Goal: Task Accomplishment & Management: Use online tool/utility

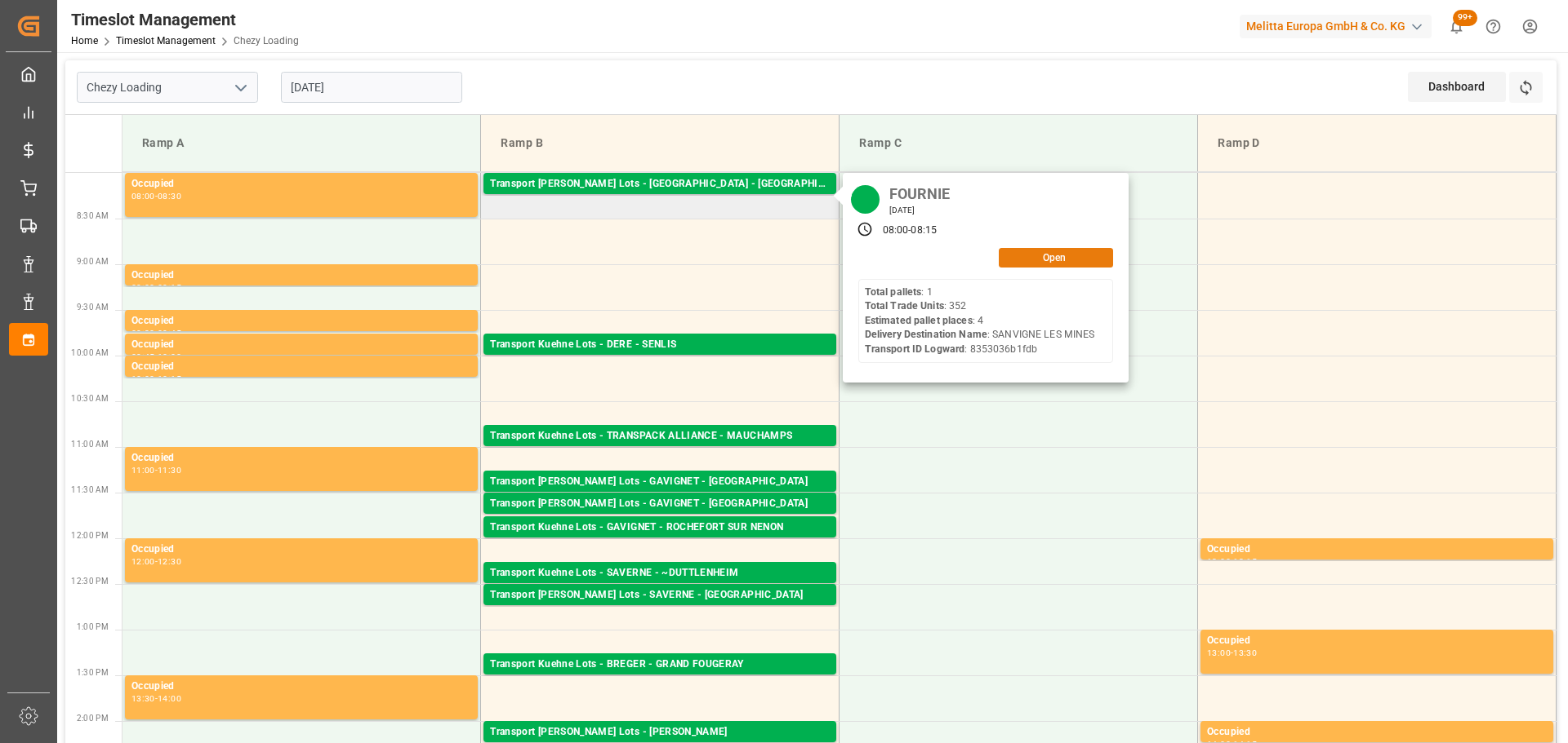
click at [1081, 255] on button "Open" at bounding box center [1055, 258] width 114 height 19
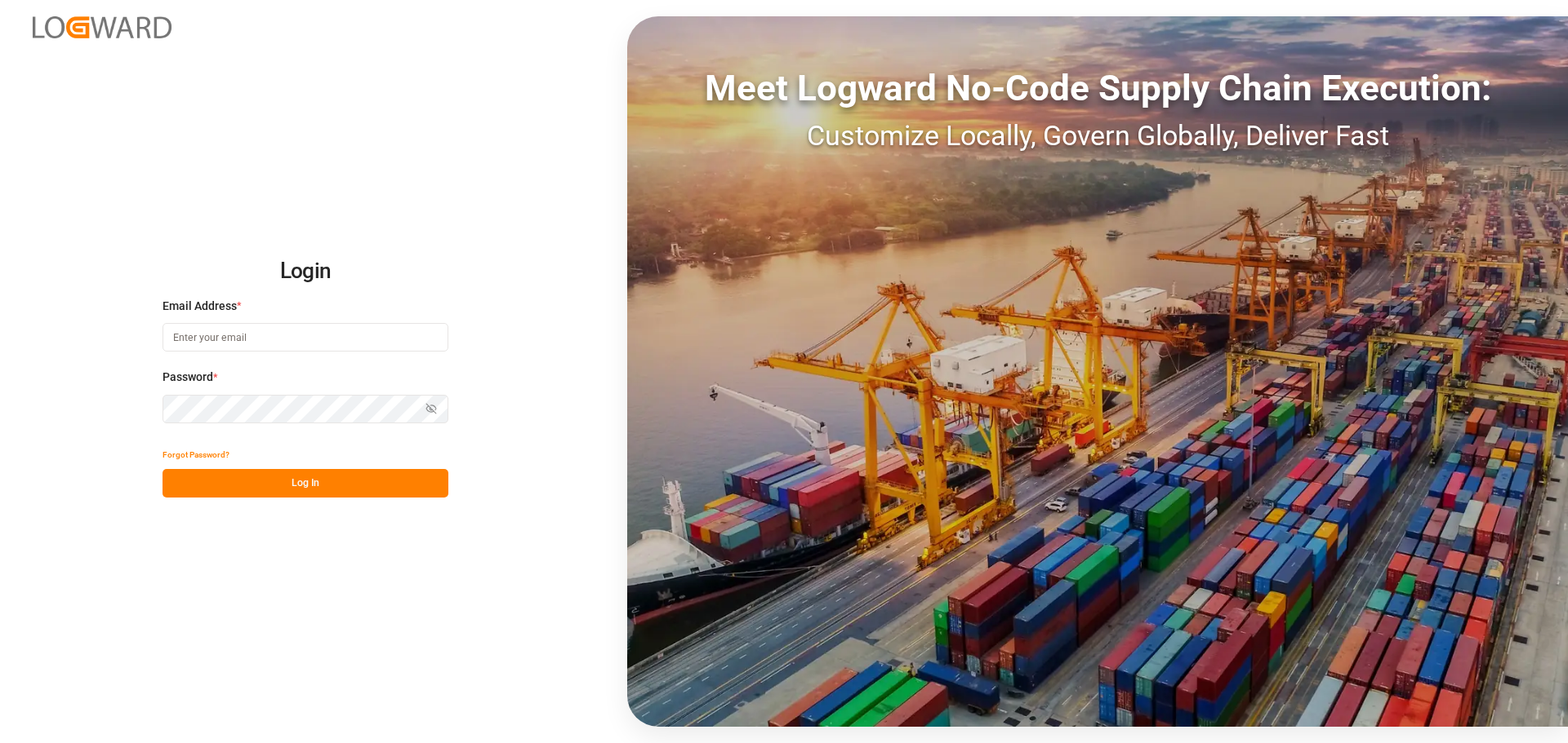
type input "frrhe.reims-affretement@kuehne-nagel.com"
click at [274, 487] on button "Log In" at bounding box center [305, 484] width 286 height 28
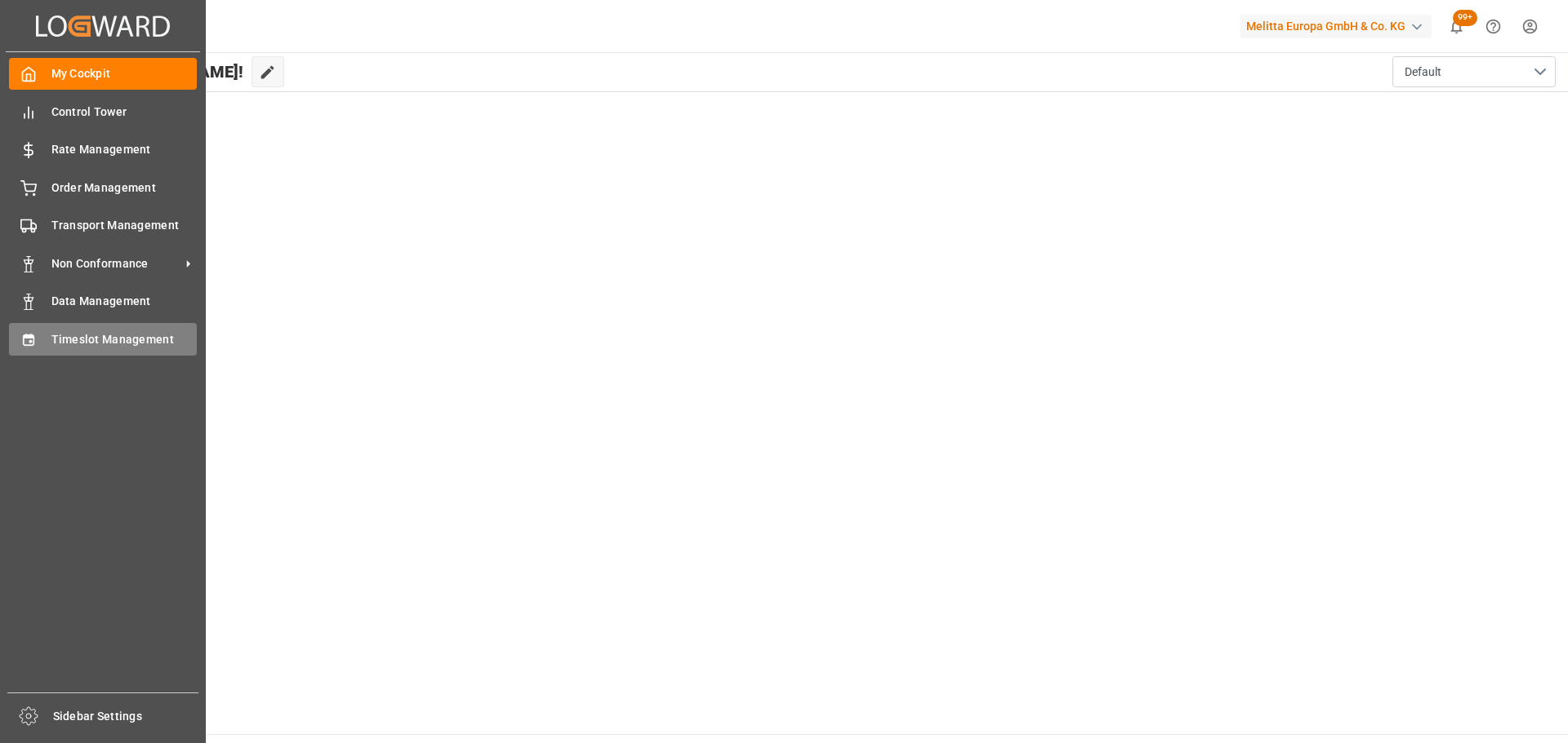
click at [68, 337] on span "Timeslot Management" at bounding box center [124, 339] width 147 height 17
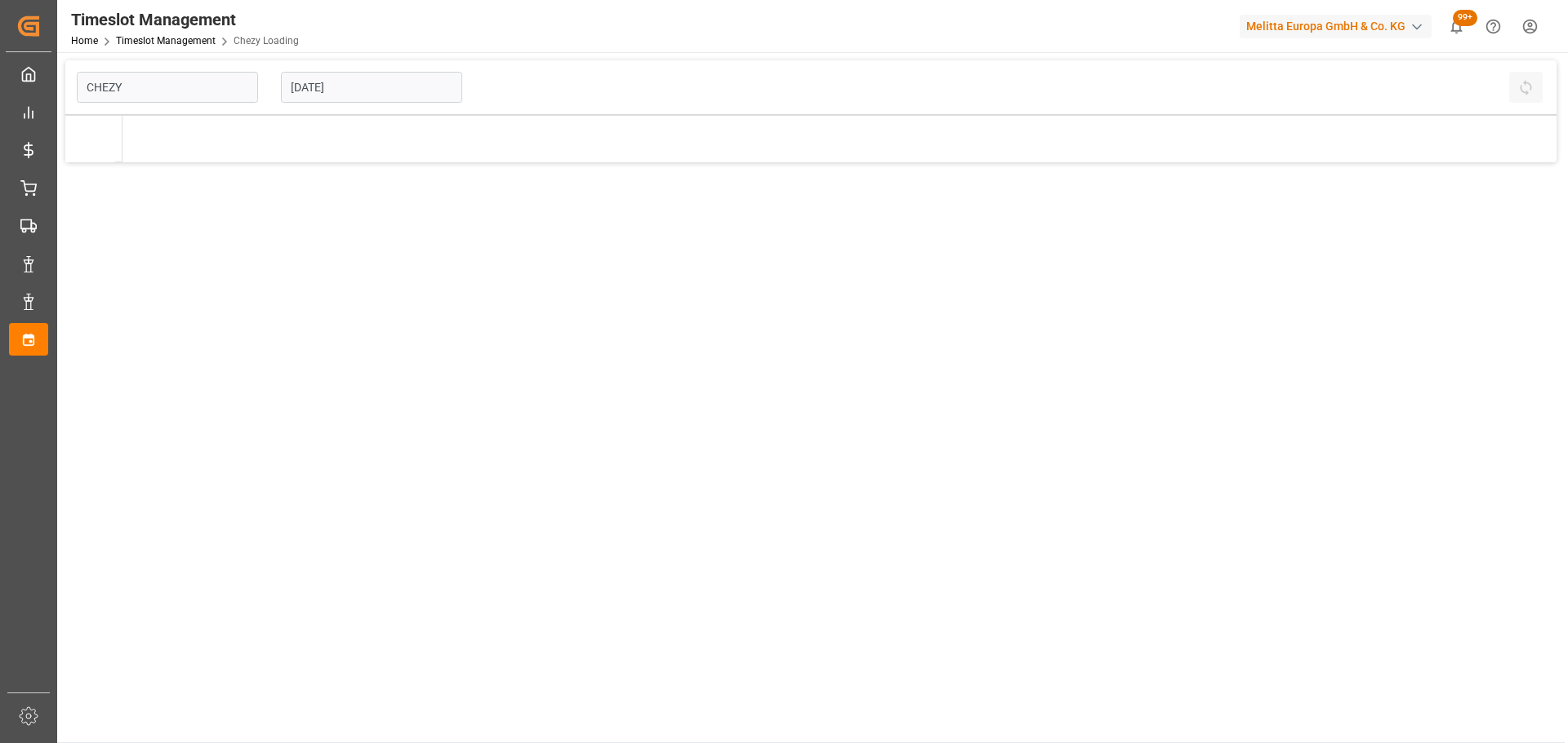
type input "Chezy Loading"
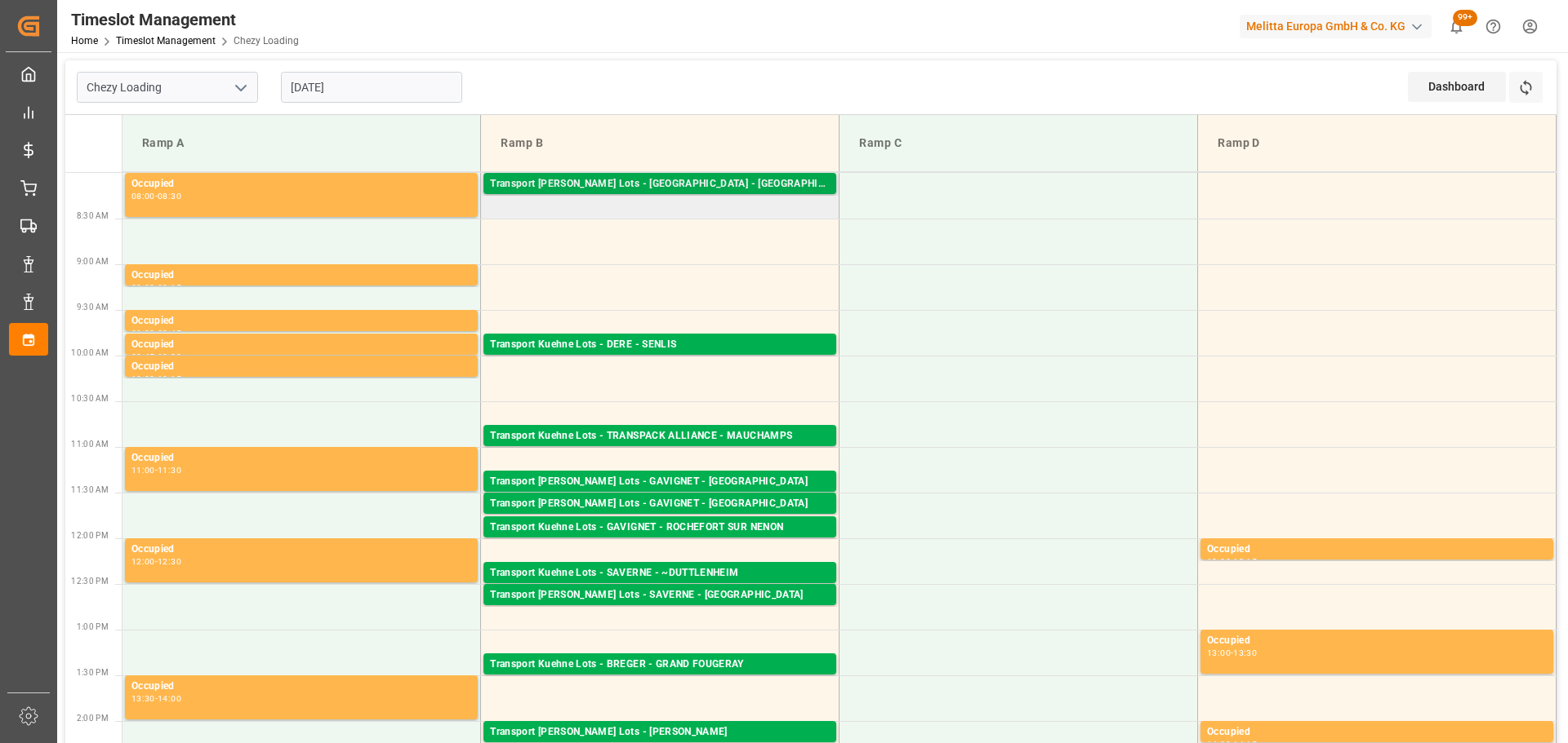
click at [720, 182] on div "Transport [PERSON_NAME] Lots - [GEOGRAPHIC_DATA] - [GEOGRAPHIC_DATA]" at bounding box center [660, 184] width 340 height 16
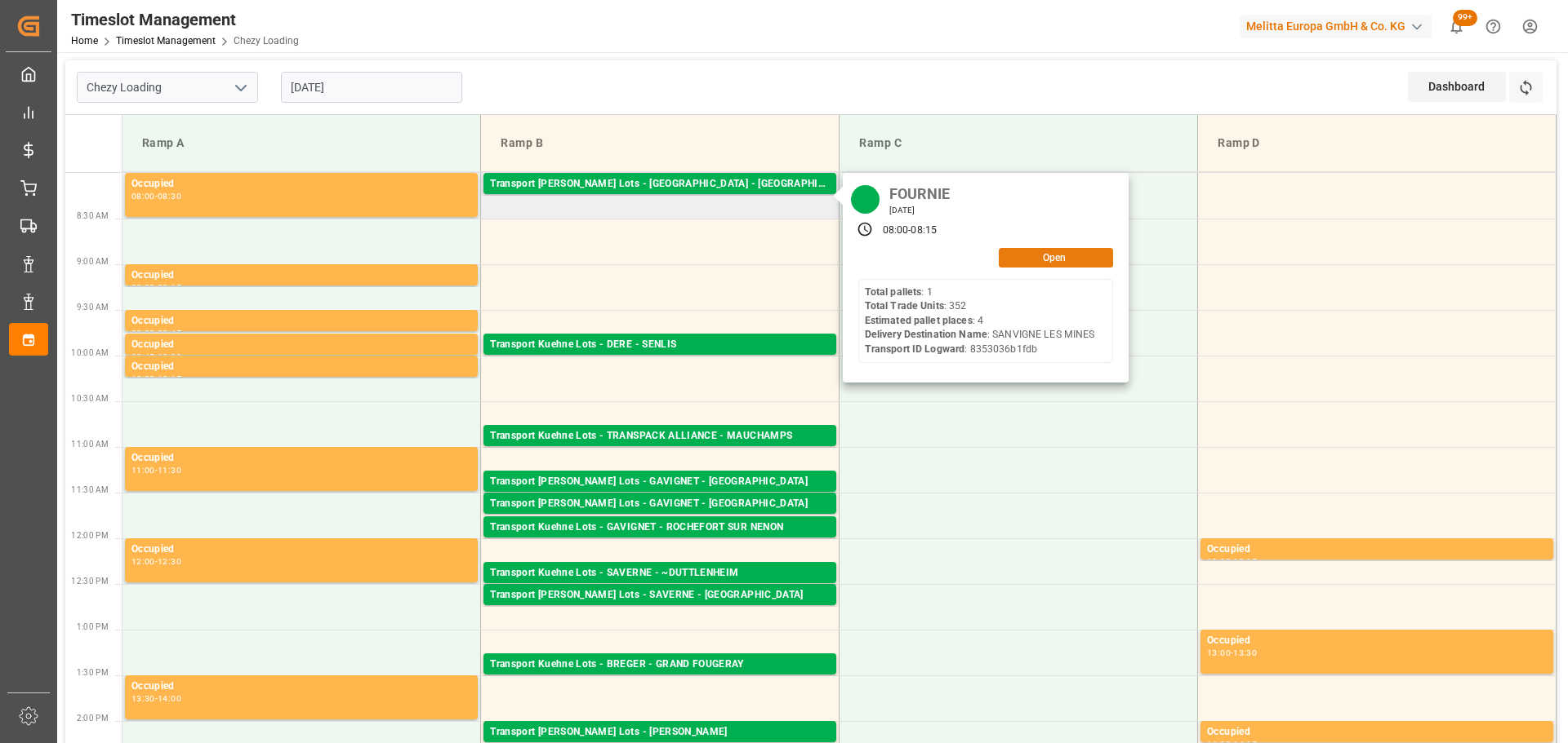
click at [1020, 253] on button "Open" at bounding box center [1055, 258] width 114 height 19
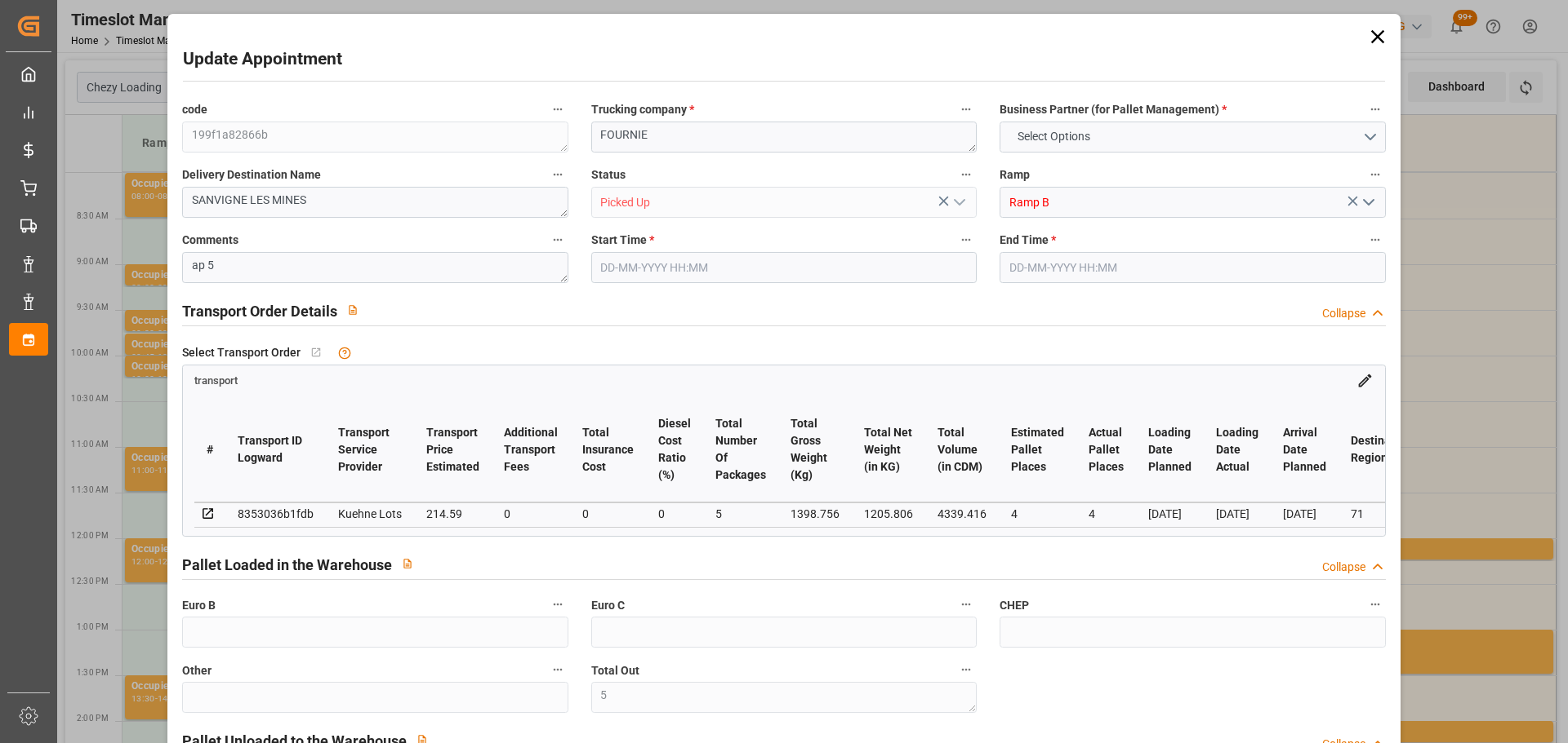
type input "5"
type input "4"
type input "214.59"
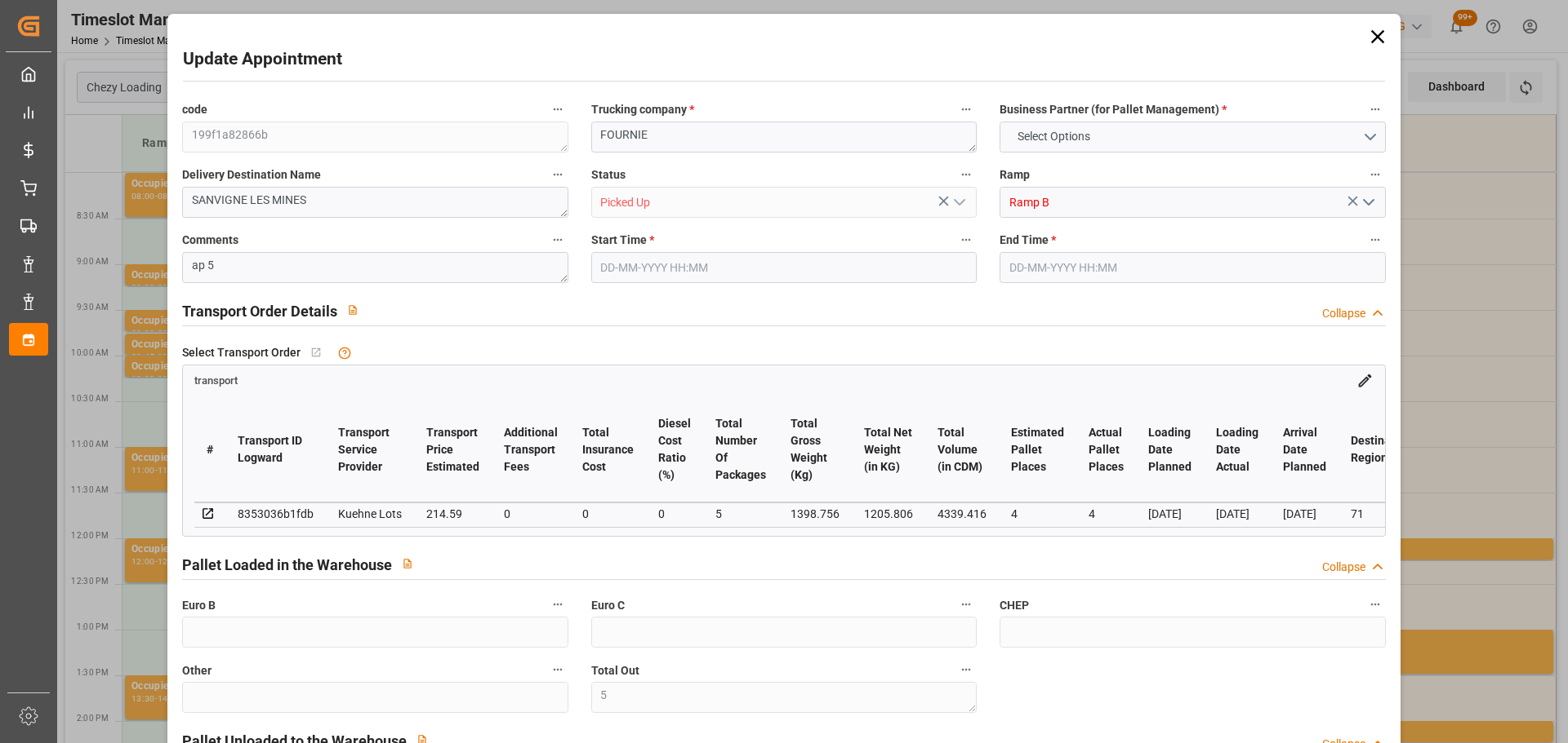
type input "0"
type input "214.59"
type input "0"
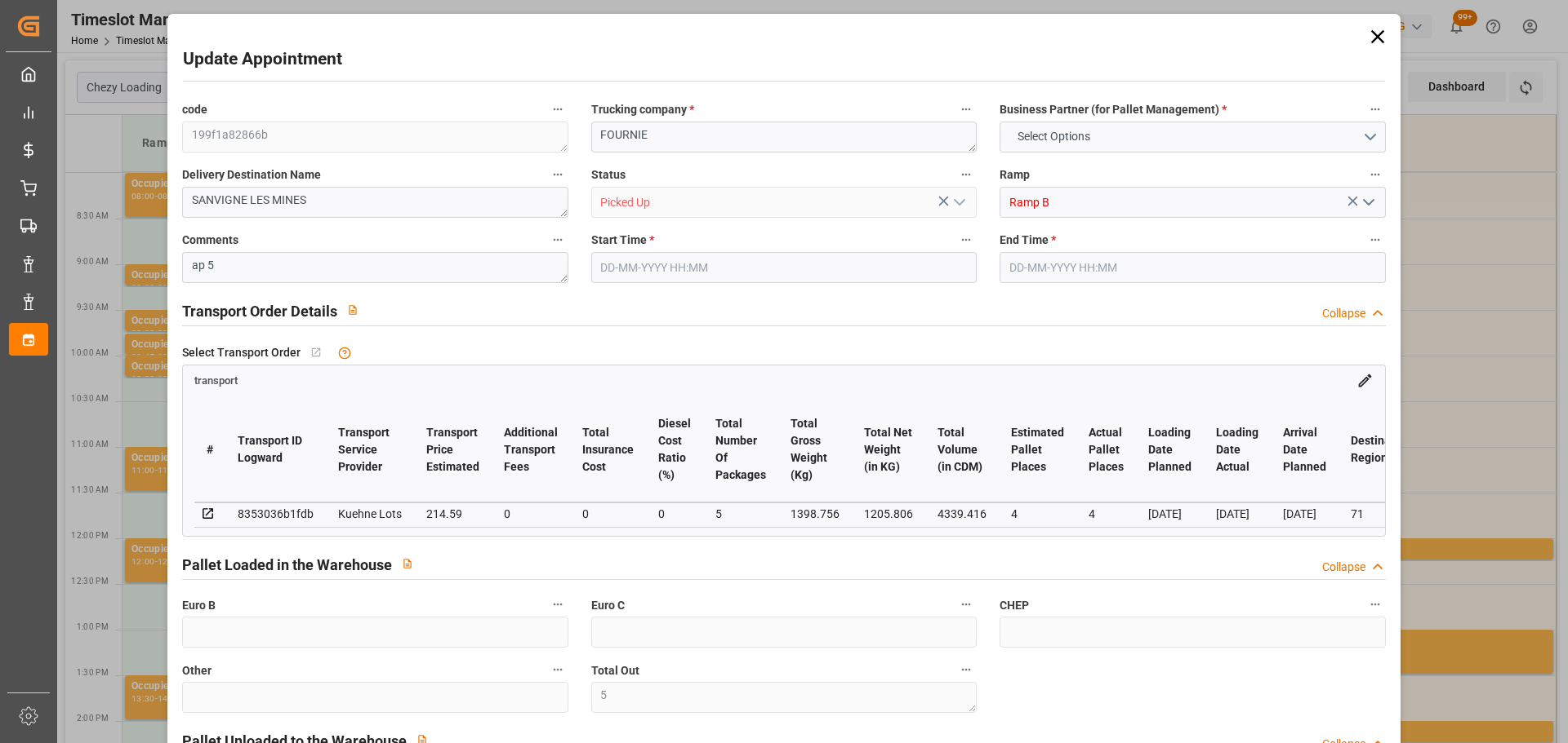
type input "5"
type input "1205.806"
type input "1501.696"
type input "4339.416"
type input "71"
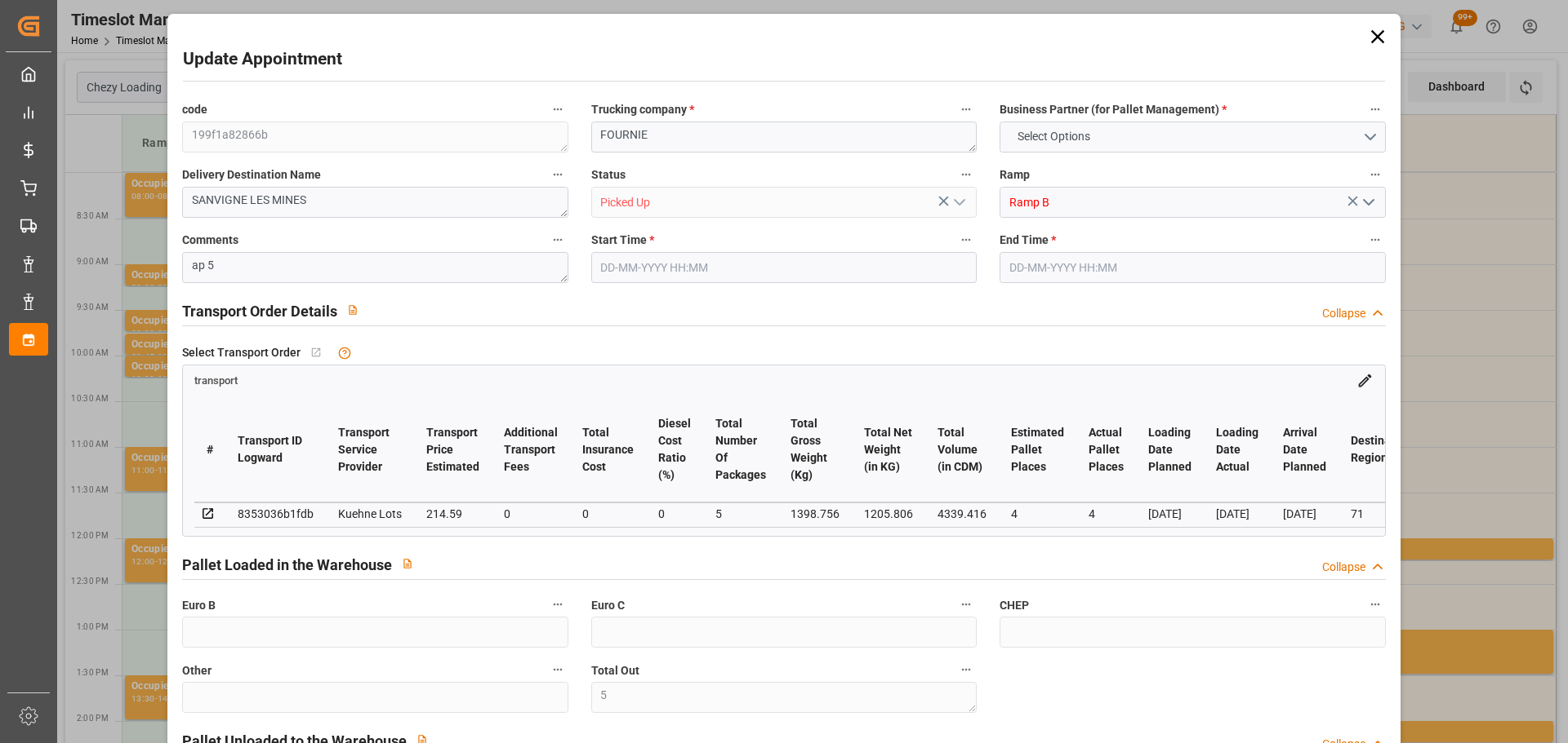
type input "1"
type input "352"
type input "5"
type input "101"
type input "1398.756"
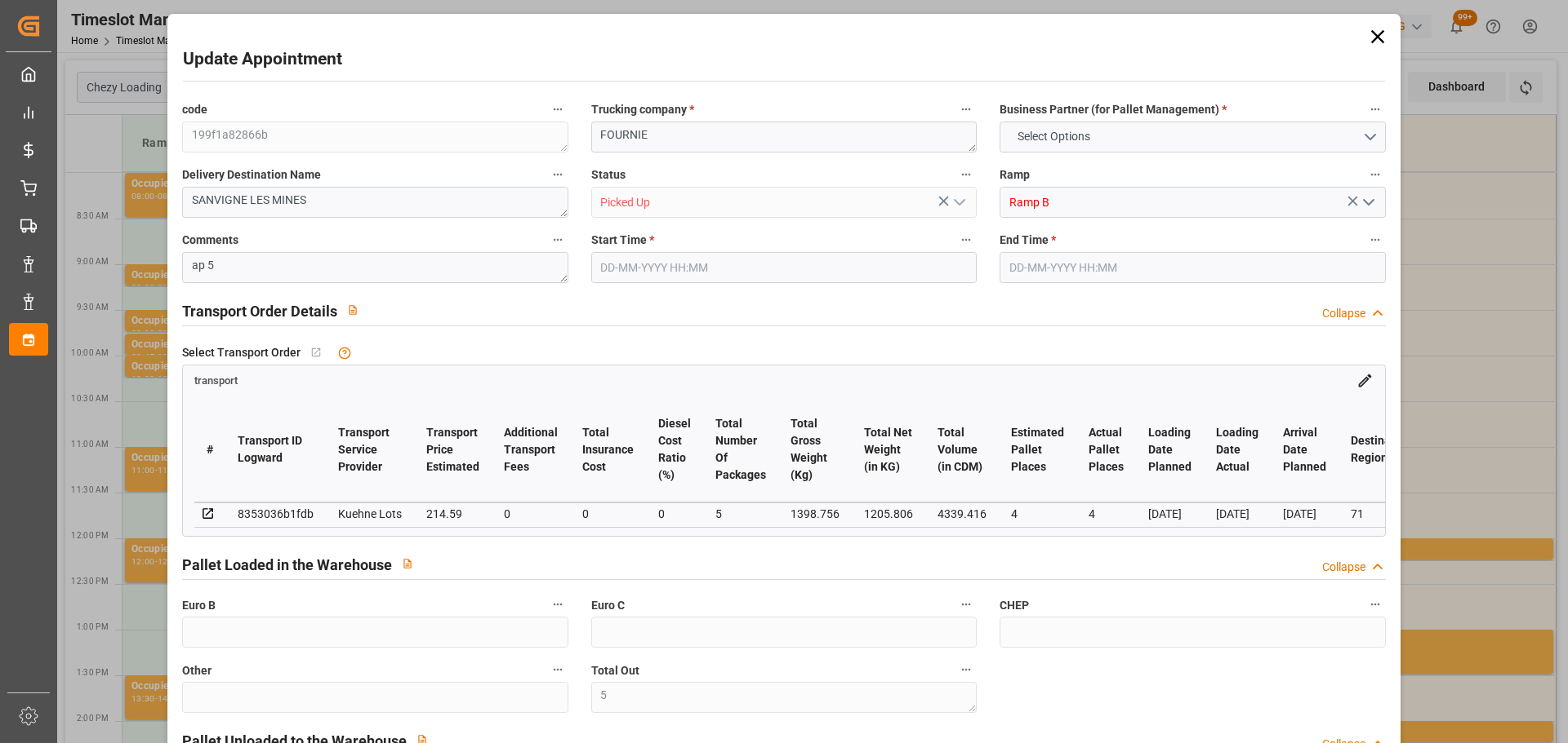
type input "0"
type input "4710.8598"
type input "0"
type input "21"
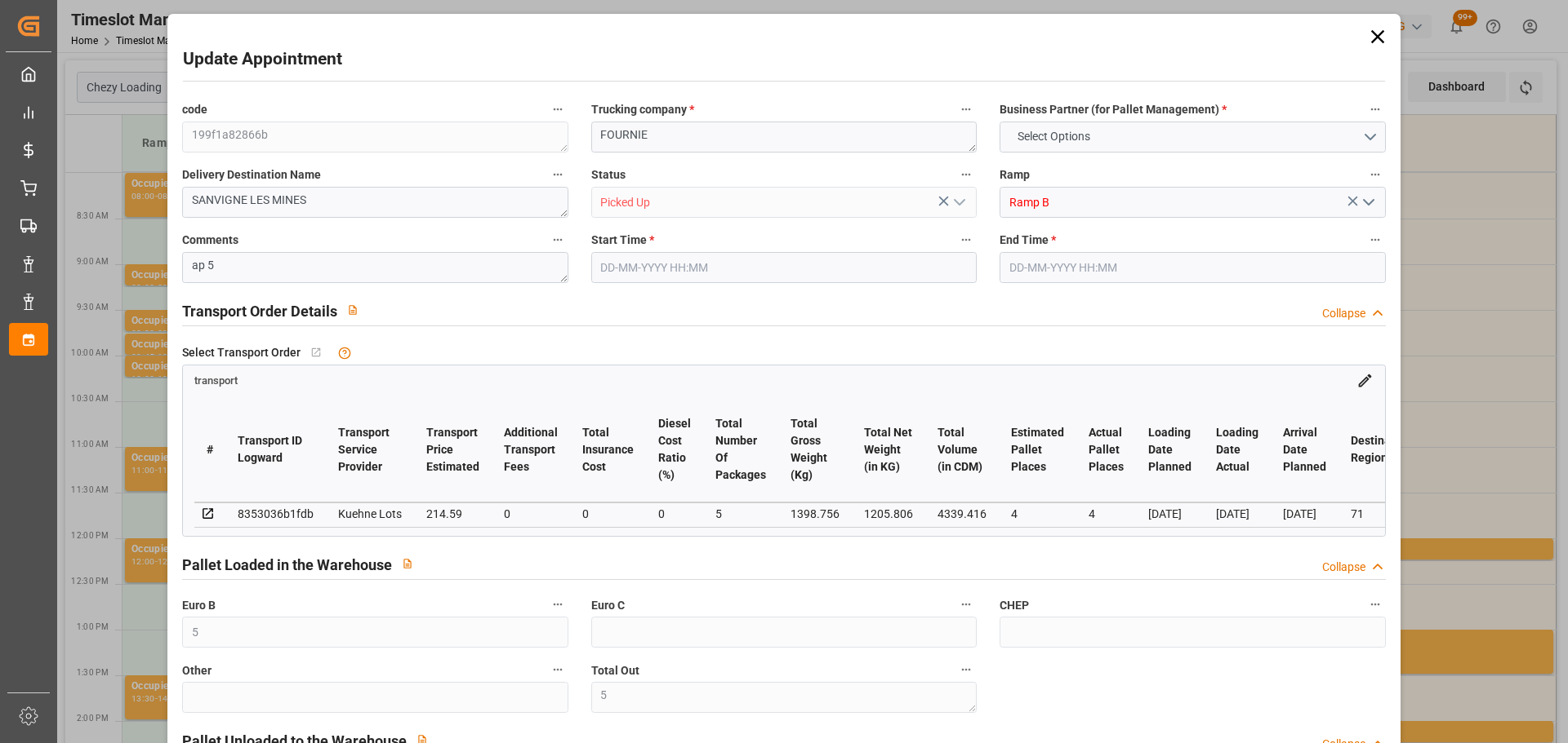
type input "35"
type input "21-08-2025 08:00"
type input "21-08-2025 08:15"
type input "19-08-2025 15:28"
type input "19-08-2025 11:29"
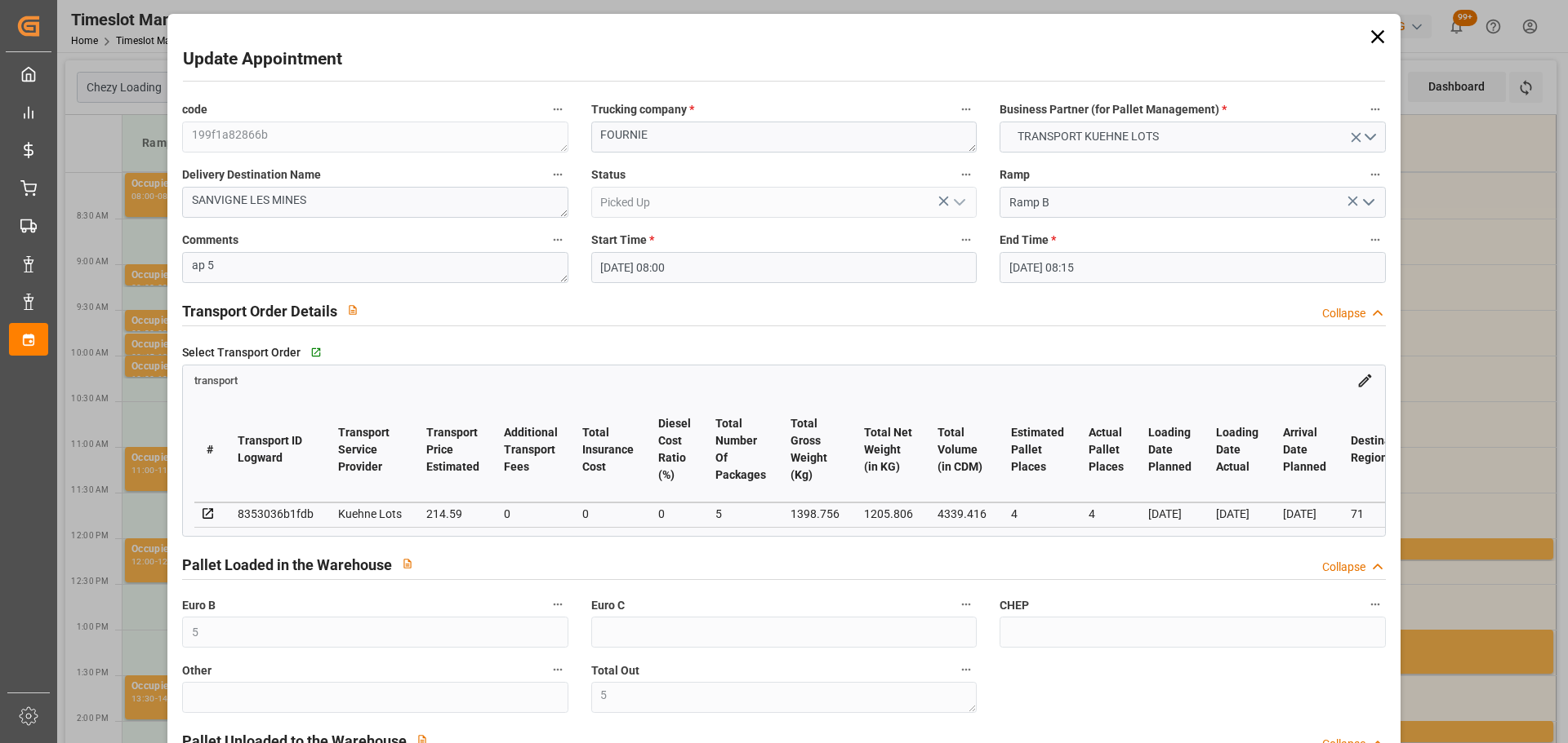
type input "26-08-2025"
type input "25-08-2025"
type input "[DATE]"
click at [1370, 34] on icon at bounding box center [1376, 36] width 13 height 13
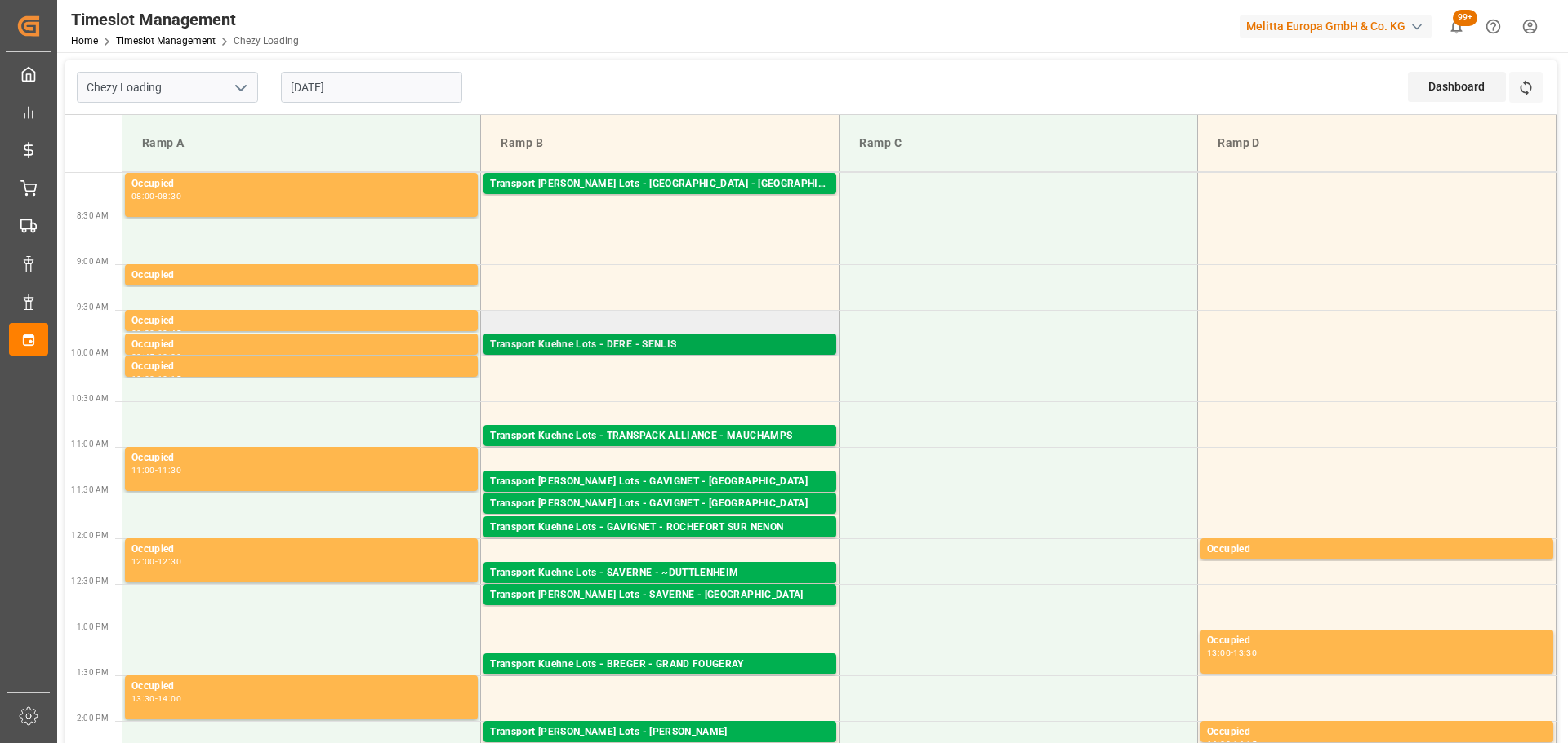
click at [643, 344] on div "Transport Kuehne Lots - DERE - SENLIS" at bounding box center [660, 345] width 340 height 16
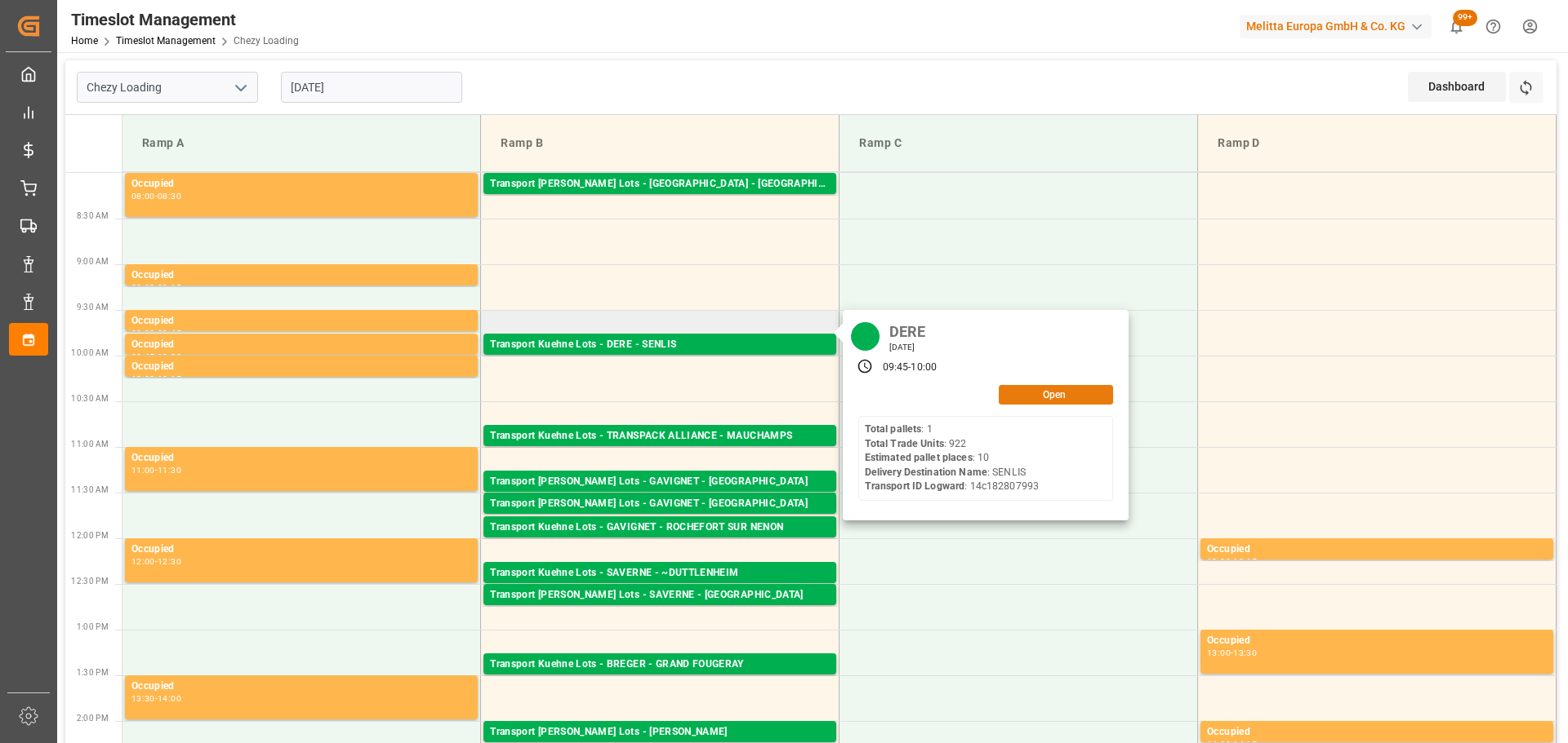
click at [1097, 393] on button "Open" at bounding box center [1055, 395] width 114 height 19
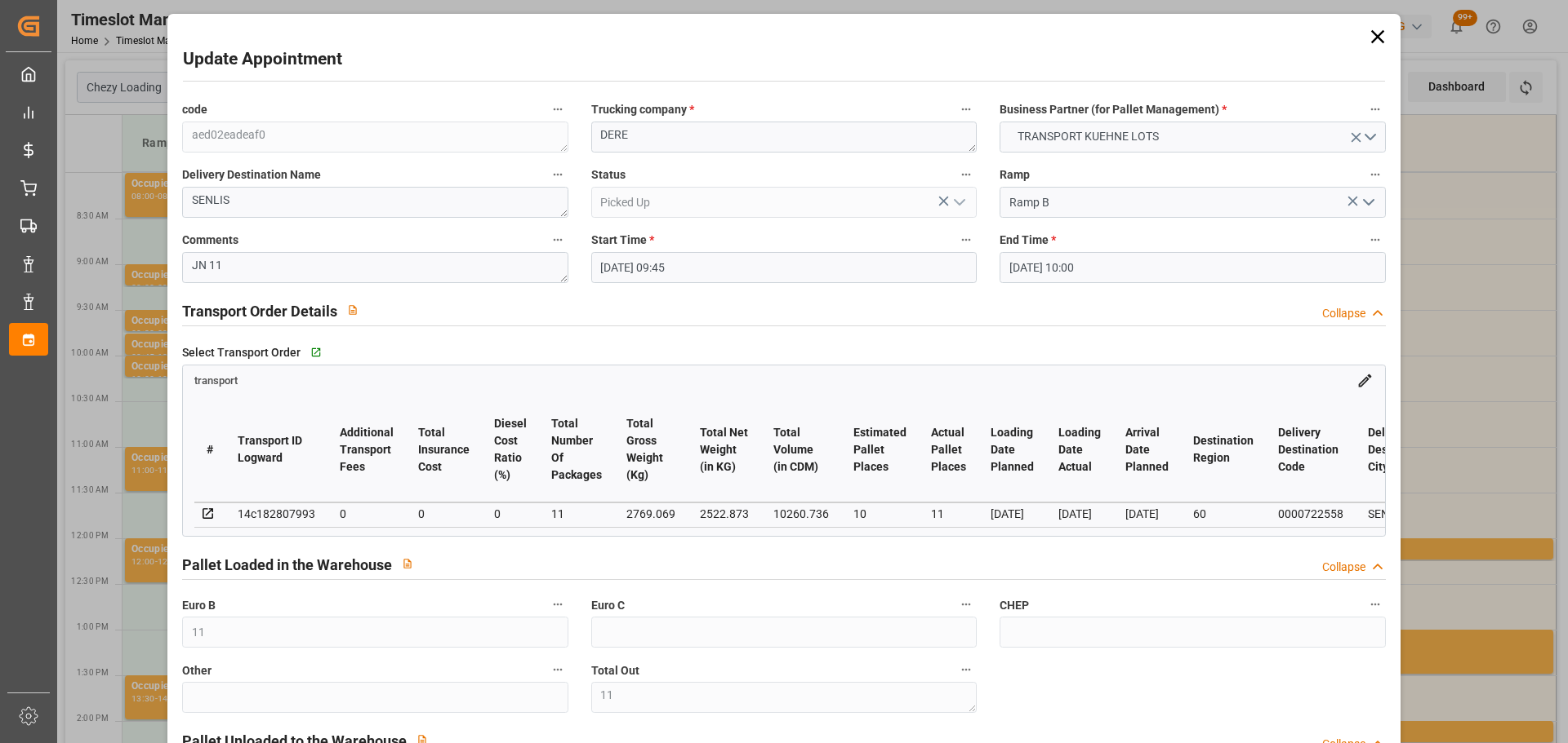
click at [1370, 33] on icon at bounding box center [1376, 36] width 13 height 13
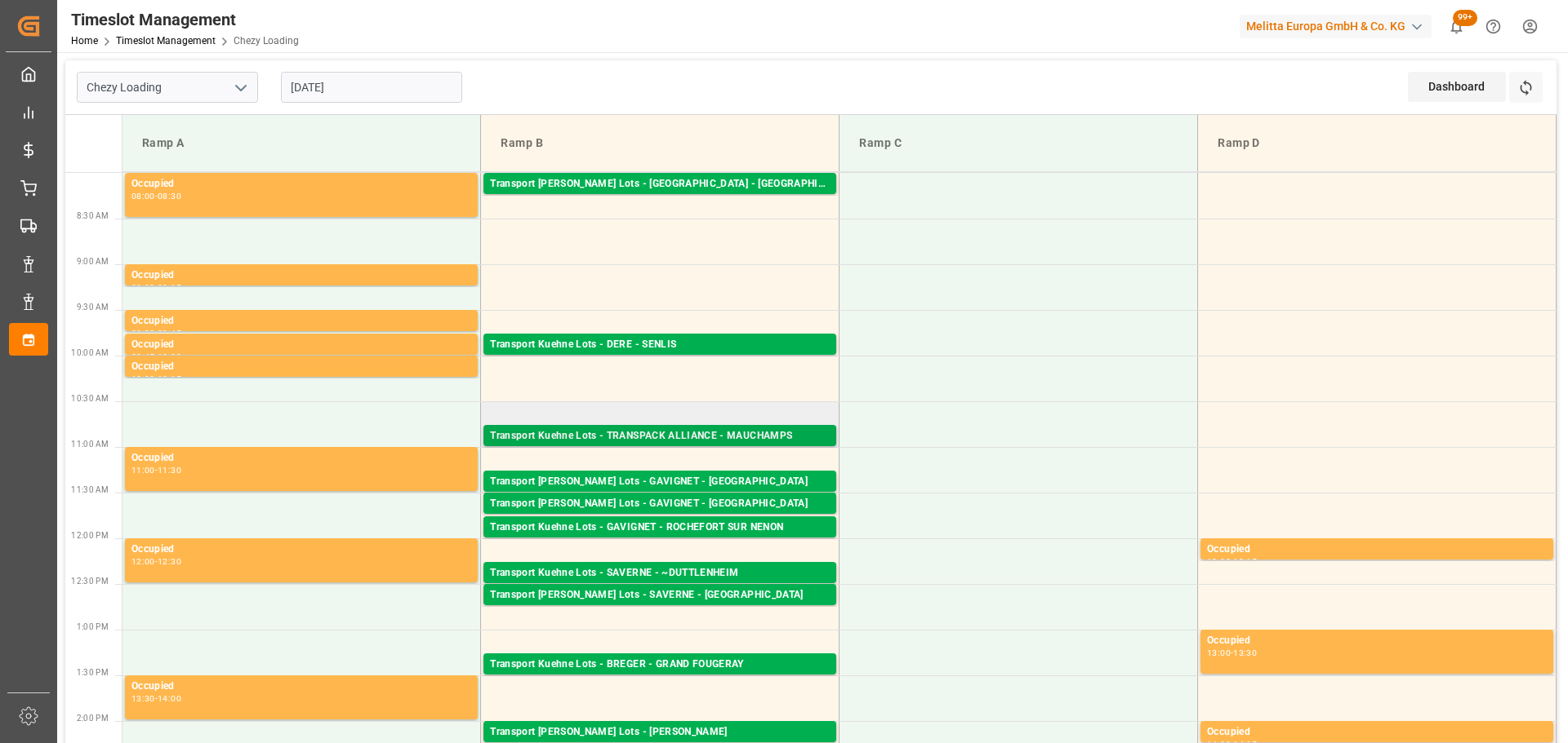
click at [639, 429] on div "Transport Kuehne Lots - TRANSPACK ALLIANCE - MAUCHAMPS" at bounding box center [660, 437] width 340 height 16
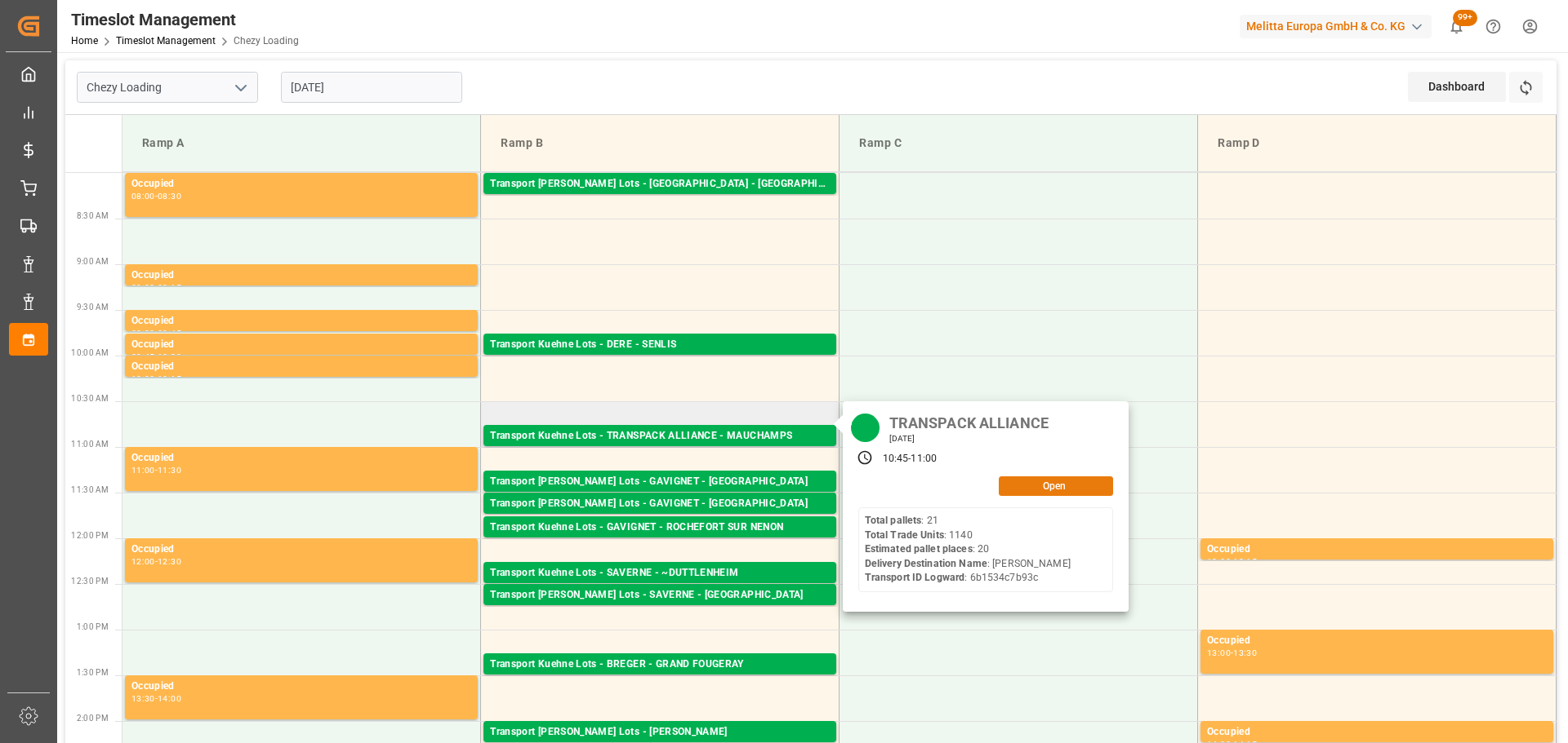
click at [1020, 479] on button "Open" at bounding box center [1055, 486] width 114 height 19
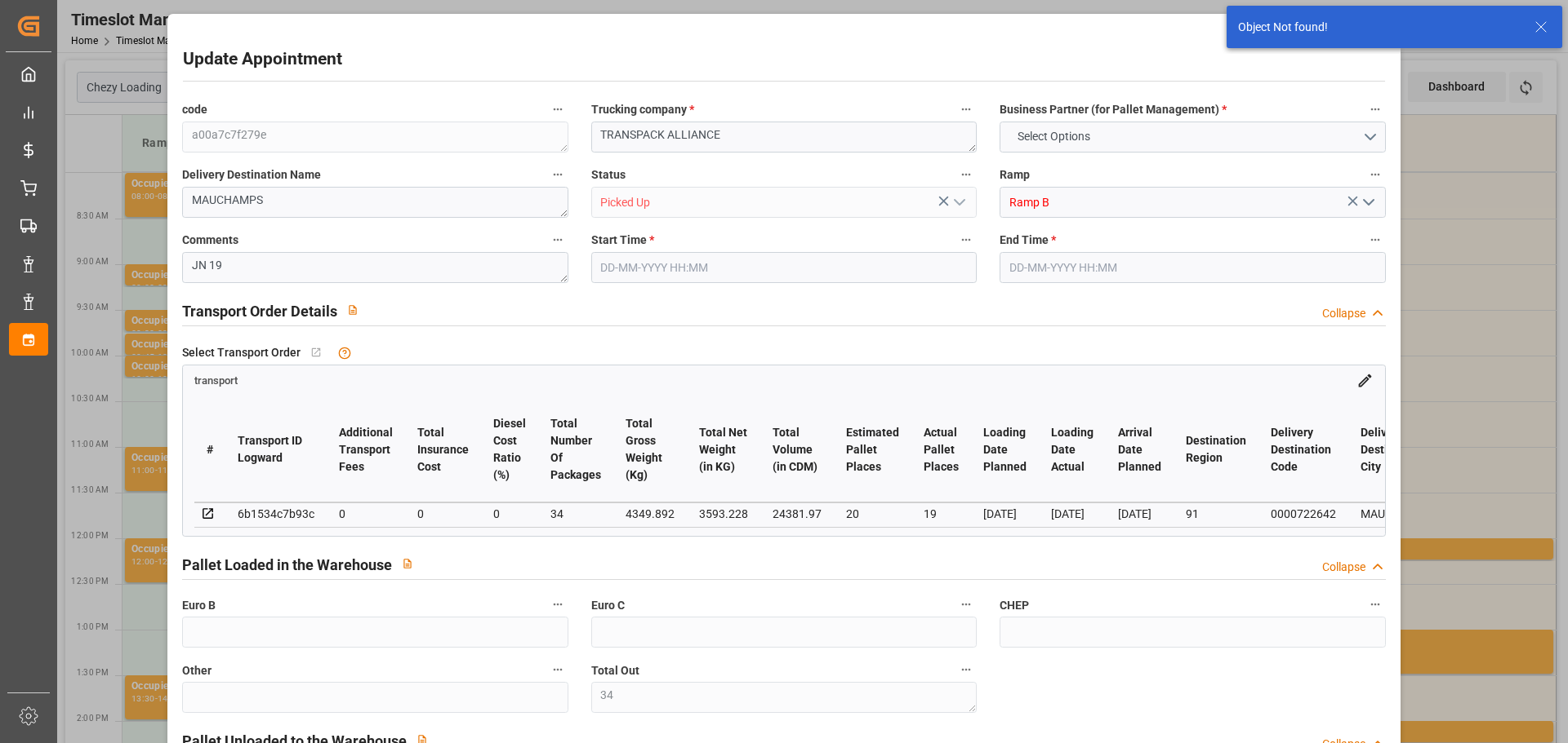
type input "34"
type input "21-08-2025 10:45"
type input "21-08-2025 11:00"
type input "18-08-2025 14:51"
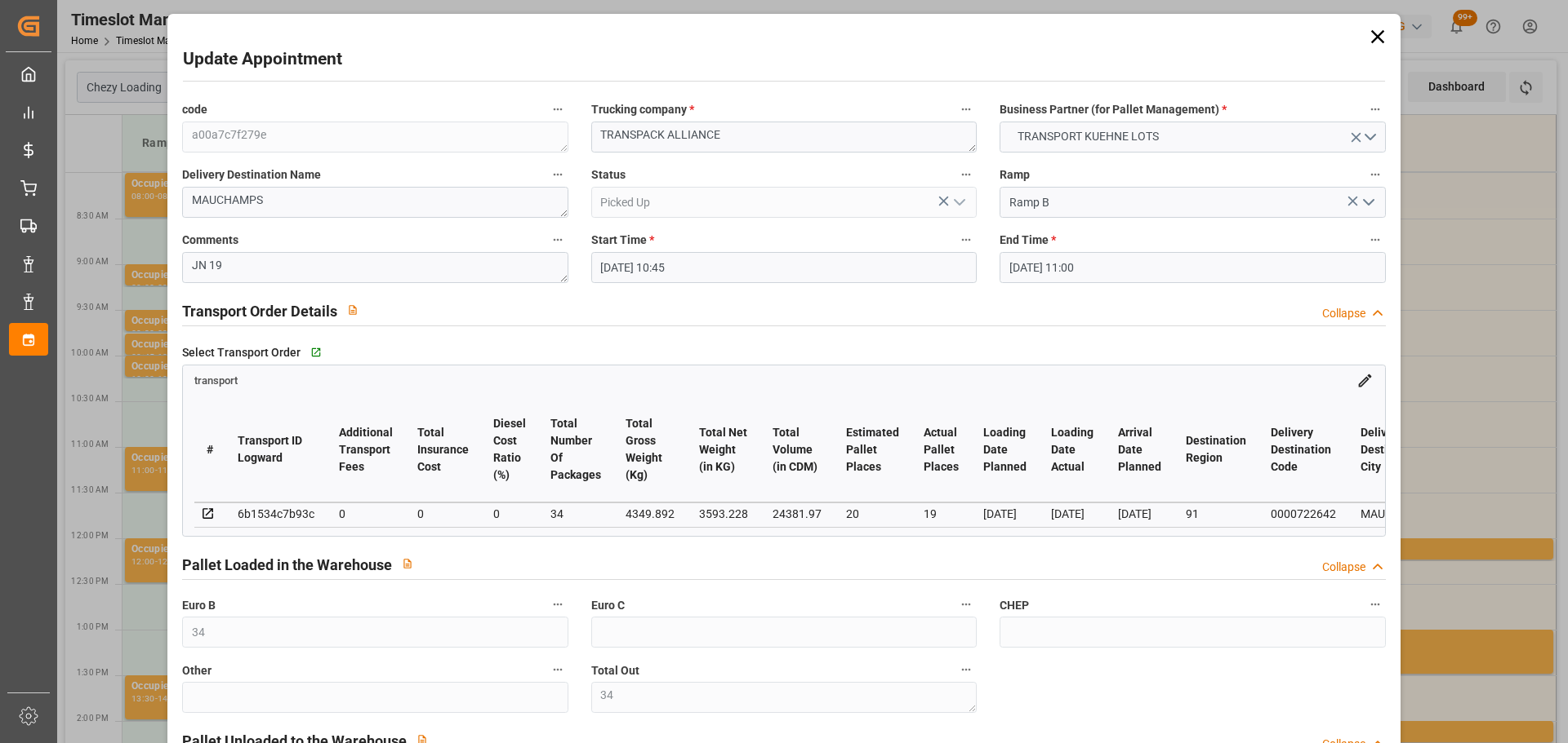
click at [1366, 26] on icon at bounding box center [1377, 37] width 23 height 23
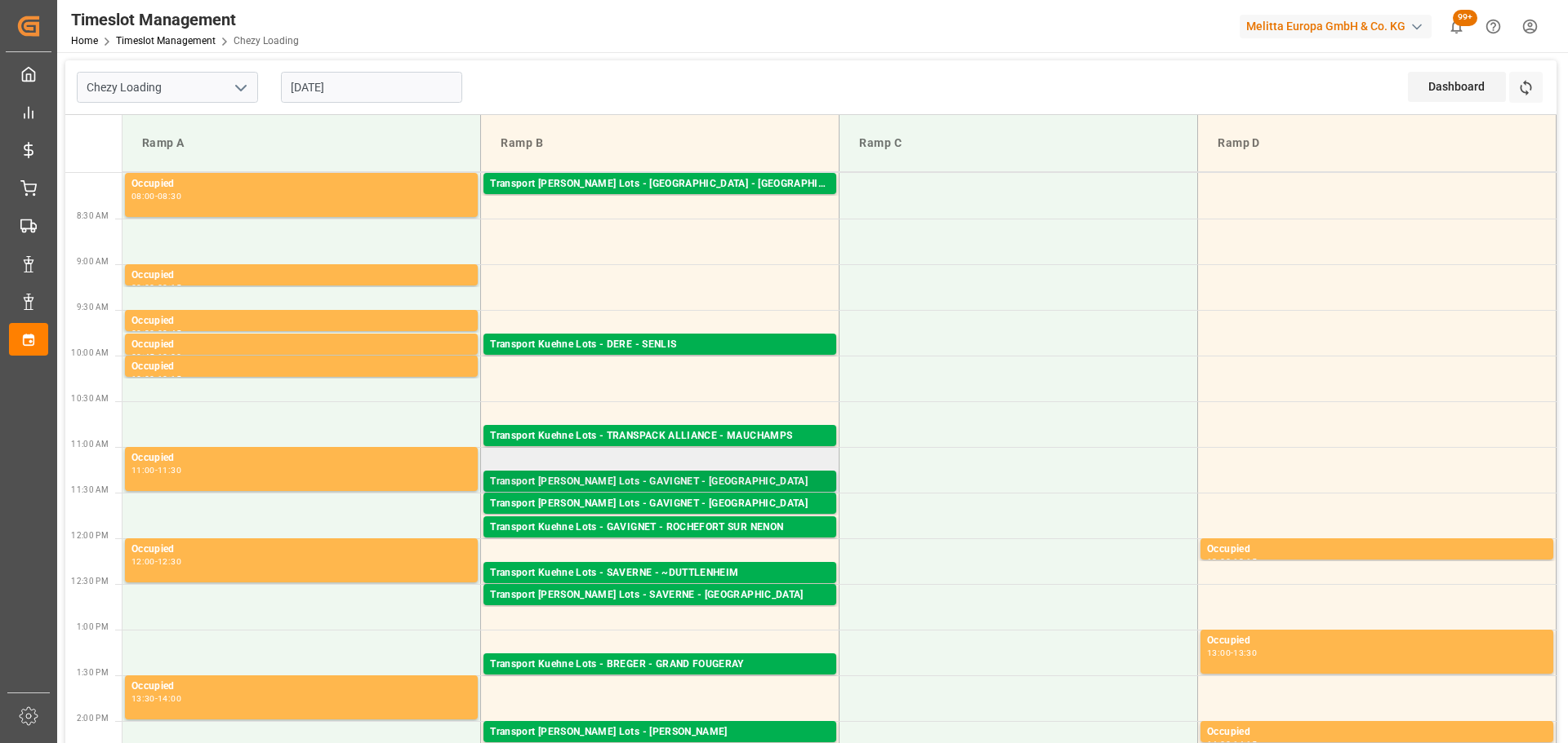
click at [552, 475] on div "Transport [PERSON_NAME] Lots - GAVIGNET - [GEOGRAPHIC_DATA]" at bounding box center [660, 482] width 340 height 16
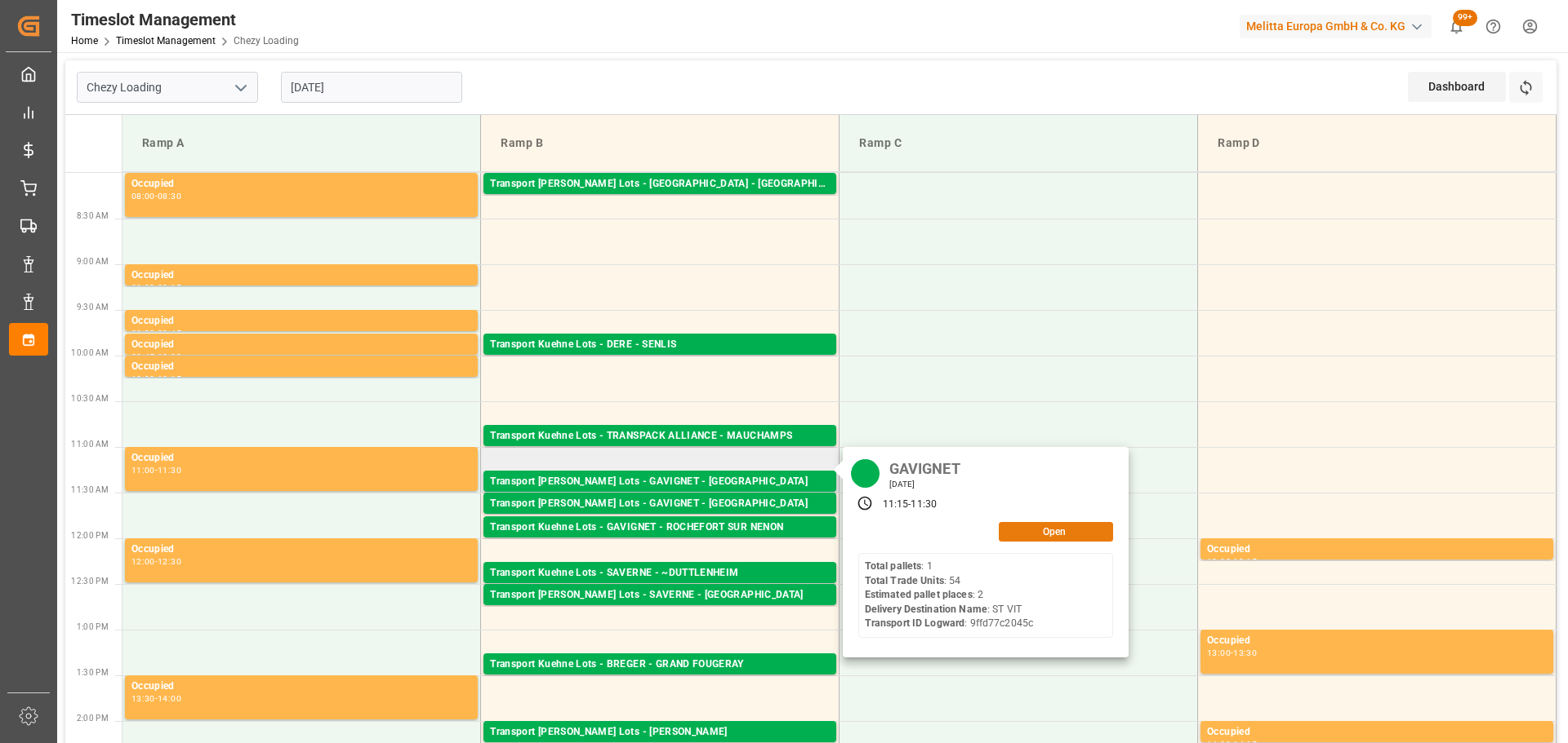
click at [1057, 536] on button "Open" at bounding box center [1055, 532] width 114 height 19
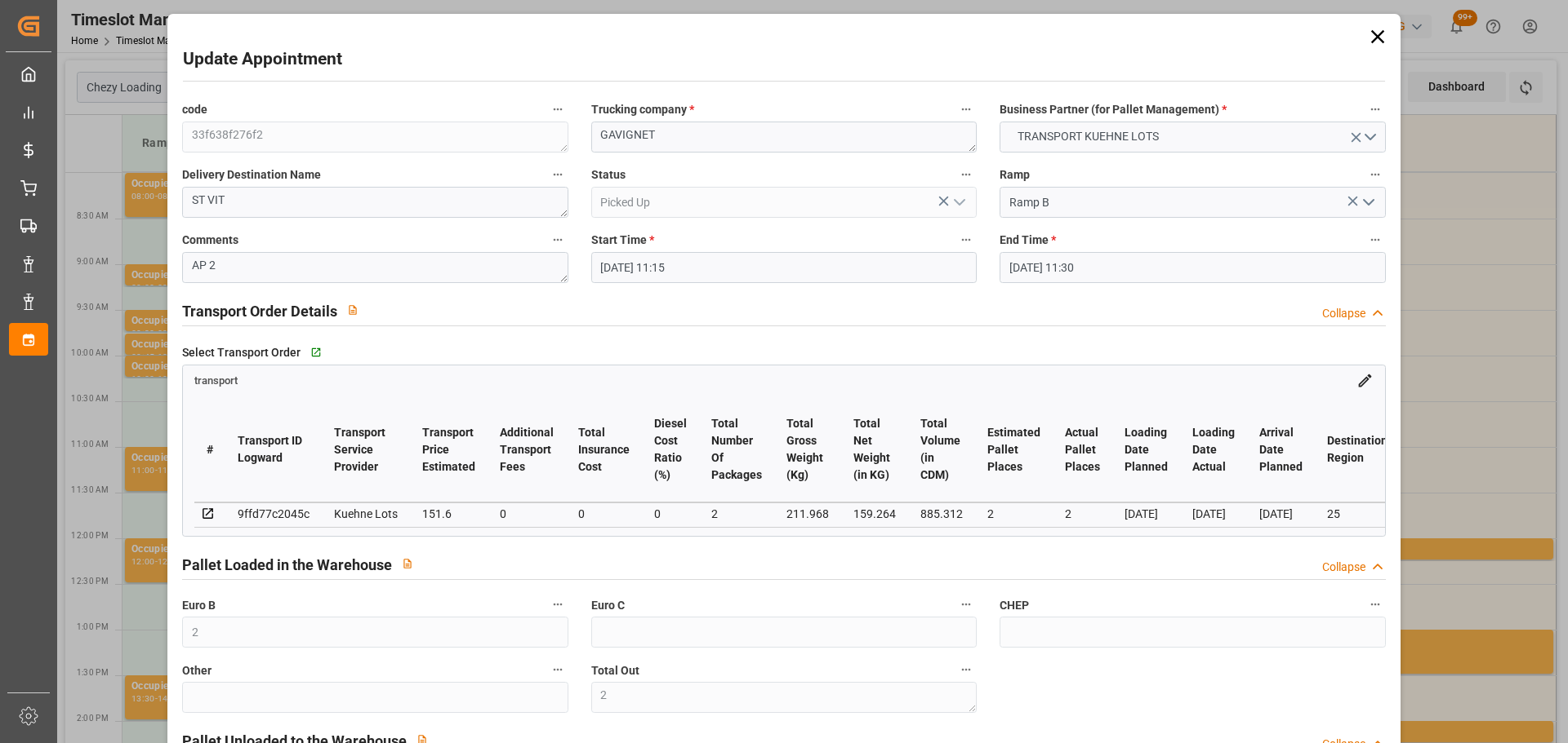
click at [1379, 29] on icon at bounding box center [1377, 37] width 23 height 23
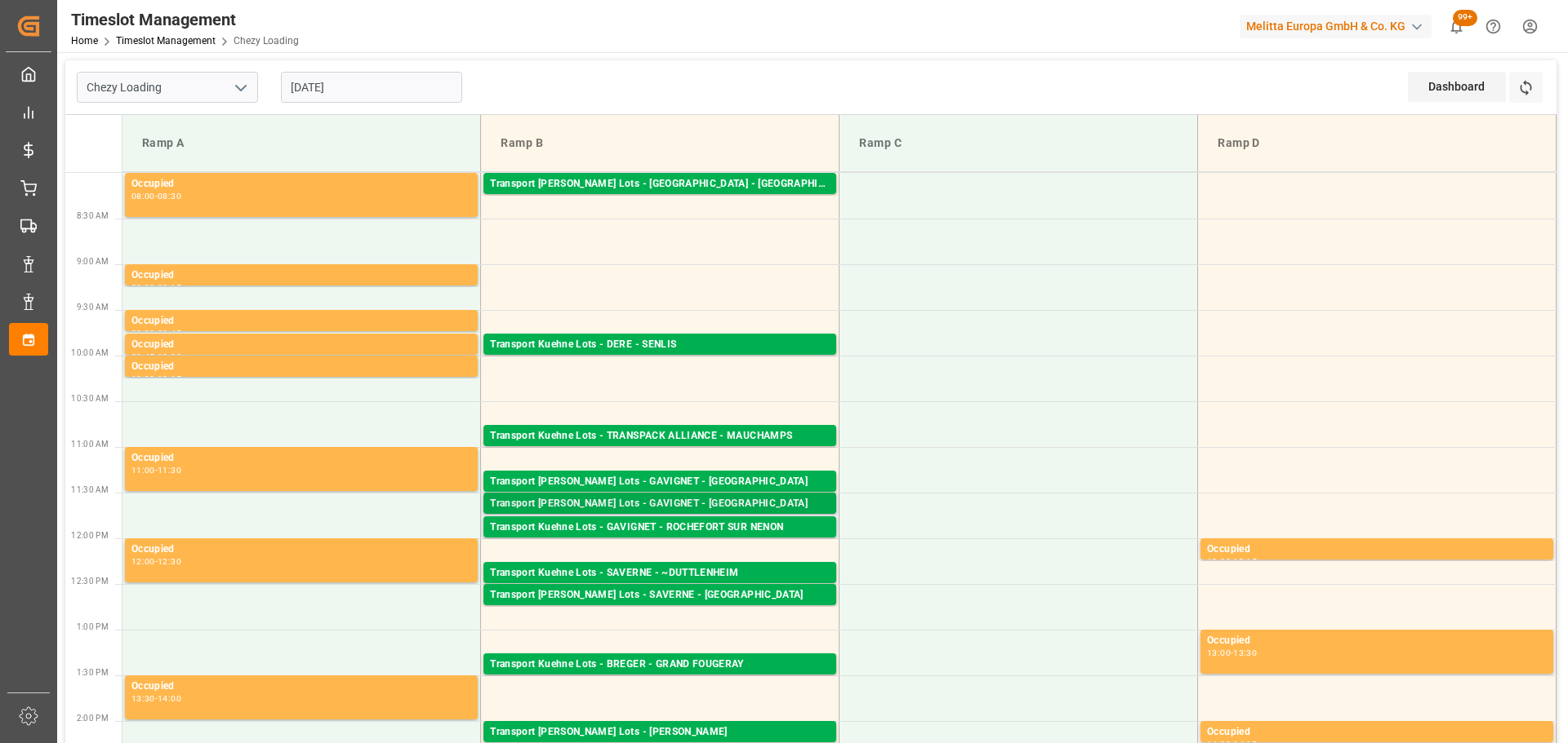
click at [621, 496] on div "Transport [PERSON_NAME] Lots - GAVIGNET - [GEOGRAPHIC_DATA]" at bounding box center [660, 504] width 340 height 16
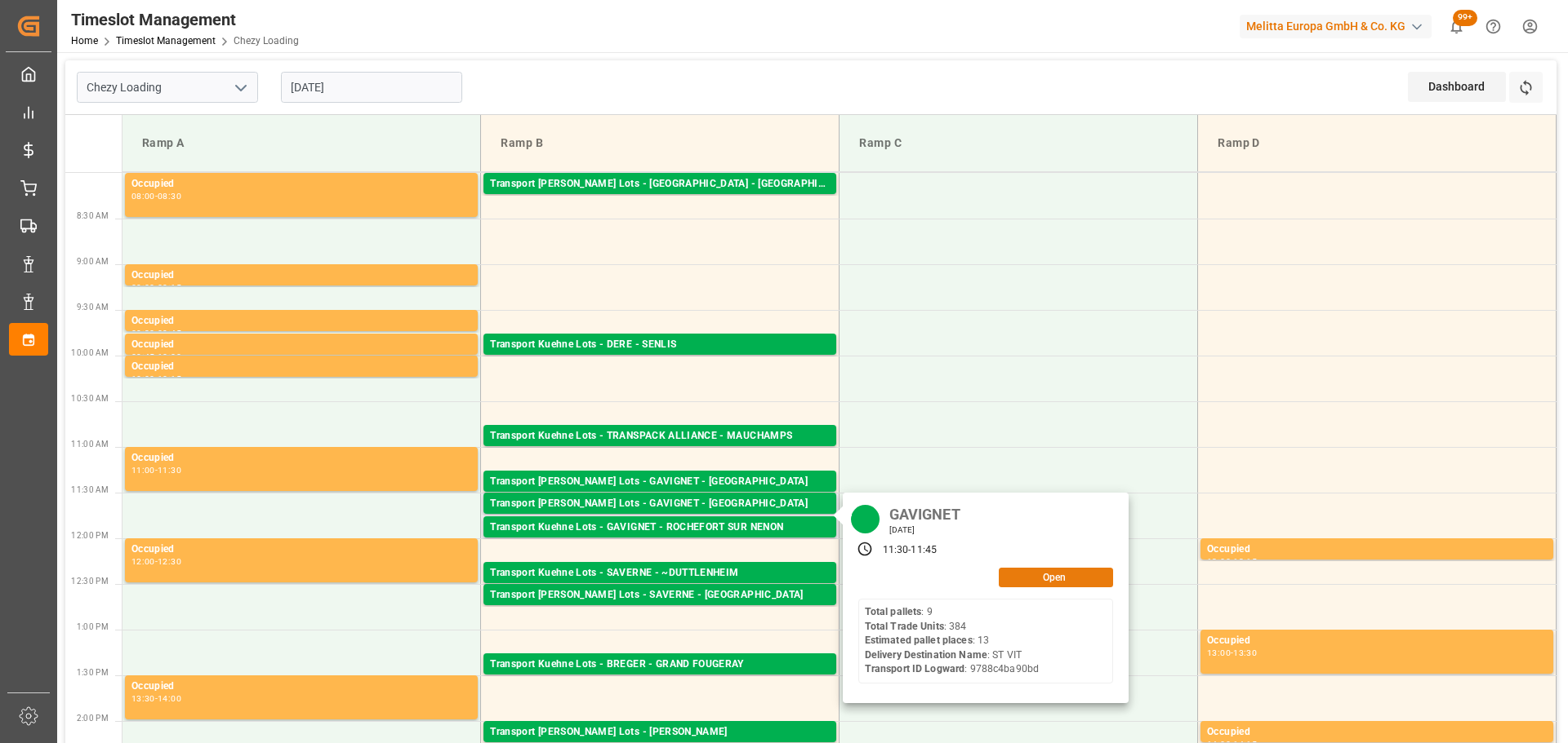
click at [1049, 572] on button "Open" at bounding box center [1055, 578] width 114 height 19
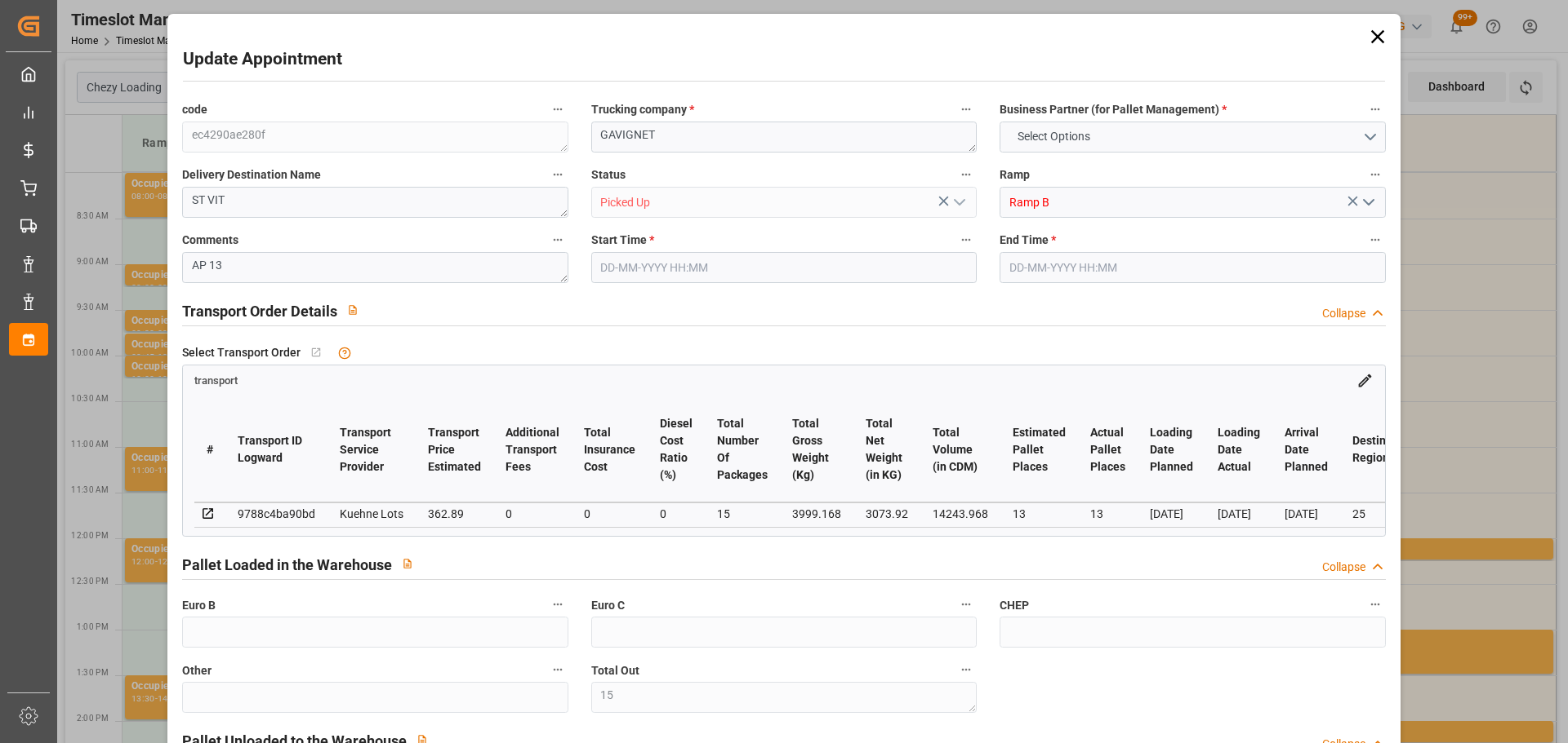
type input "15"
type input "11"
type input "13"
type input "362.89"
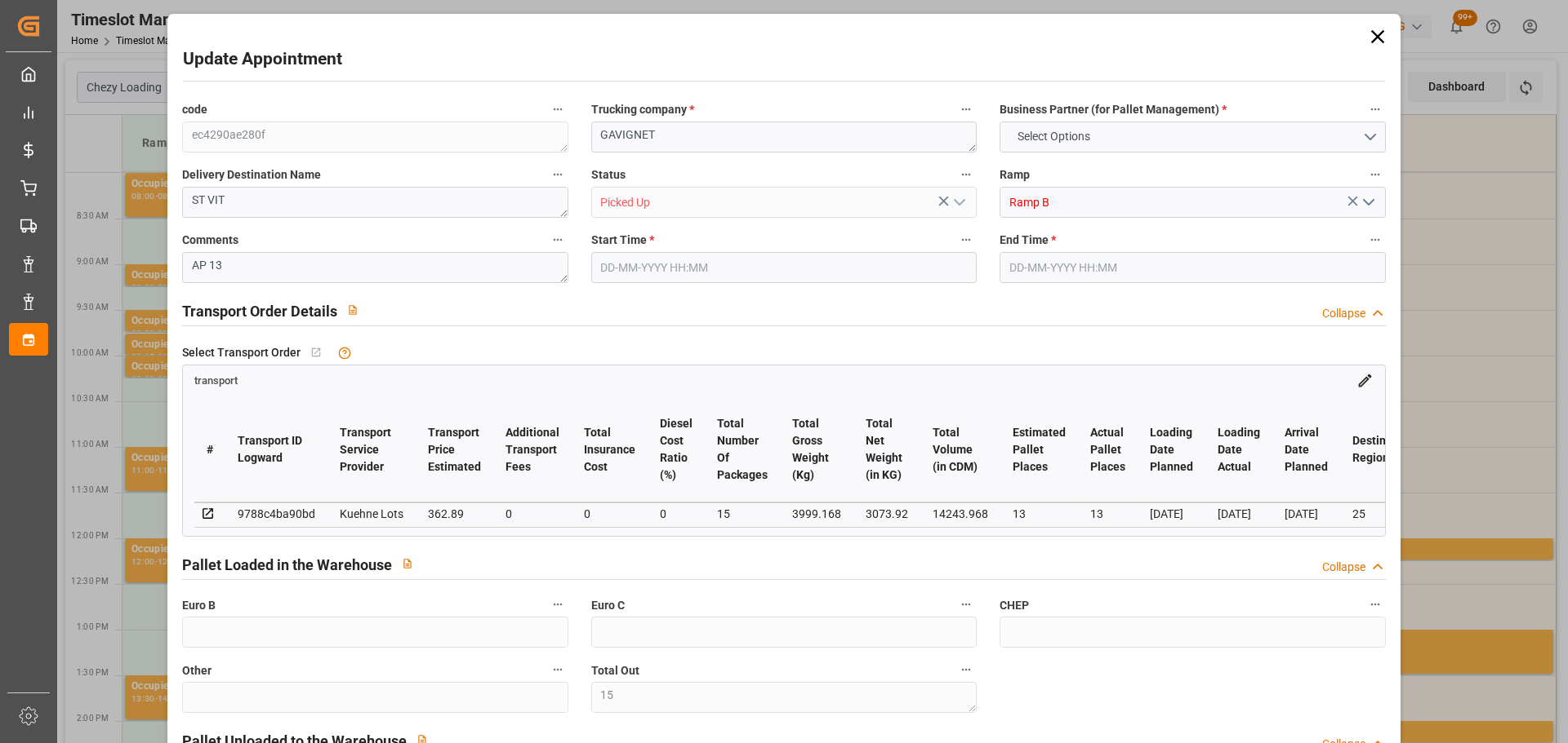
type input "0"
type input "362.89"
type input "0"
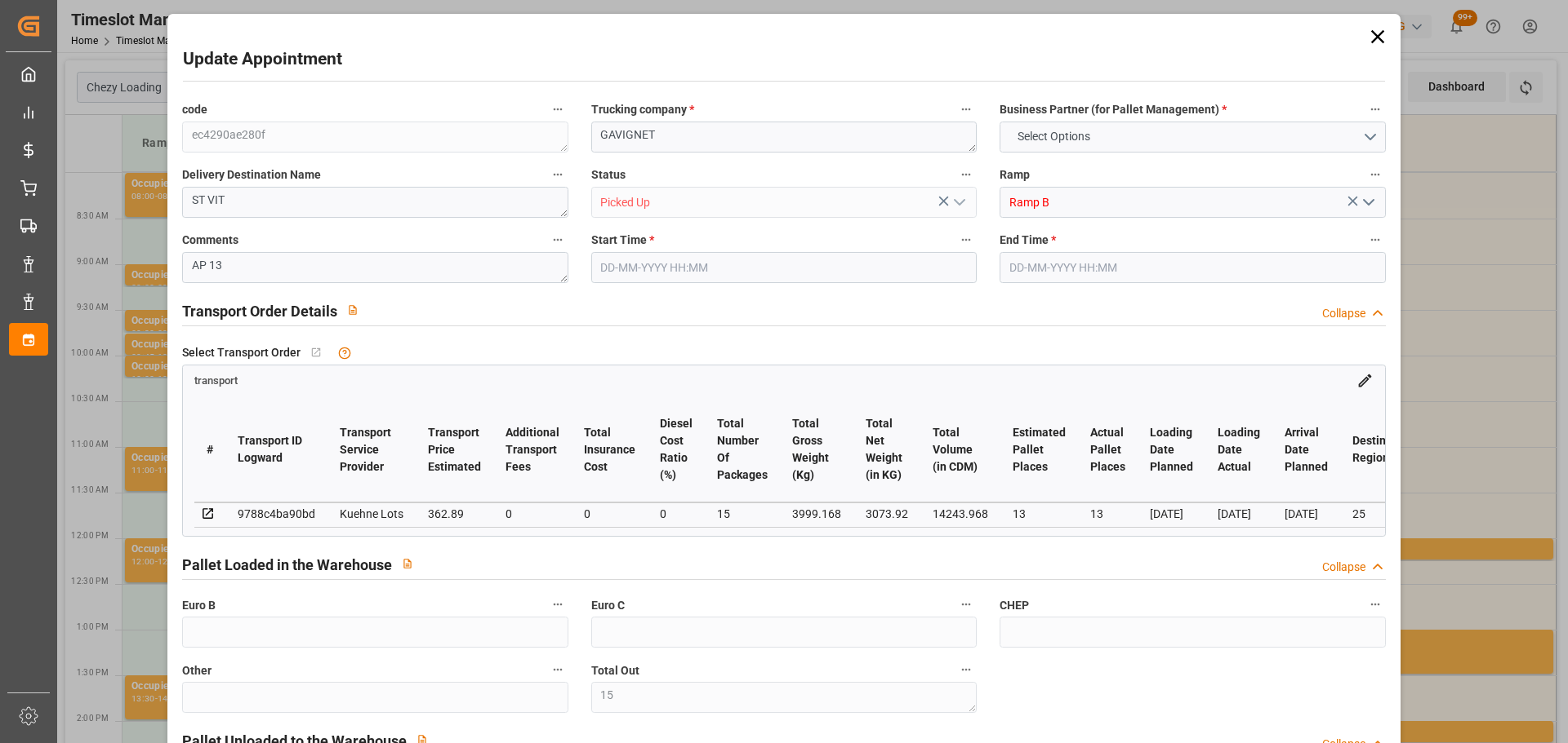
type input "15"
type input "3073.92"
type input "4576.984"
type input "14243.968"
type input "25"
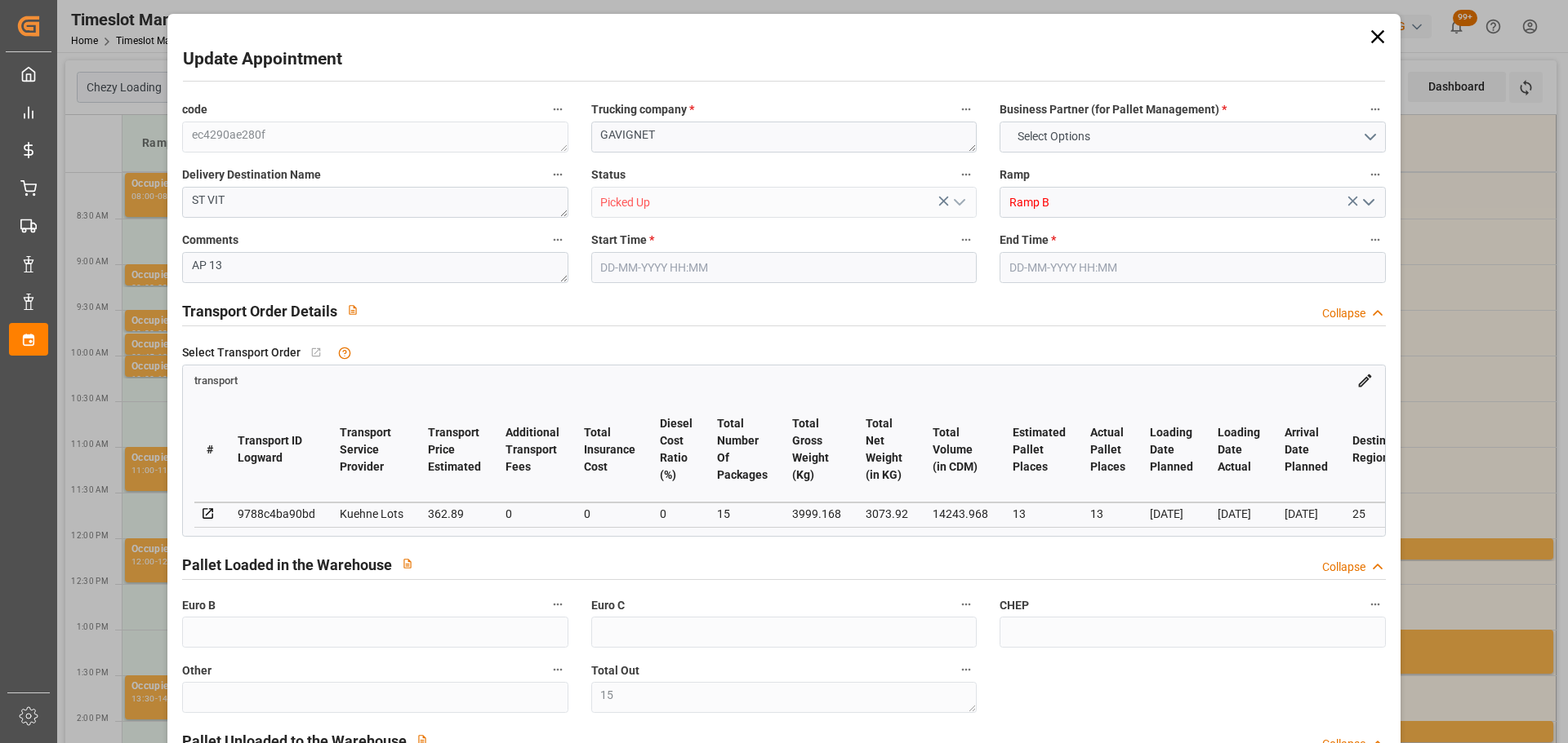
type input "9"
type input "384"
type input "15"
type input "101"
type input "3999.168"
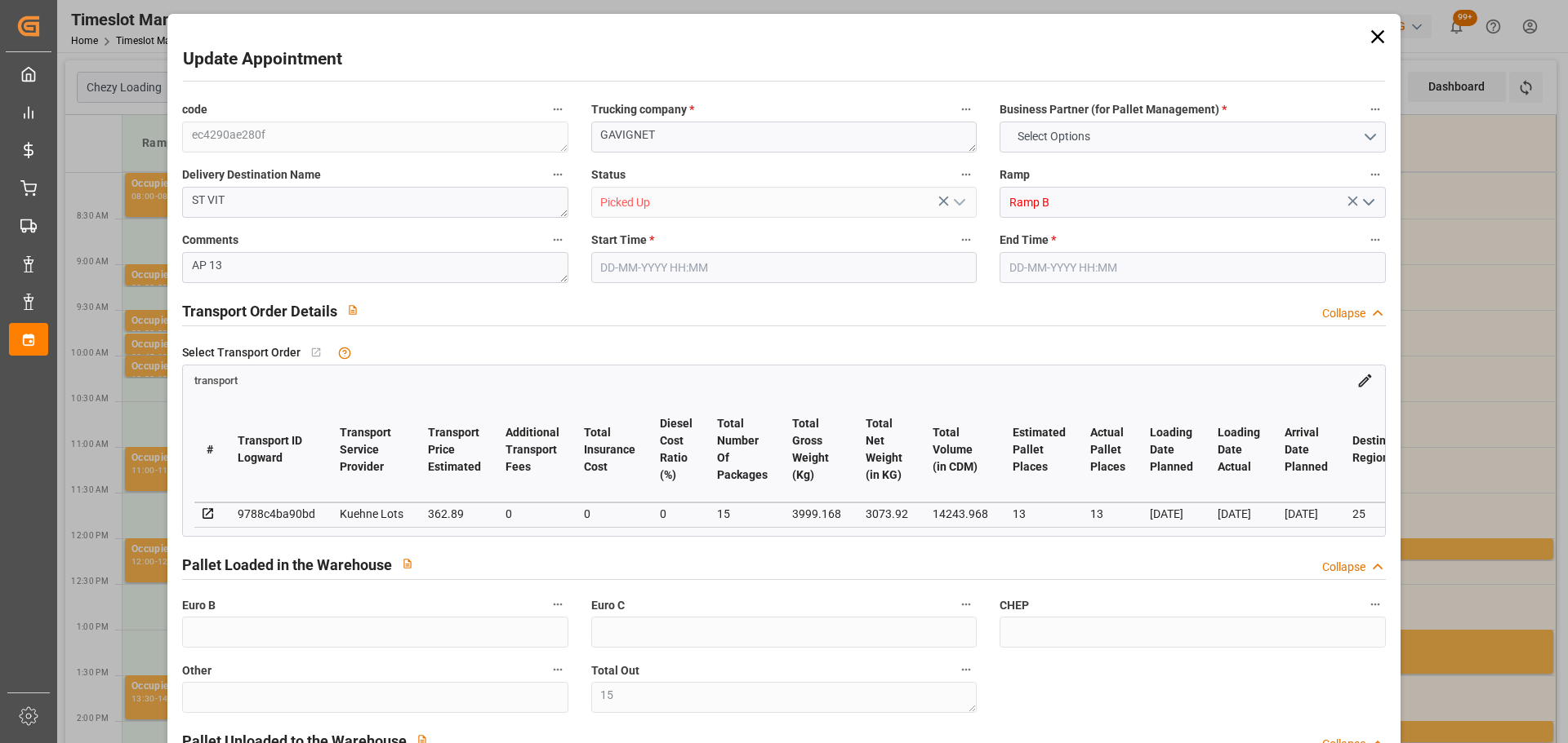
type input "0"
type input "10767.6795"
type input "0"
type input "21"
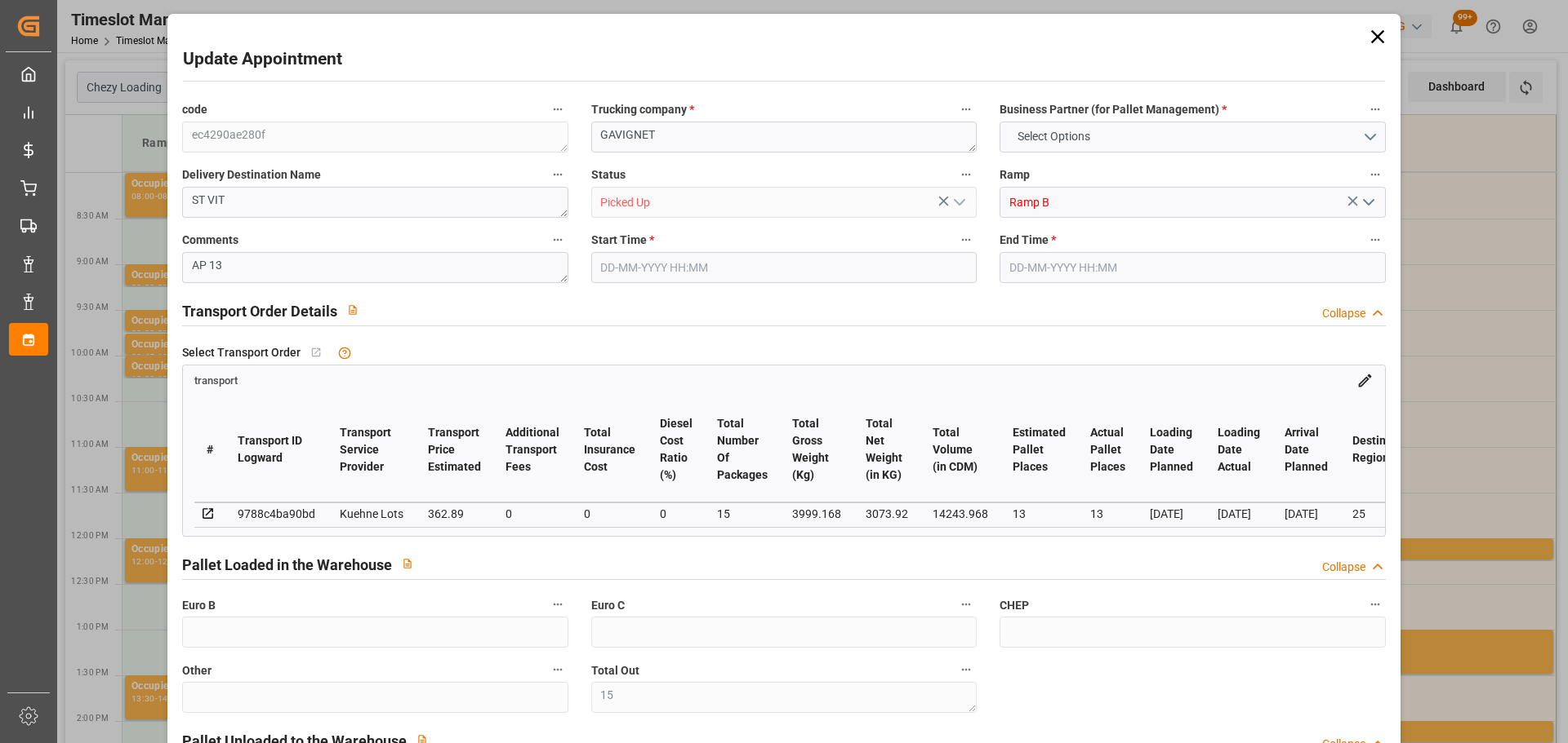
type input "80"
type input "21-08-2025 11:30"
type input "21-08-2025 11:45"
type input "19-08-2025 13:47"
type input "19-08-2025 11:27"
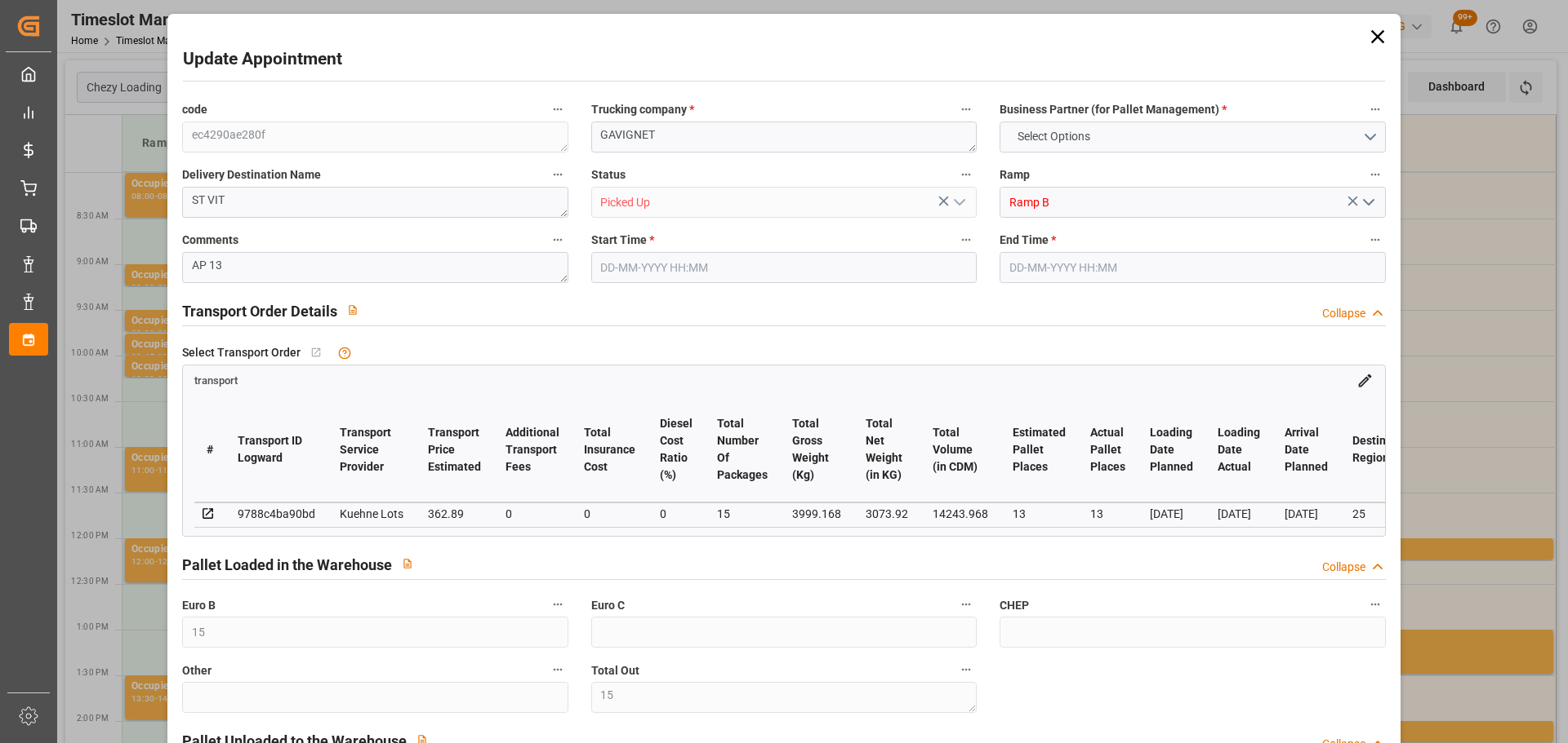
type input "25-08-2025"
type input "22-08-2025"
type input "[DATE]"
click at [1374, 33] on icon at bounding box center [1377, 37] width 23 height 23
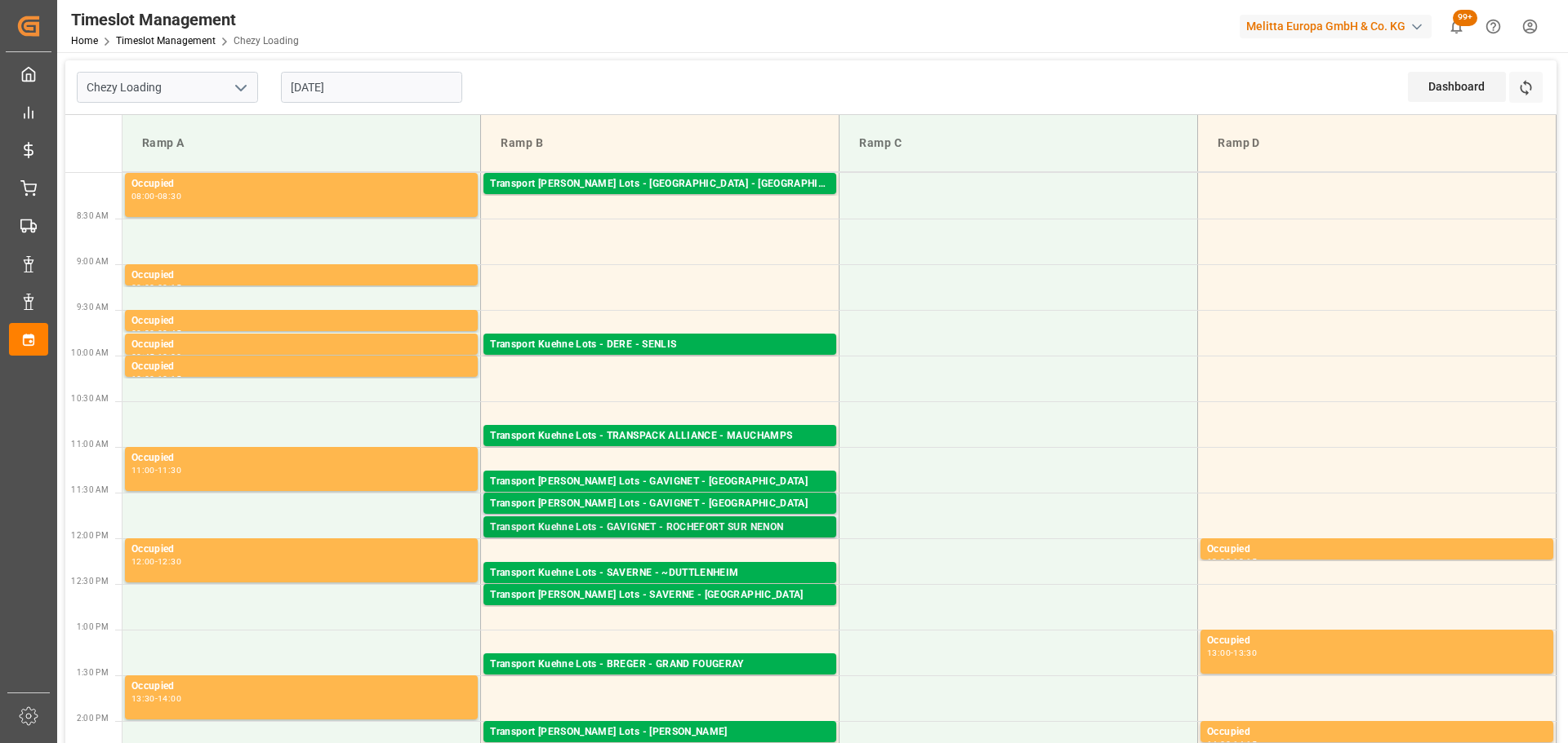
click at [681, 531] on div "Transport Kuehne Lots - GAVIGNET - ROCHEFORT SUR NENON" at bounding box center [660, 528] width 340 height 16
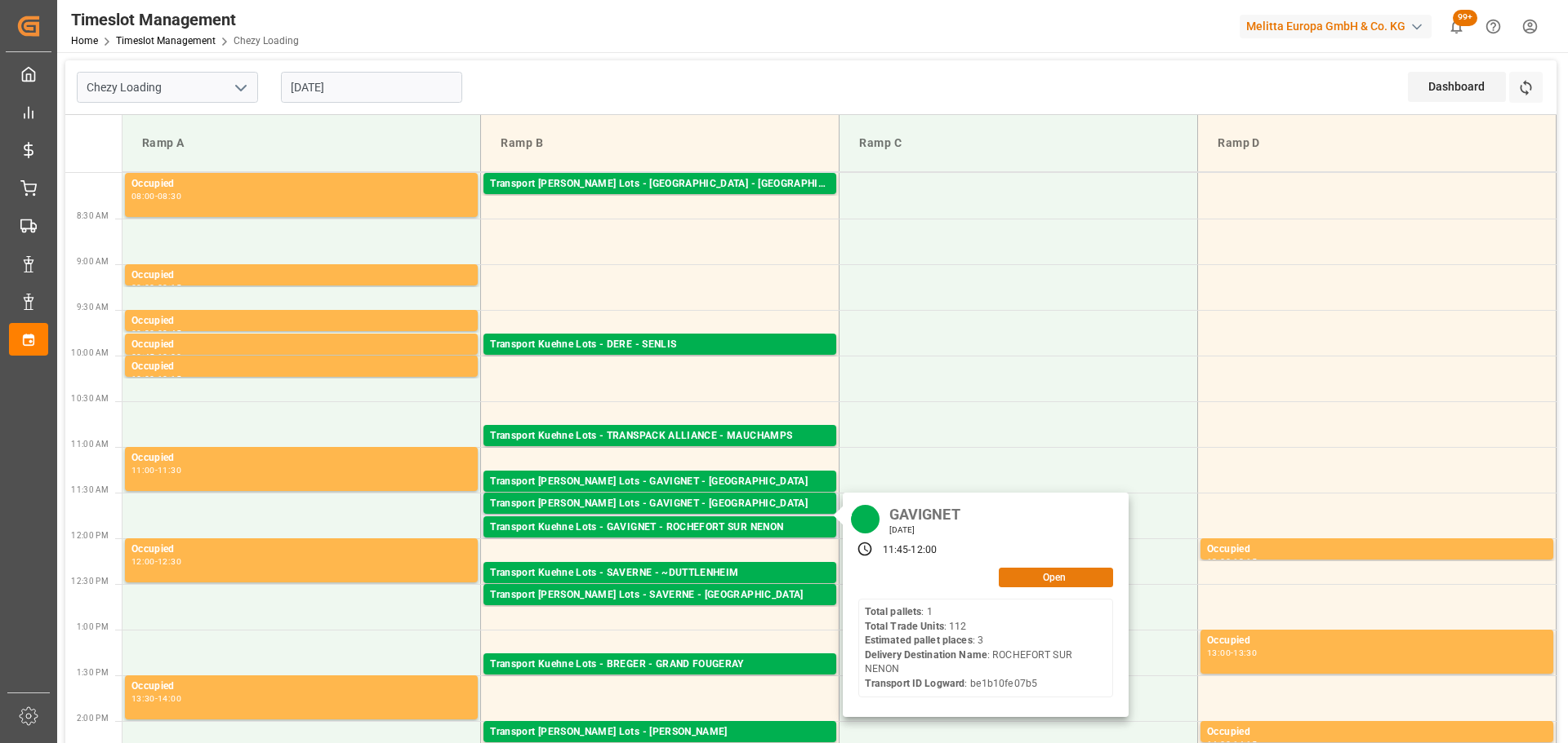
click at [1049, 571] on button "Open" at bounding box center [1055, 578] width 114 height 19
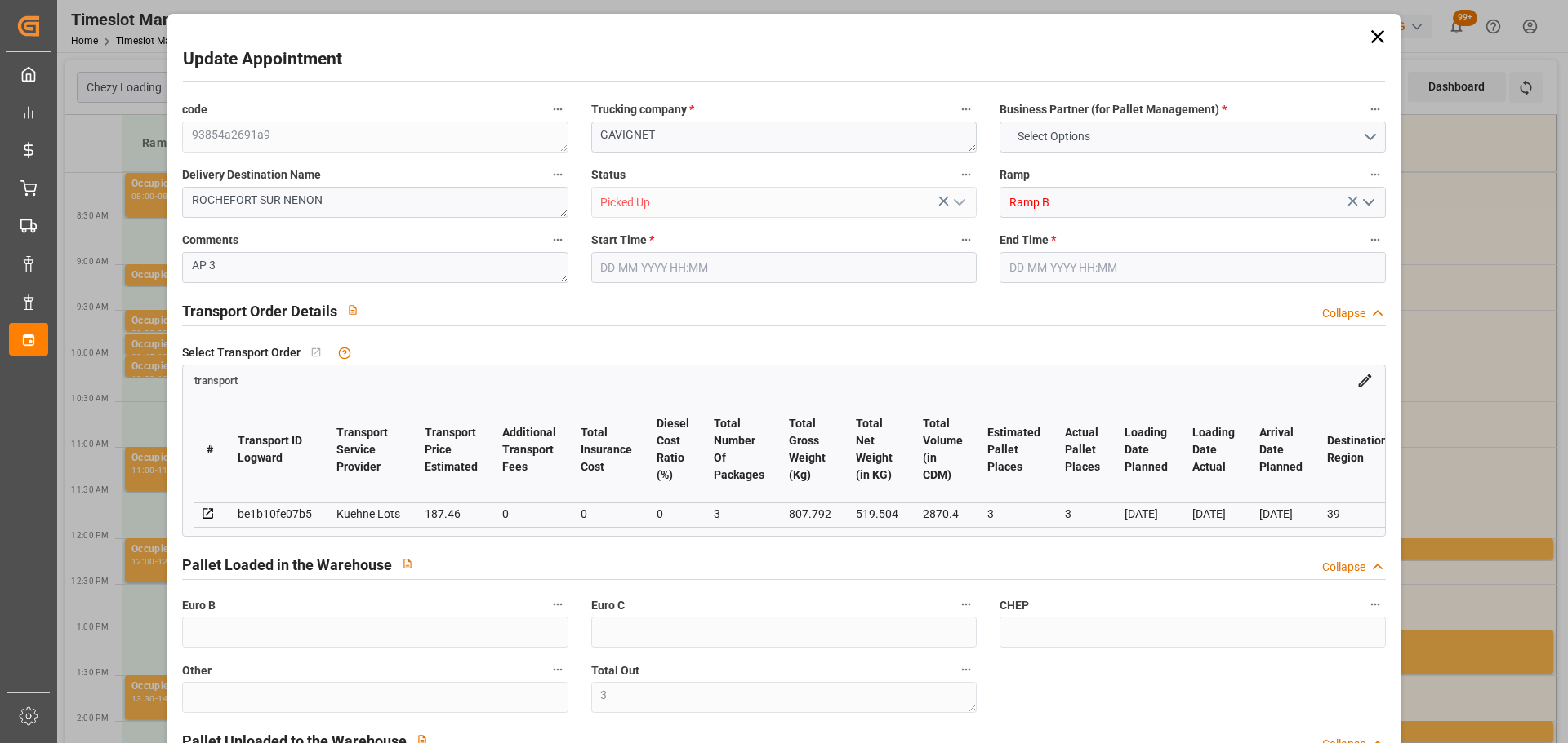
type input "3"
type input "187.46"
type input "0"
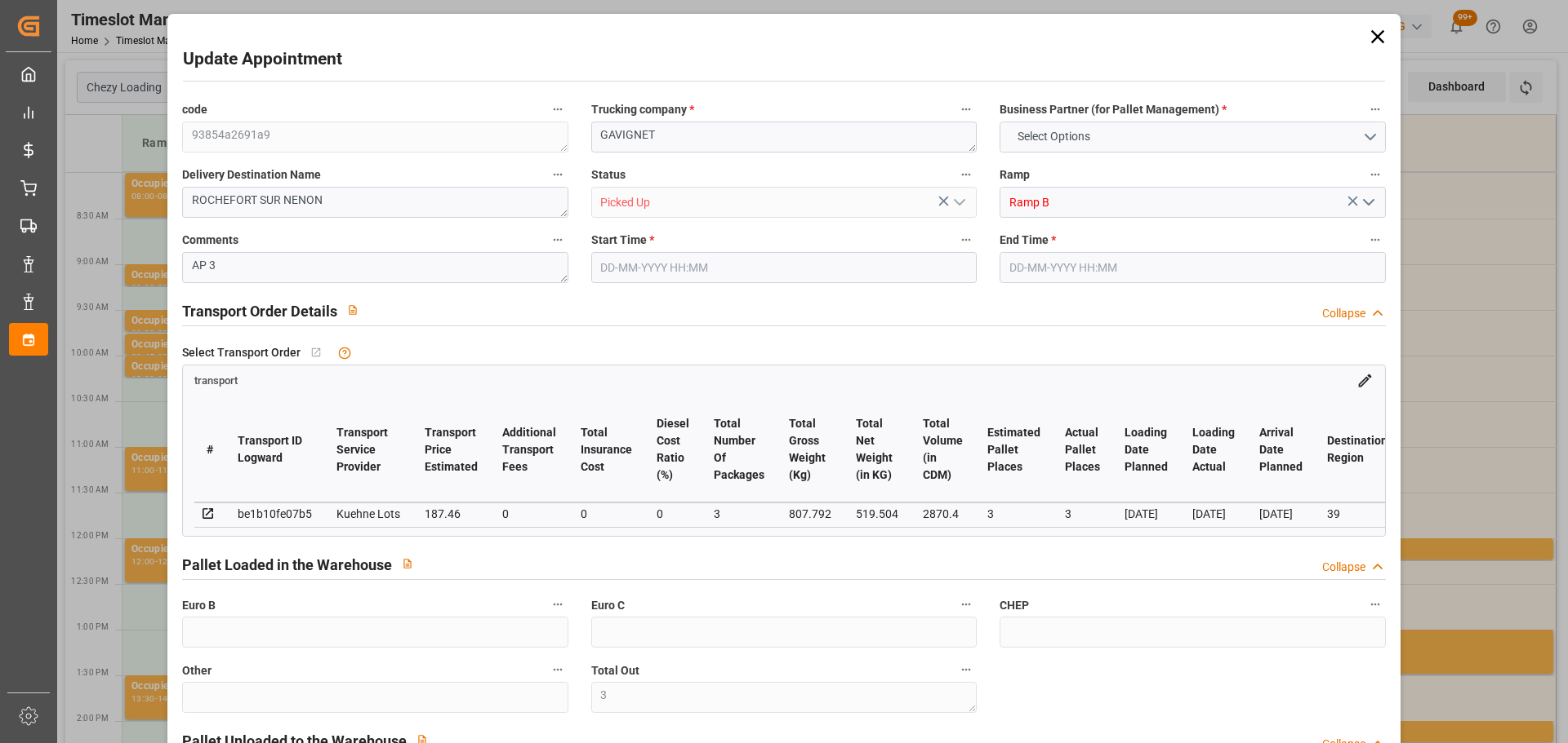
type input "0"
type input "187.46"
type input "0"
type input "3"
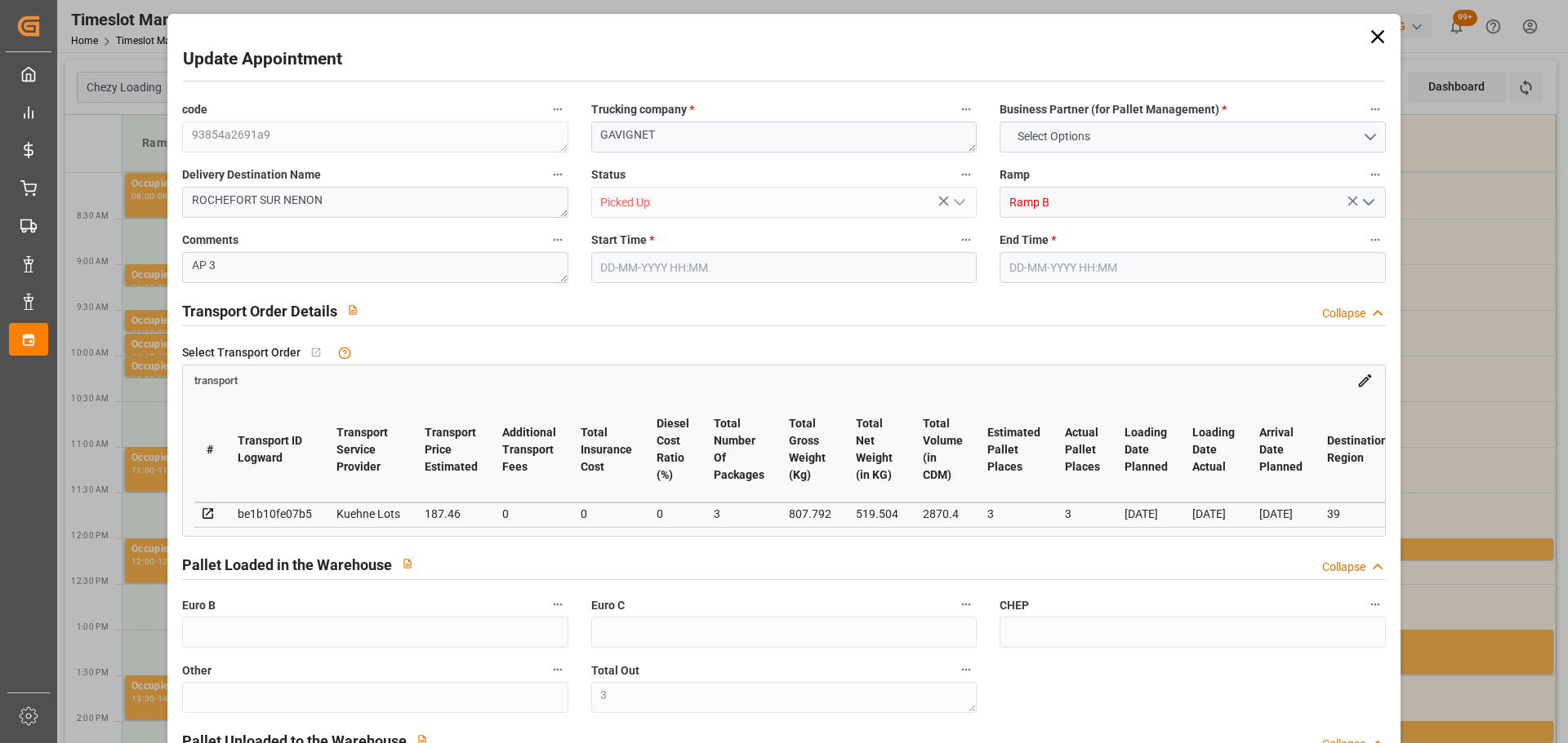
type input "519.504"
type input "918"
type input "2870.4"
type input "39"
type input "1"
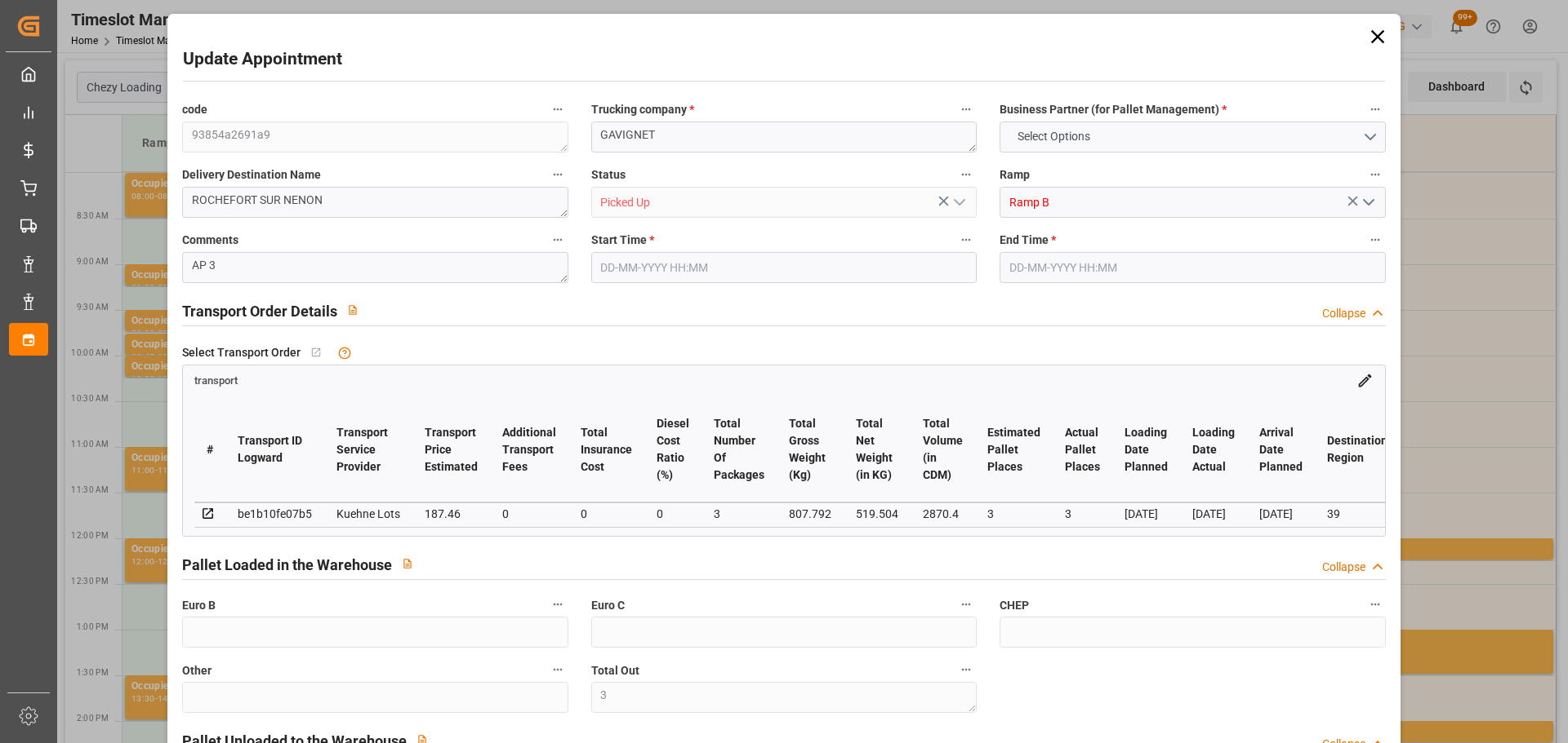
type input "112"
type input "3"
type input "101"
type input "807.792"
type input "0"
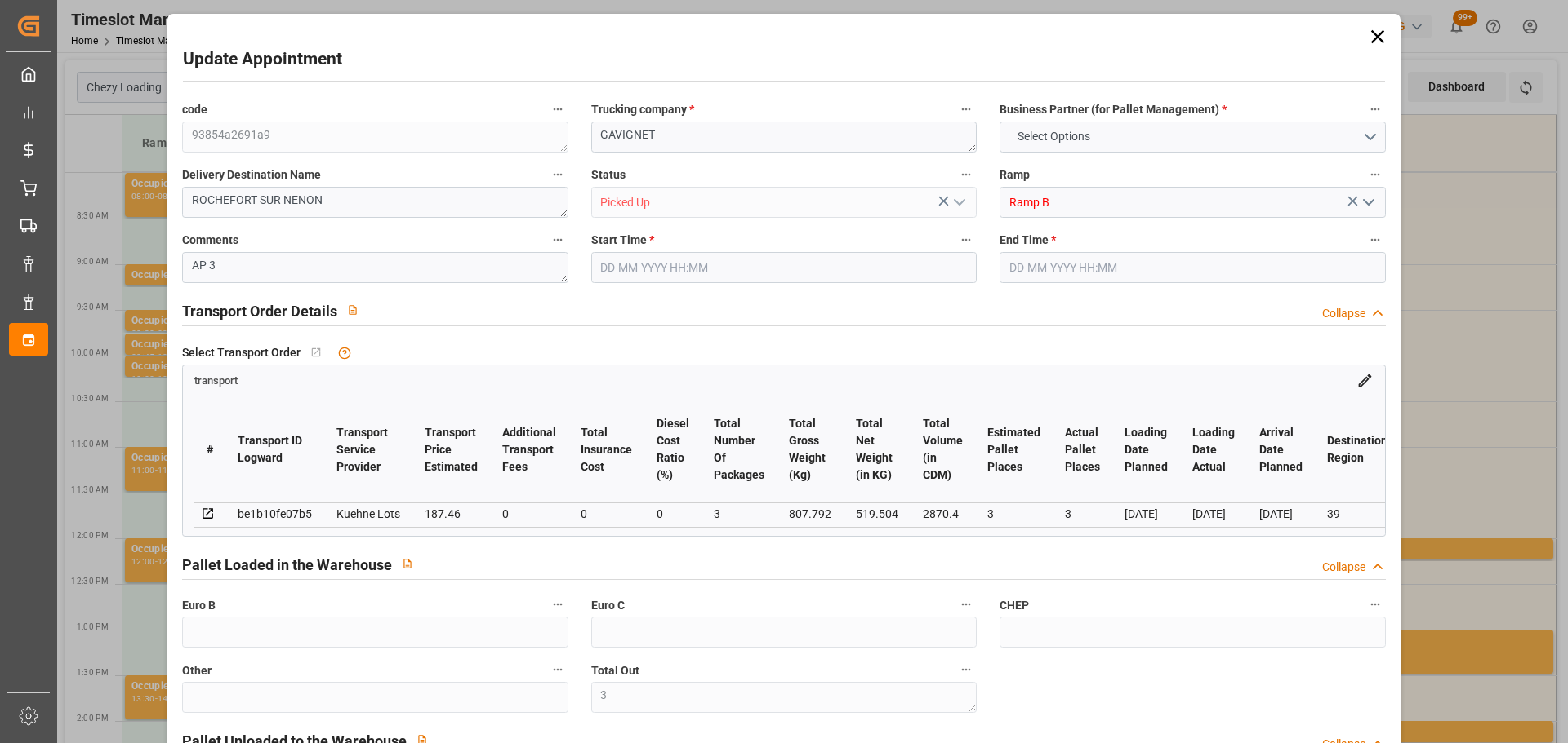
type input "4710.8598"
type input "0"
type input "21"
type input "35"
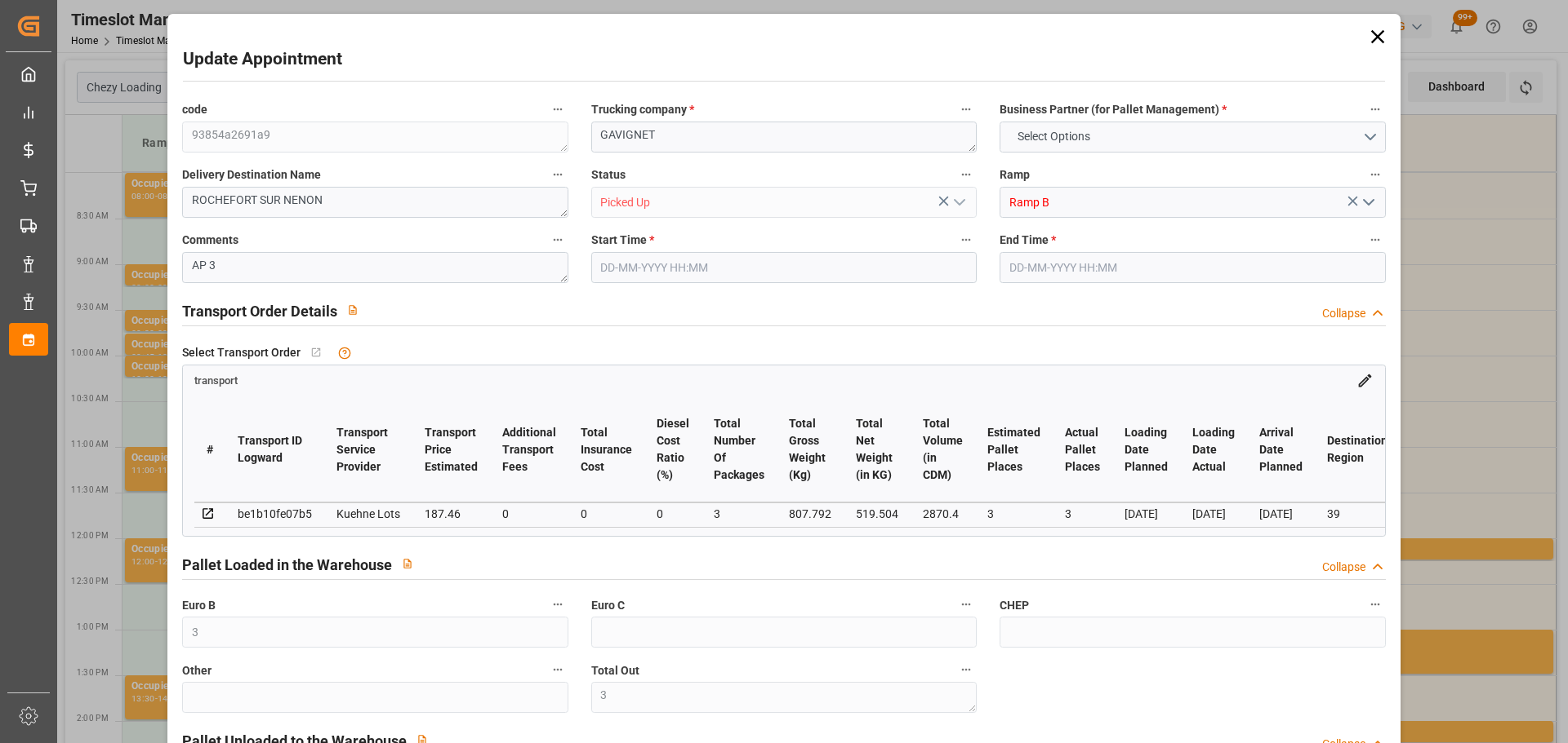
type input "21-08-2025 11:45"
type input "21-08-2025 12:00"
type input "19-08-2025 13:55"
type input "19-08-2025 11:26"
type input "22-08-2025"
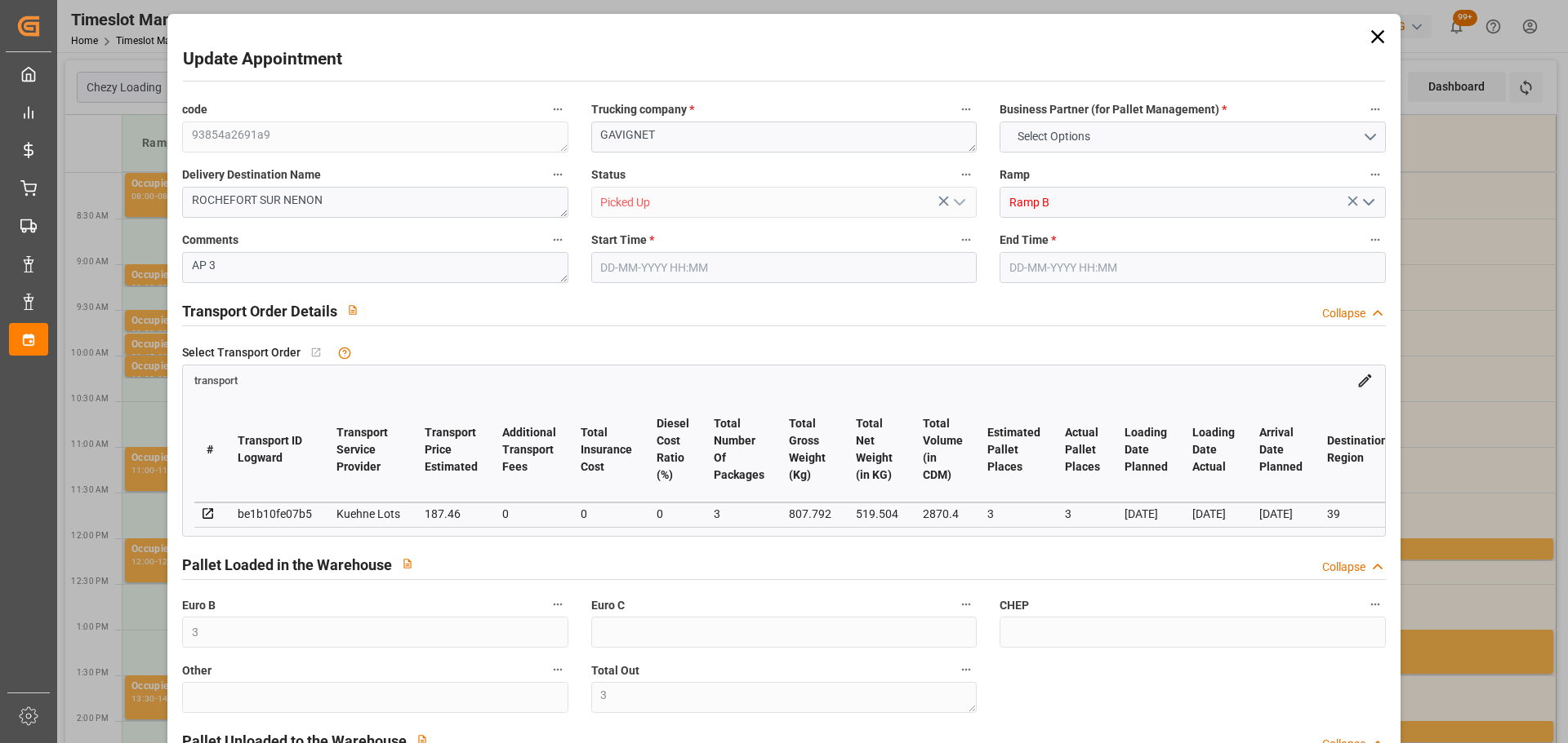
type input "[DATE]"
click at [1374, 33] on icon at bounding box center [1377, 37] width 23 height 23
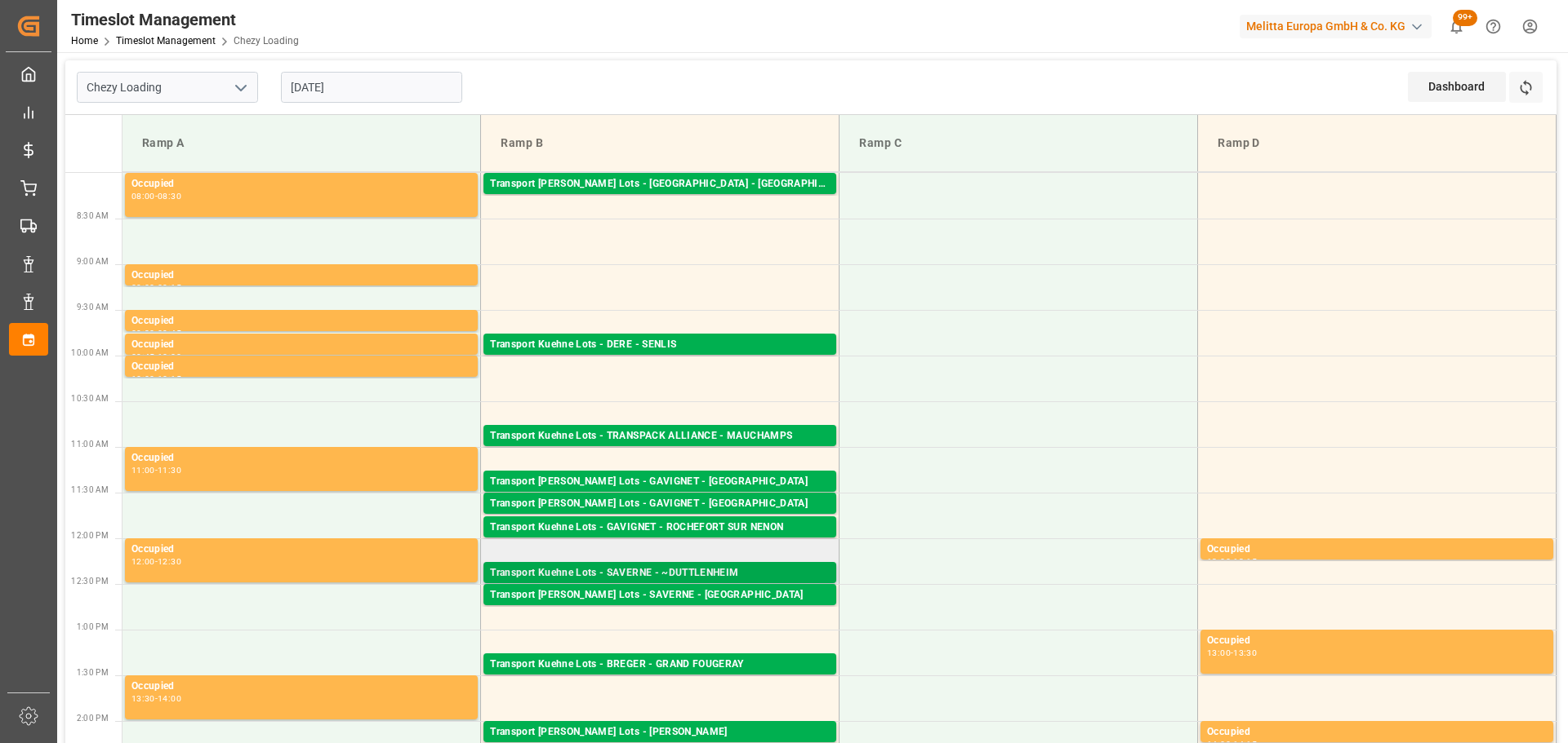
click at [690, 567] on div "Transport Kuehne Lots - SAVERNE - ~DUTTLENHEIM" at bounding box center [660, 574] width 340 height 16
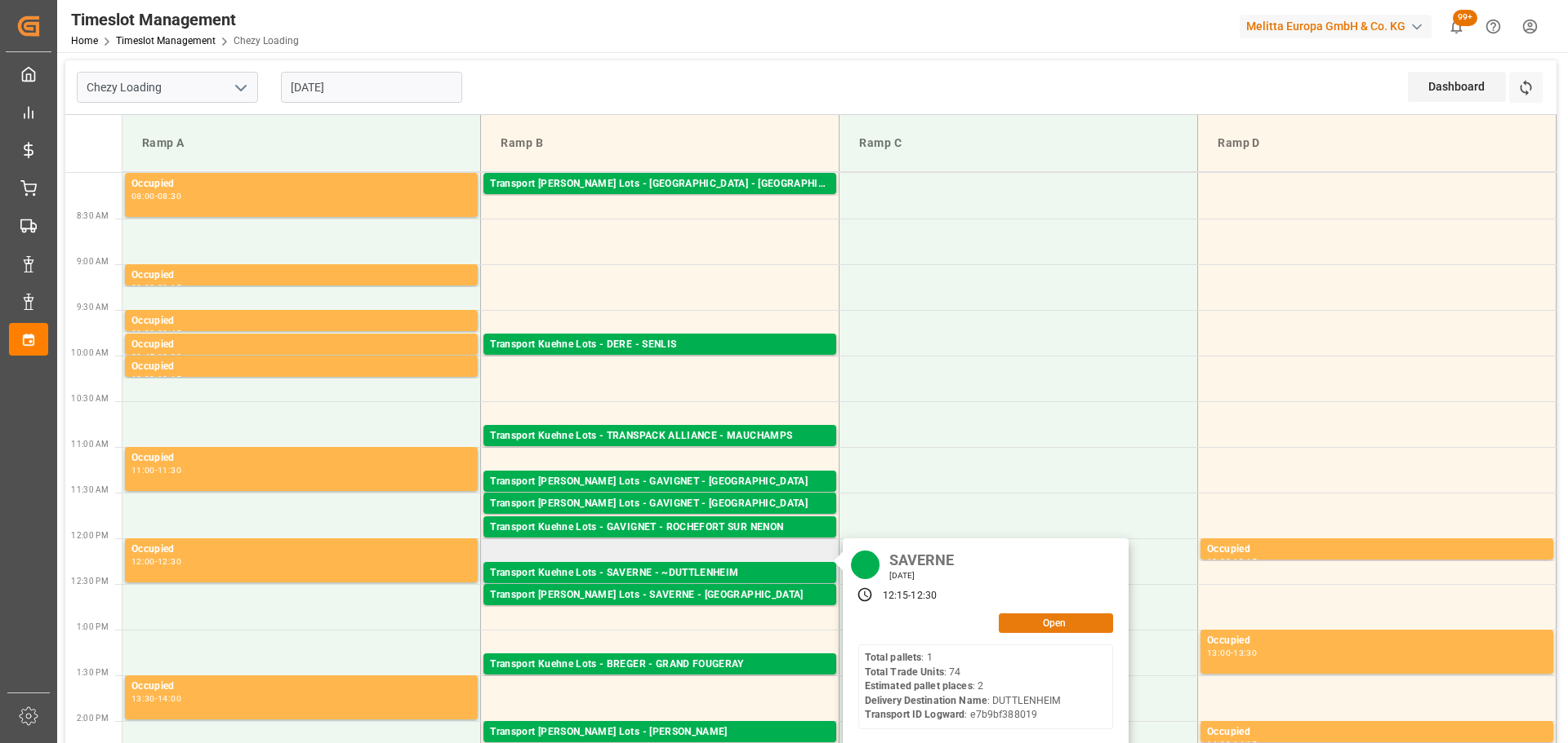
click at [1033, 622] on button "Open" at bounding box center [1055, 623] width 114 height 19
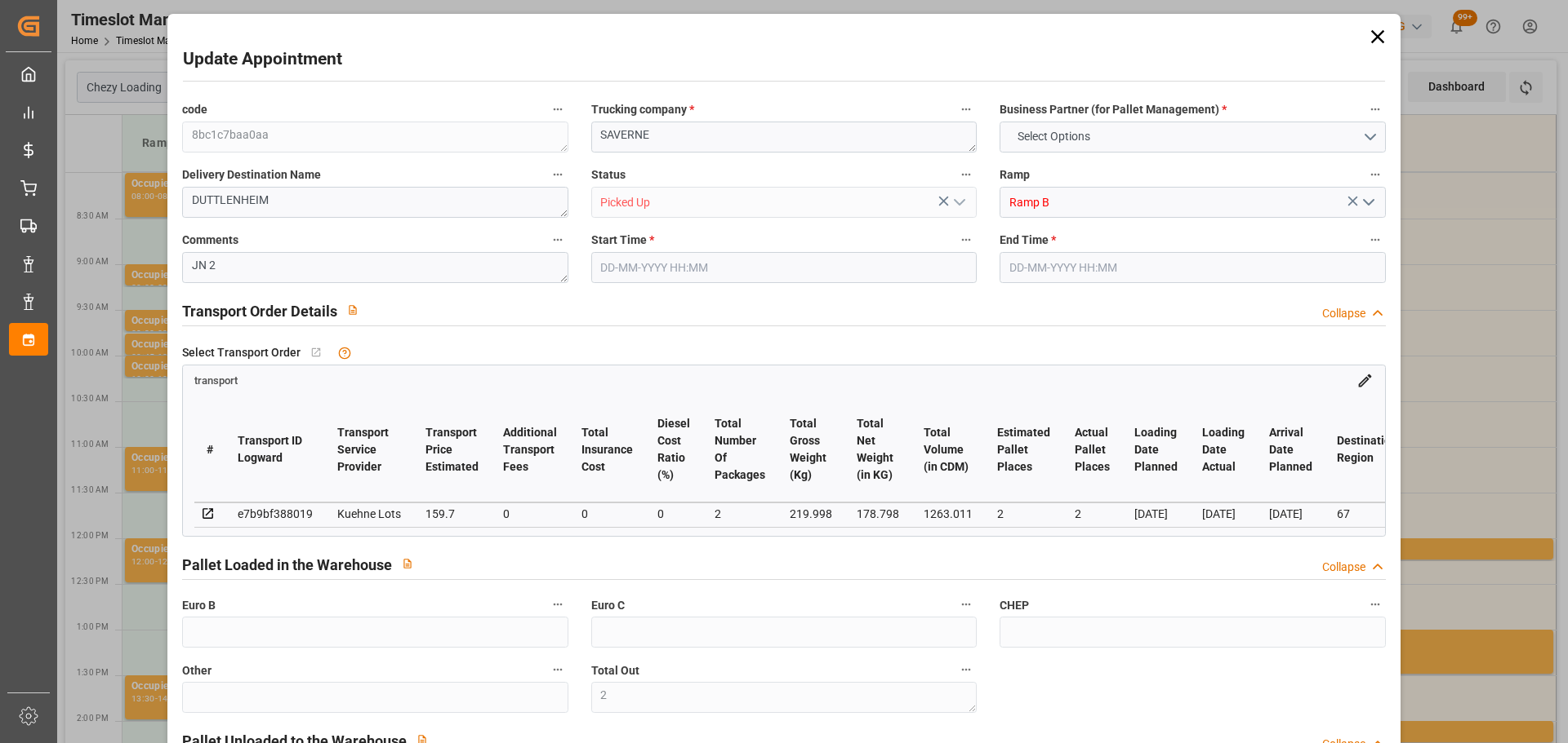
type input "2"
type input "159.7"
type input "0"
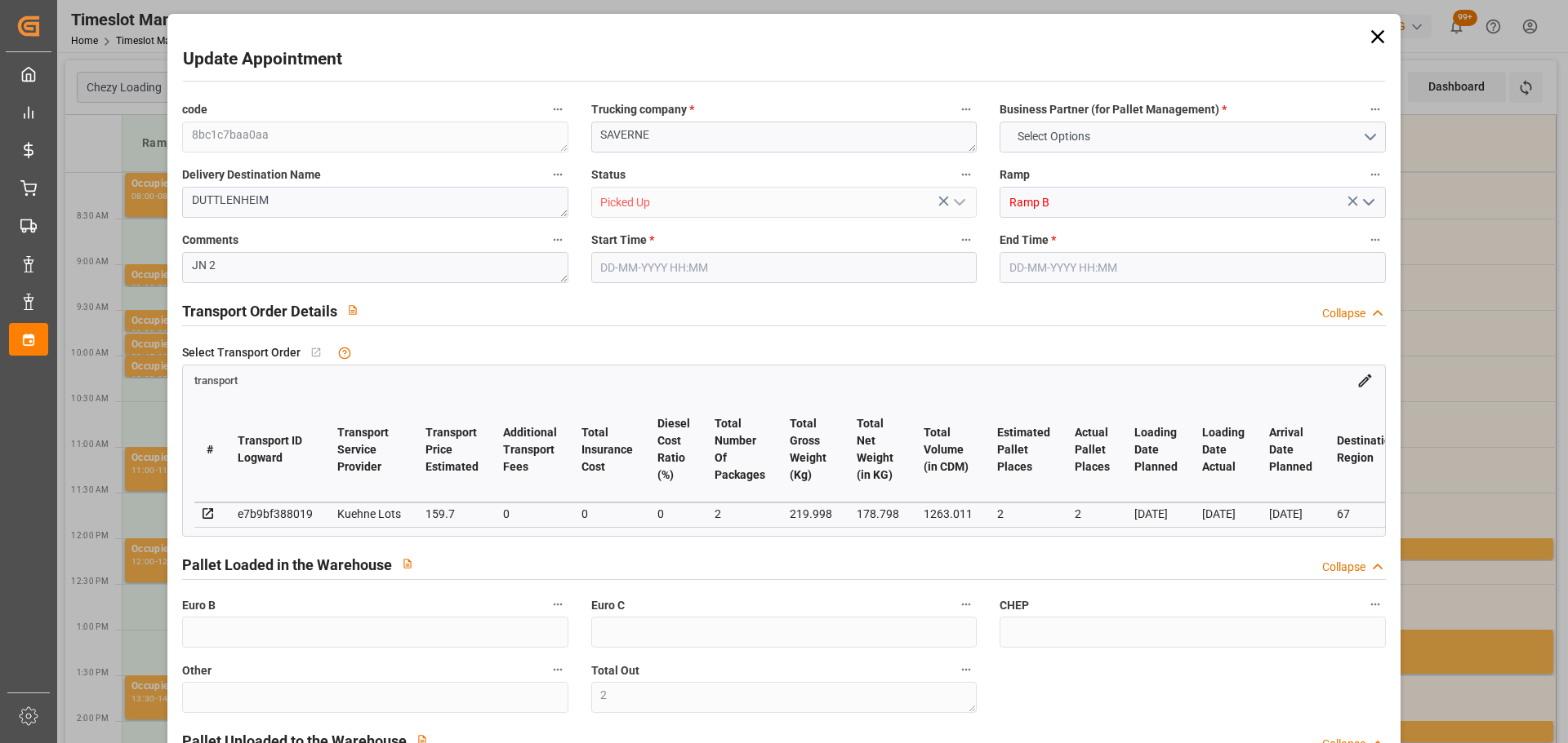
type input "0"
type input "159.7"
type input "0"
type input "2"
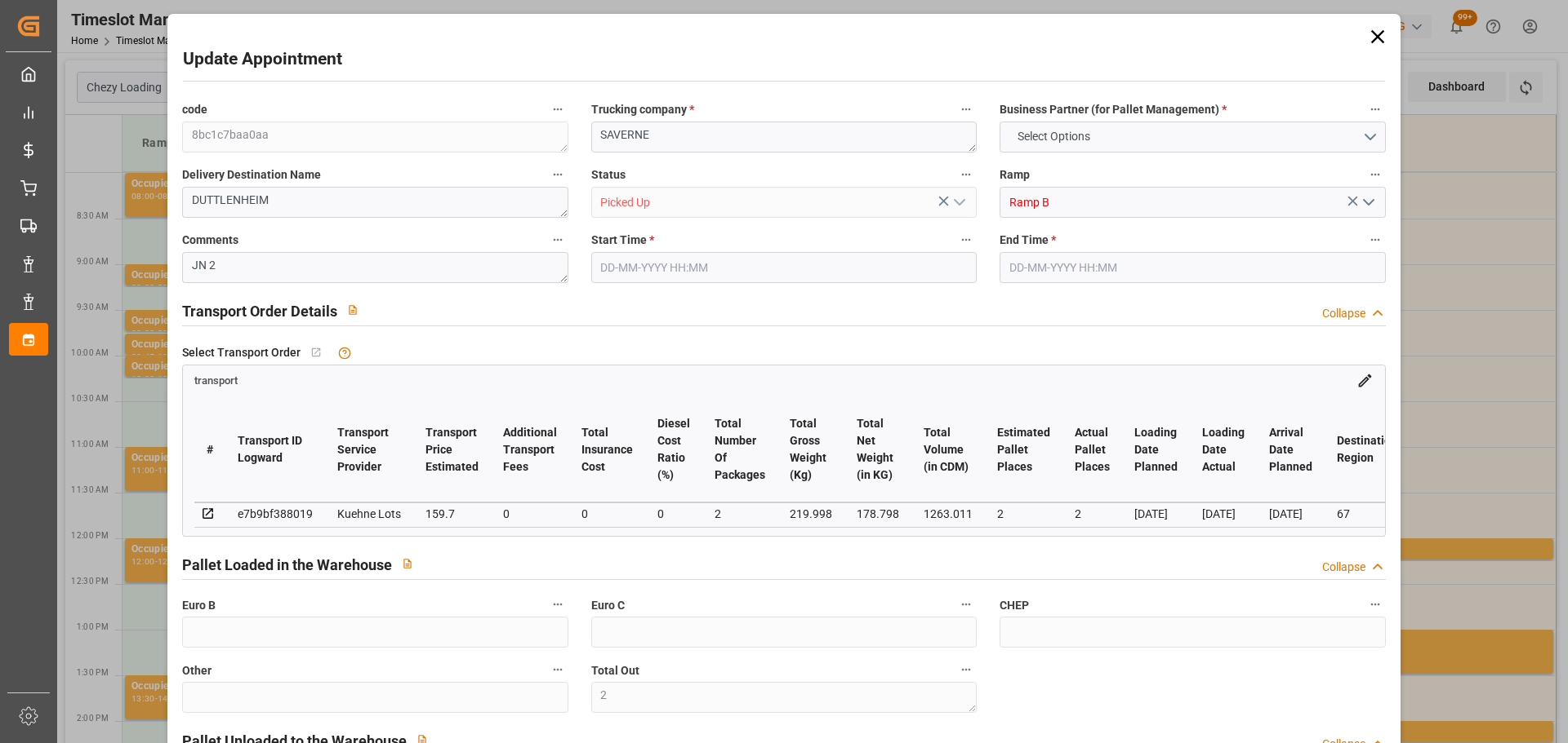
type input "178.798"
type input "269.838"
type input "1263.011"
type input "67"
type input "1"
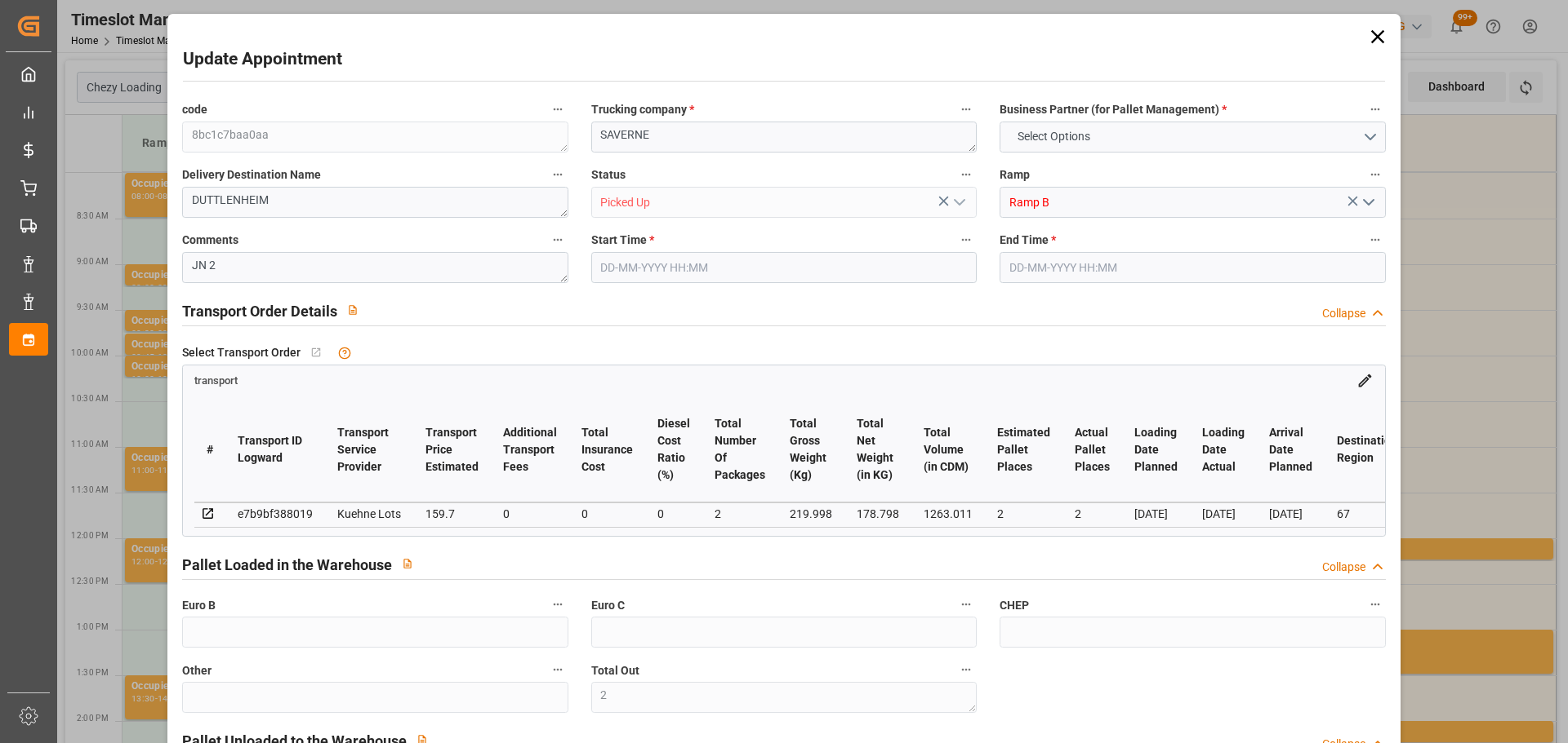
type input "74"
type input "2"
type input "101"
type input "219.998"
type input "0"
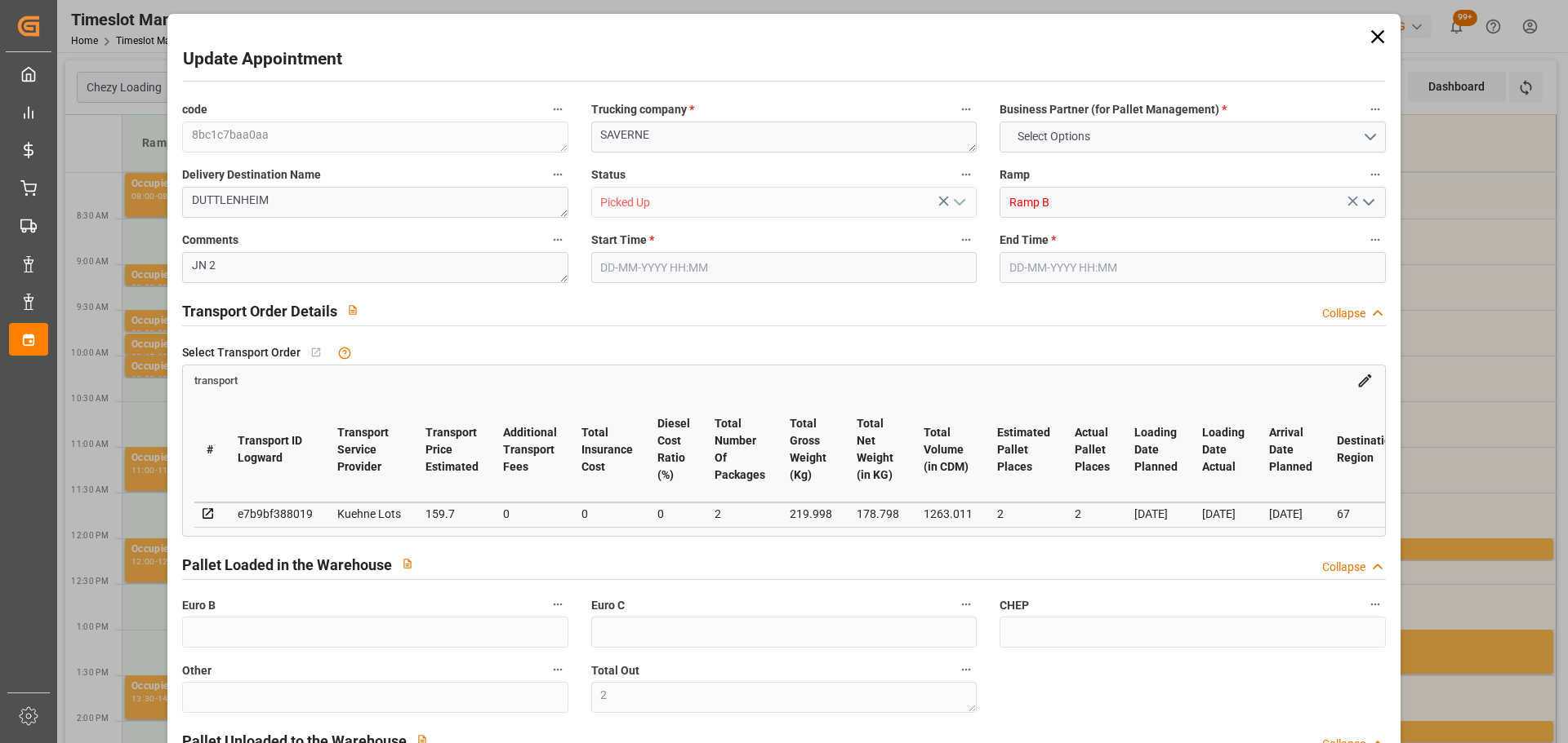
type input "4710.8598"
type input "0"
type input "21"
type input "35"
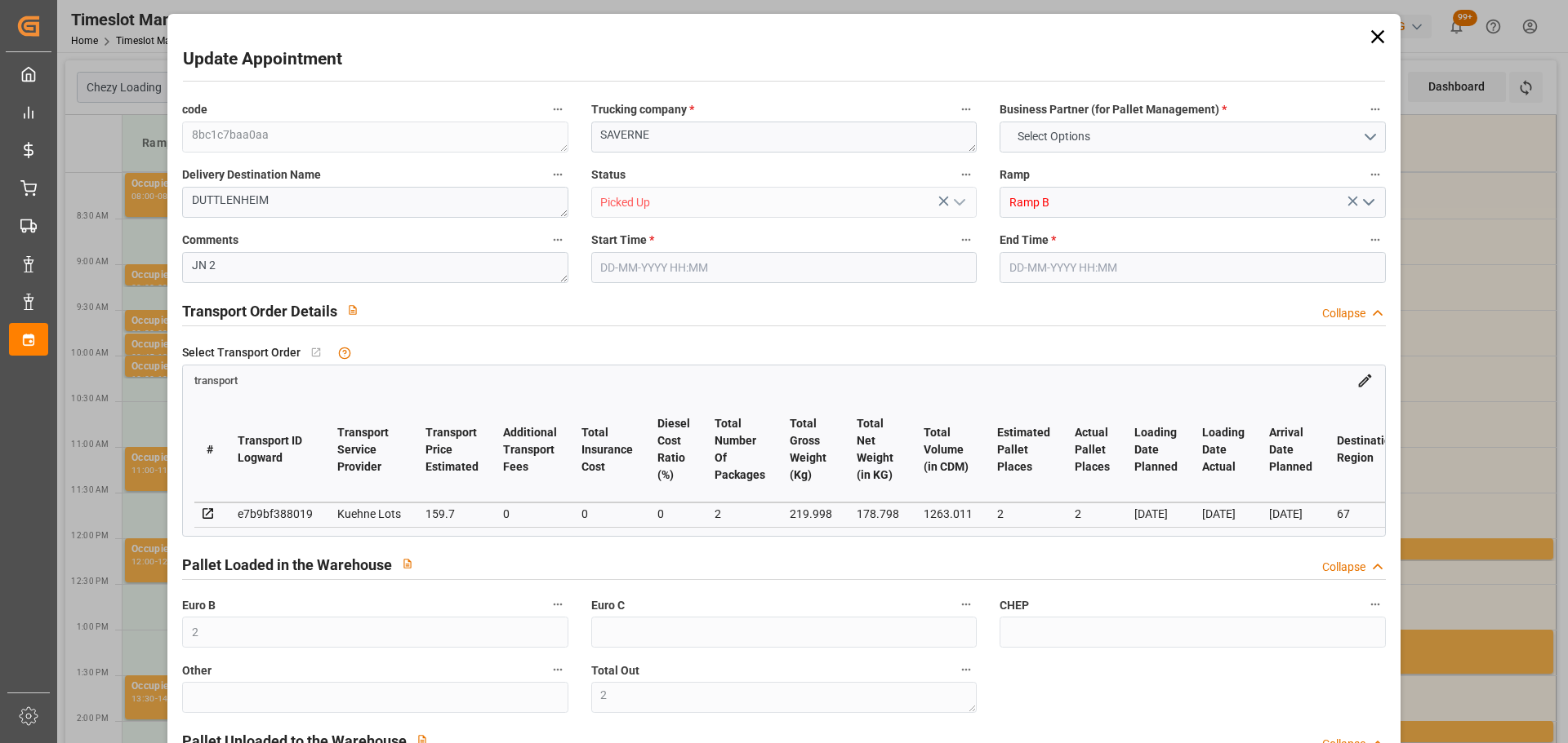
type input "21-08-2025 12:15"
type input "21-08-2025 12:30"
type input "19-08-2025 15:06"
type input "19-08-2025 11:27"
type input "25-08-2025"
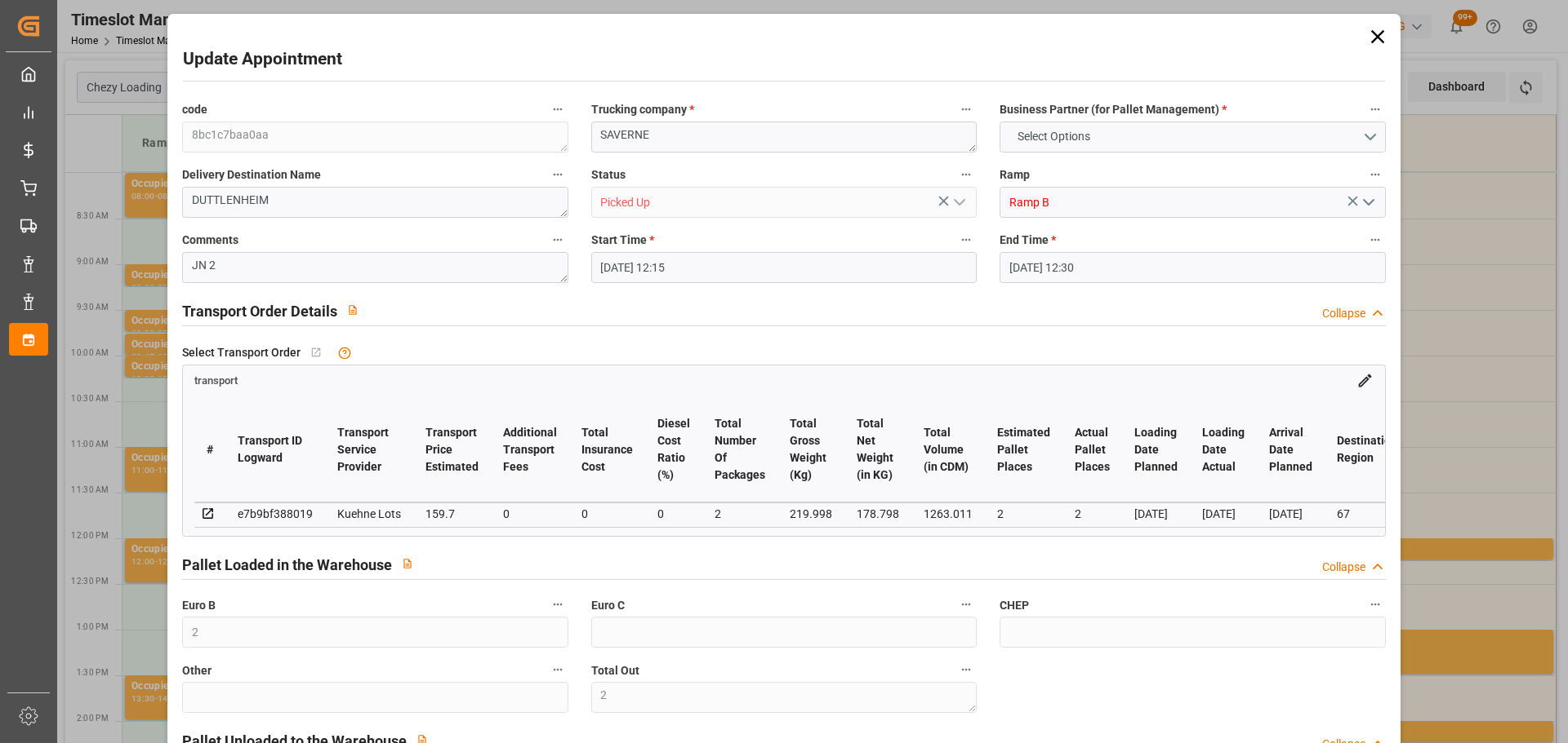
type input "22-08-2025"
type input "[DATE]"
click at [1376, 33] on icon at bounding box center [1376, 36] width 13 height 13
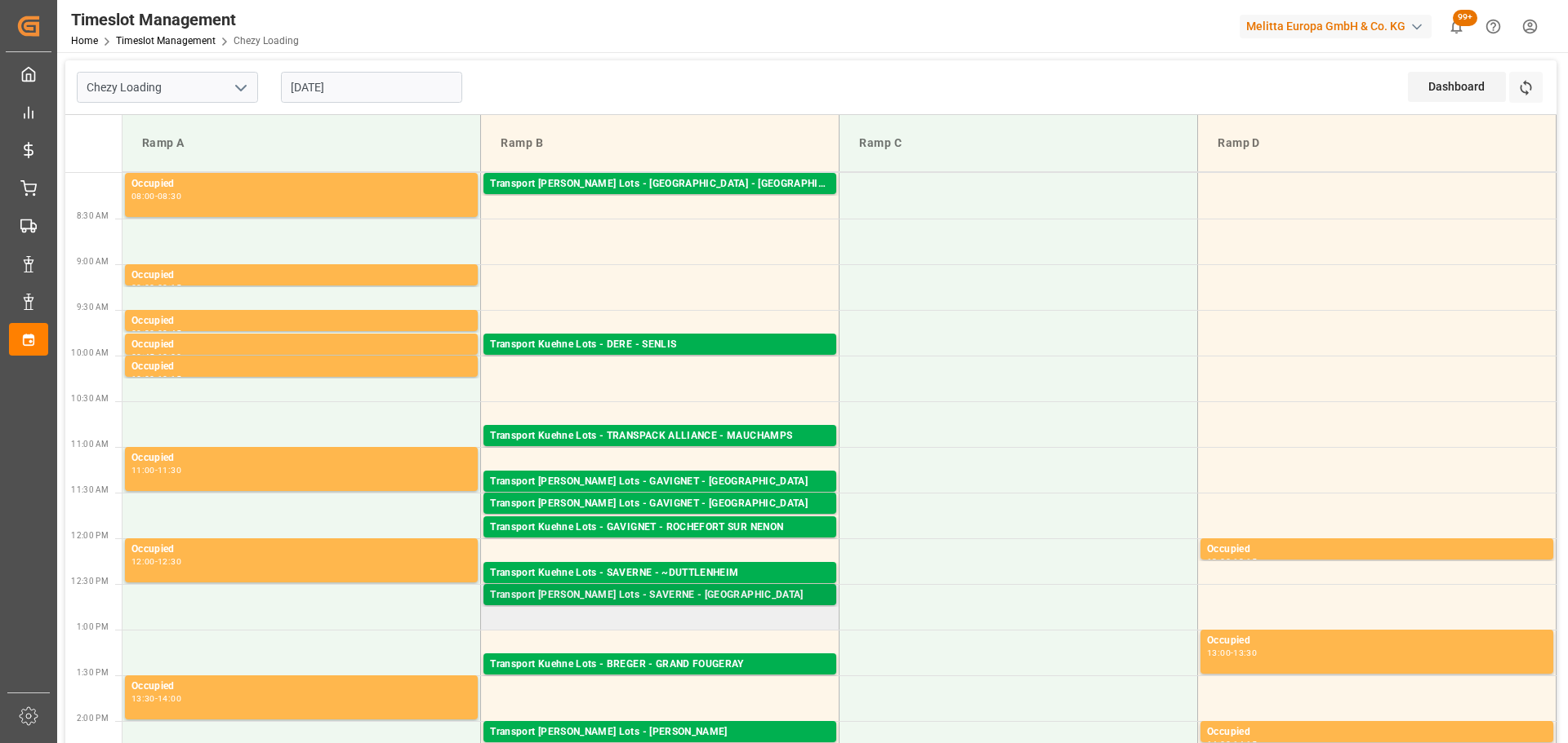
click at [690, 589] on div "Transport [PERSON_NAME] Lots - SAVERNE - [GEOGRAPHIC_DATA]" at bounding box center [660, 596] width 340 height 16
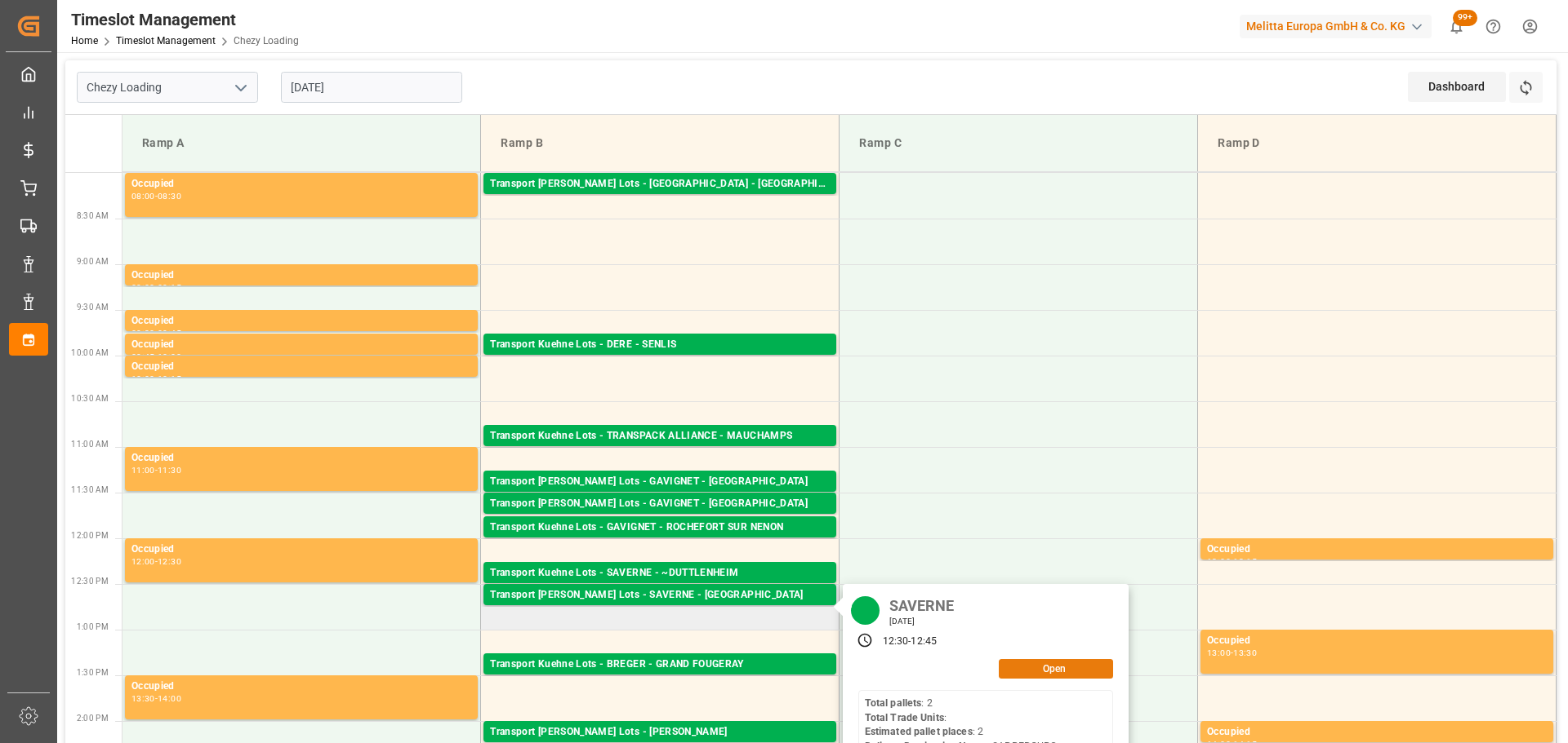
click at [1061, 669] on button "Open" at bounding box center [1055, 669] width 114 height 19
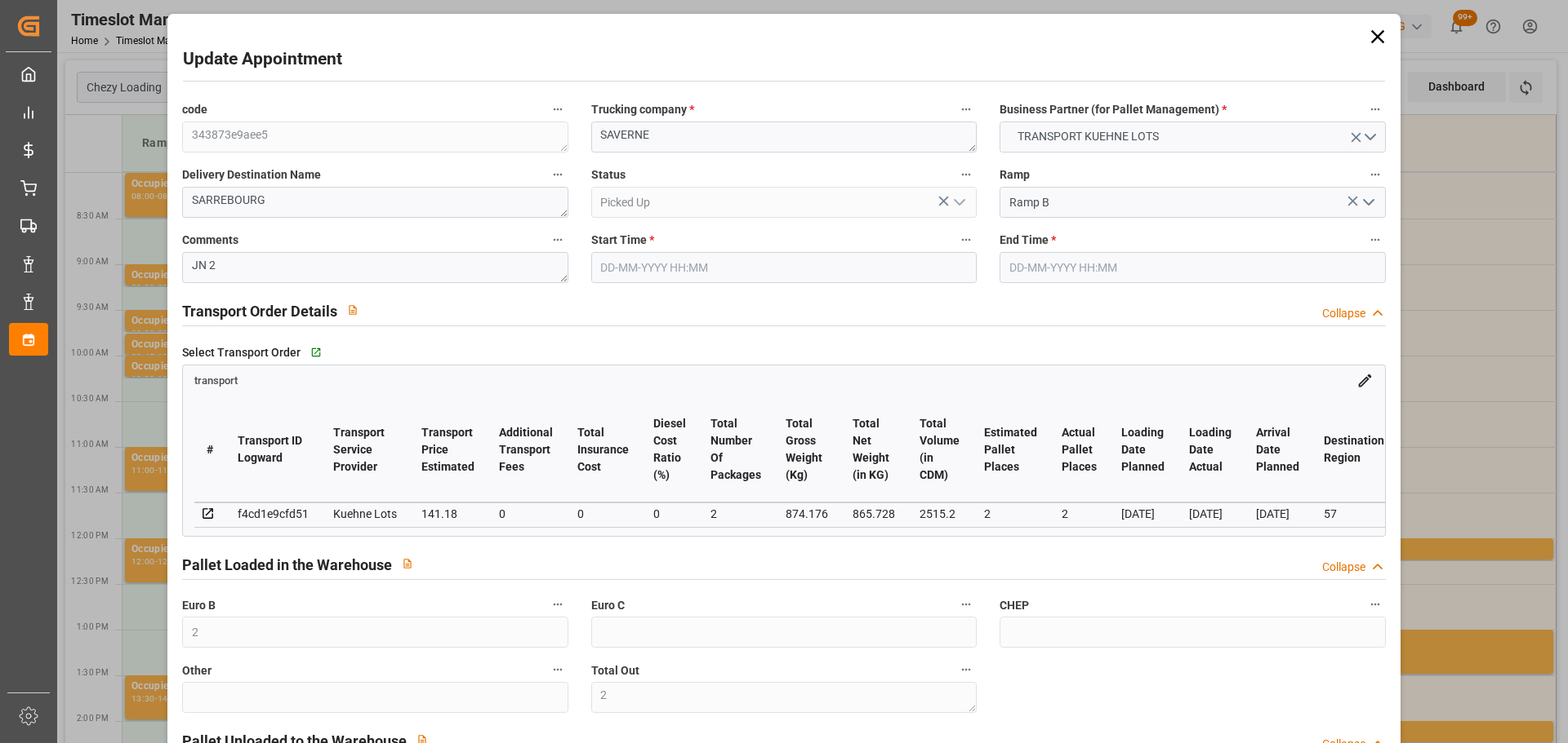
type input "2"
type input "141.18"
type input "0"
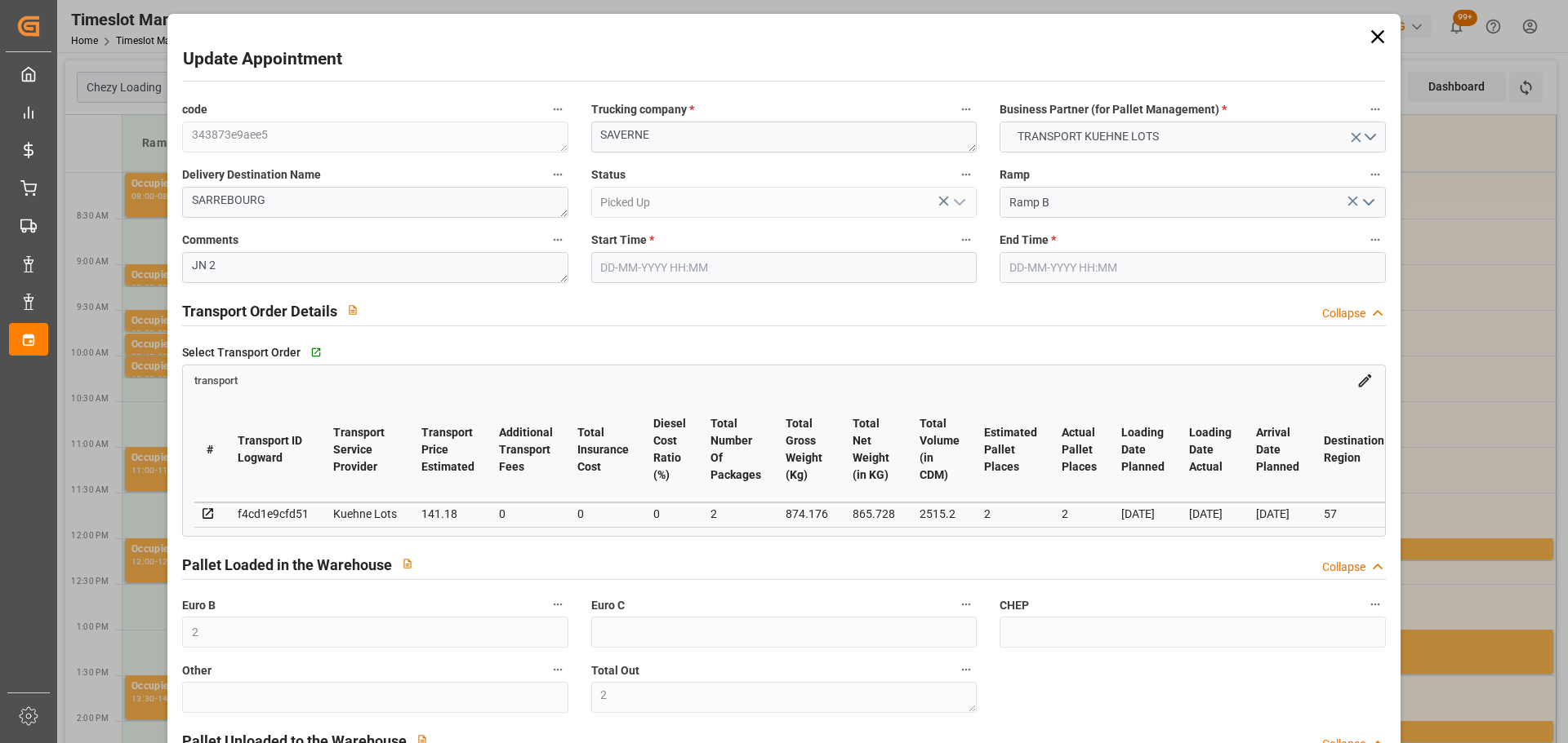
type input "0"
type input "141.18"
type input "0"
type input "2"
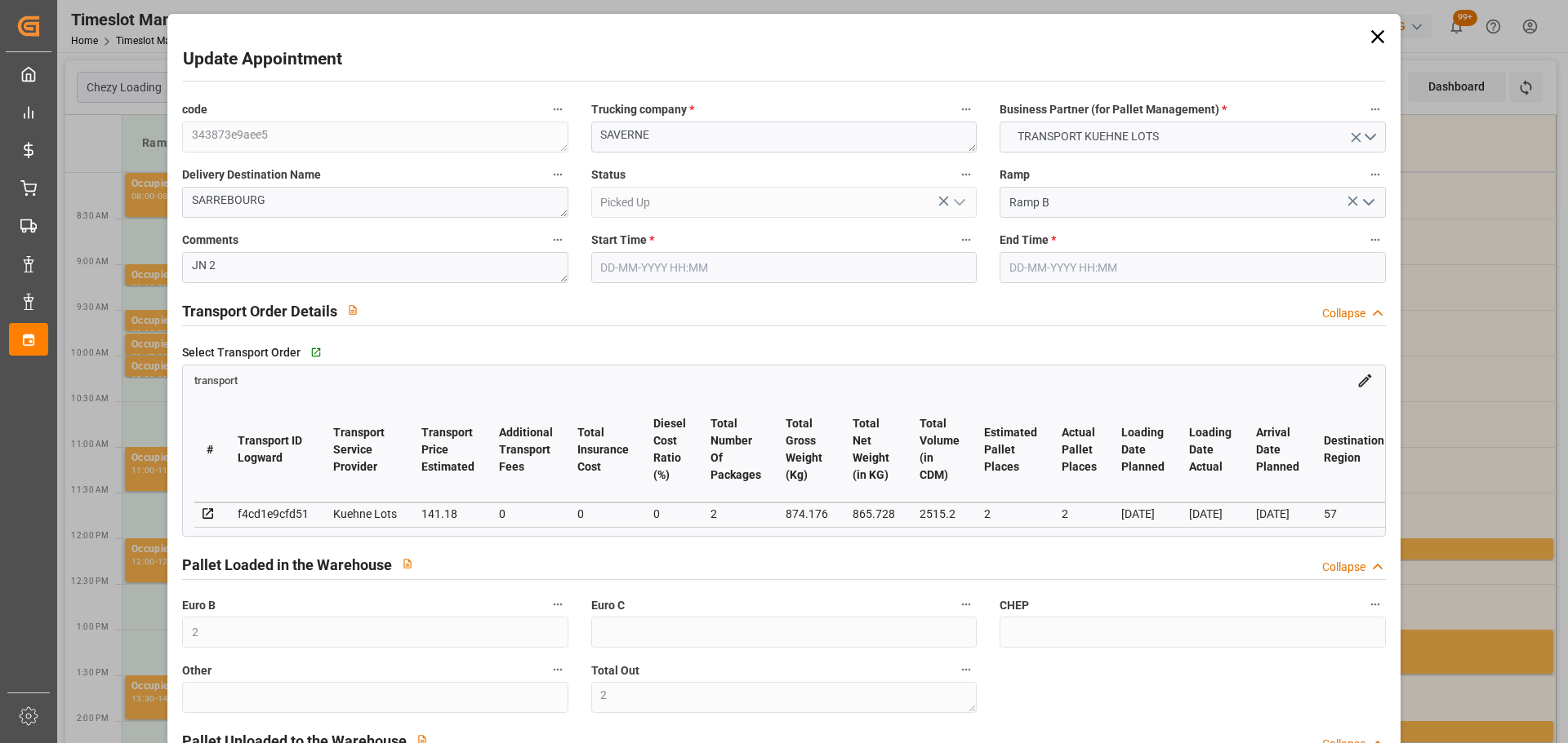
type input "865.728"
type input "970"
type input "2515.2"
type input "57"
type input "2"
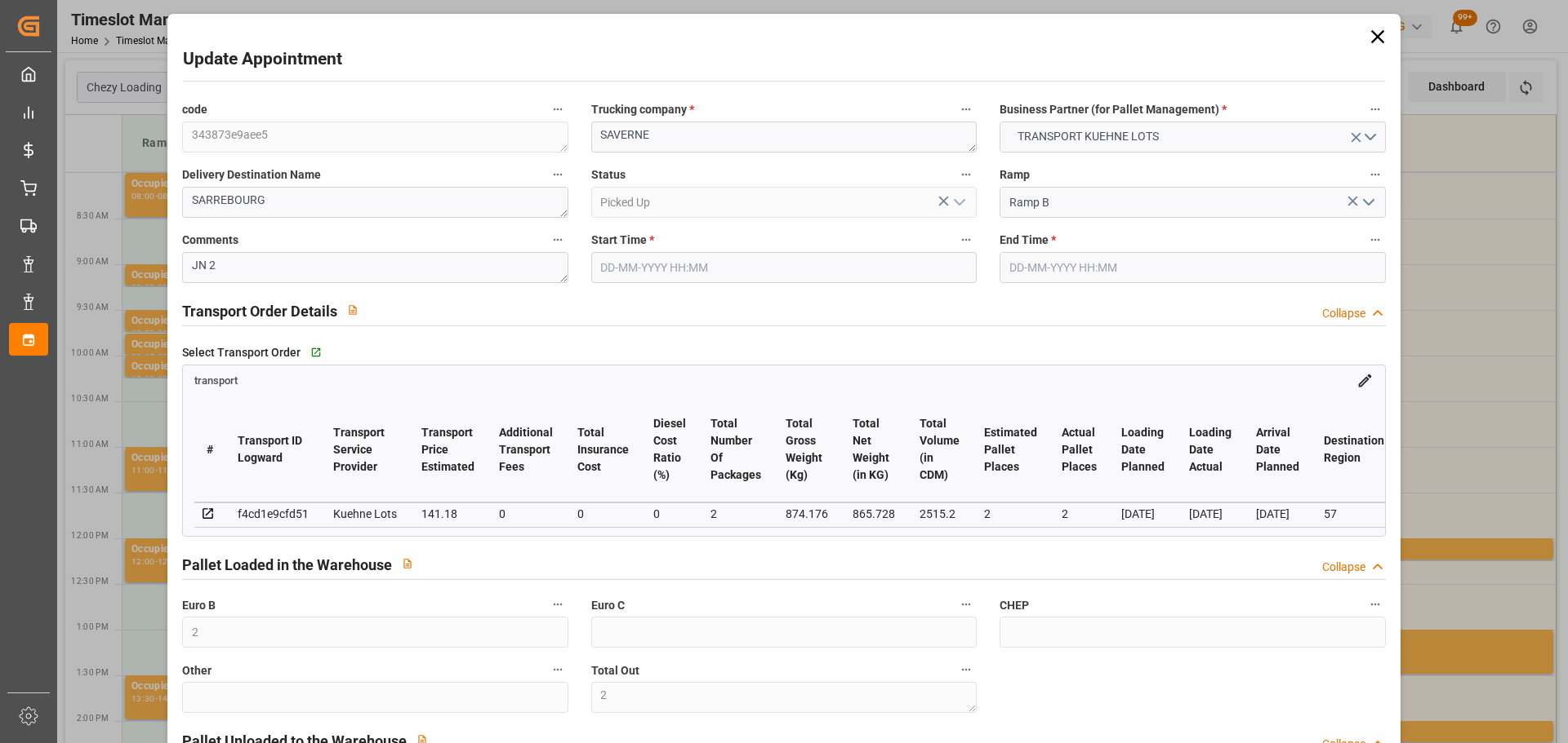
type input "0"
type input "2"
type input "101"
type input "874.176"
type input "0"
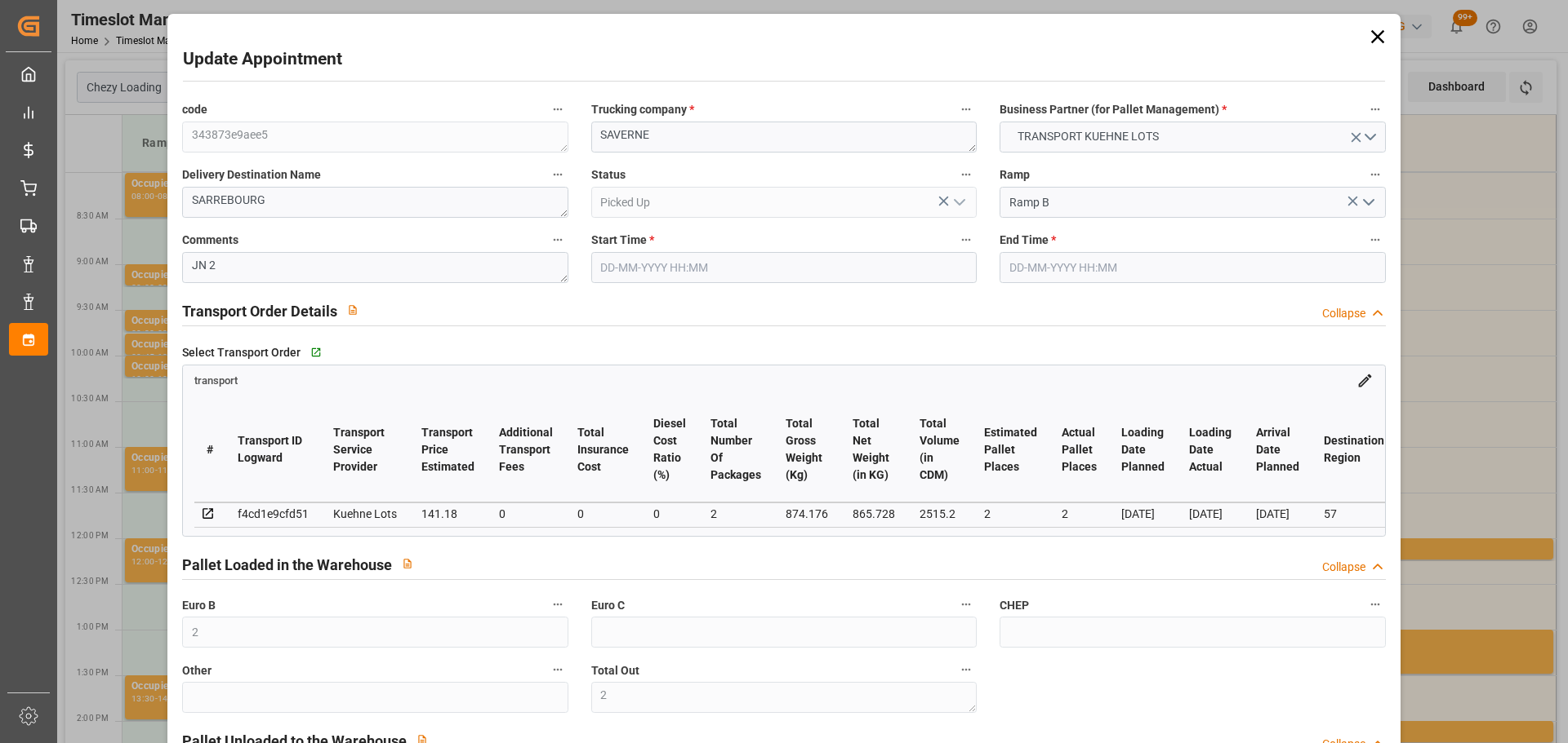
type input "4710.8598"
type input "0"
type input "21"
type input "35"
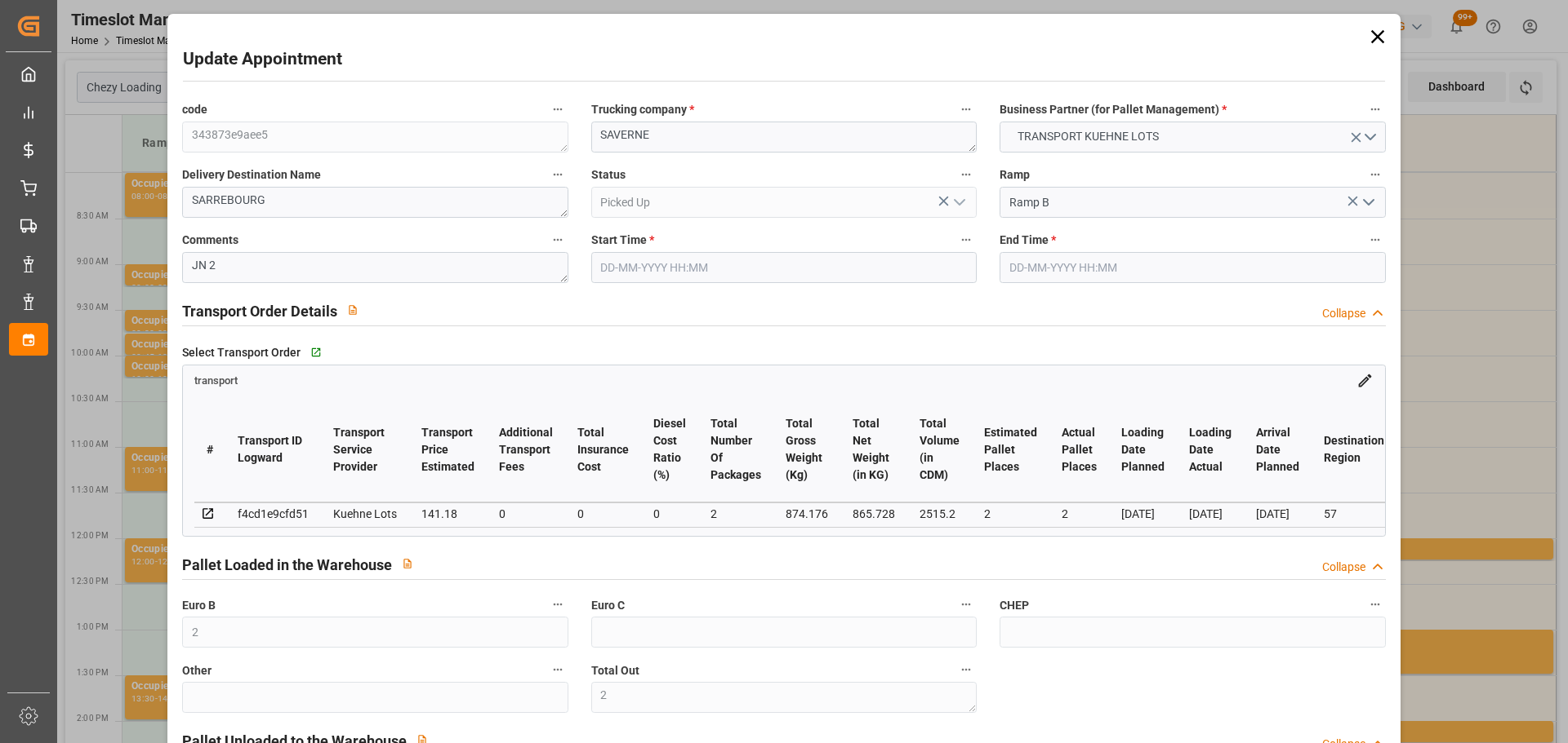
type input "21-08-2025 12:30"
type input "21-08-2025 12:45"
type input "11-08-2025 15:06"
type input "11-08-2025 12:11"
type input "20-08-2025"
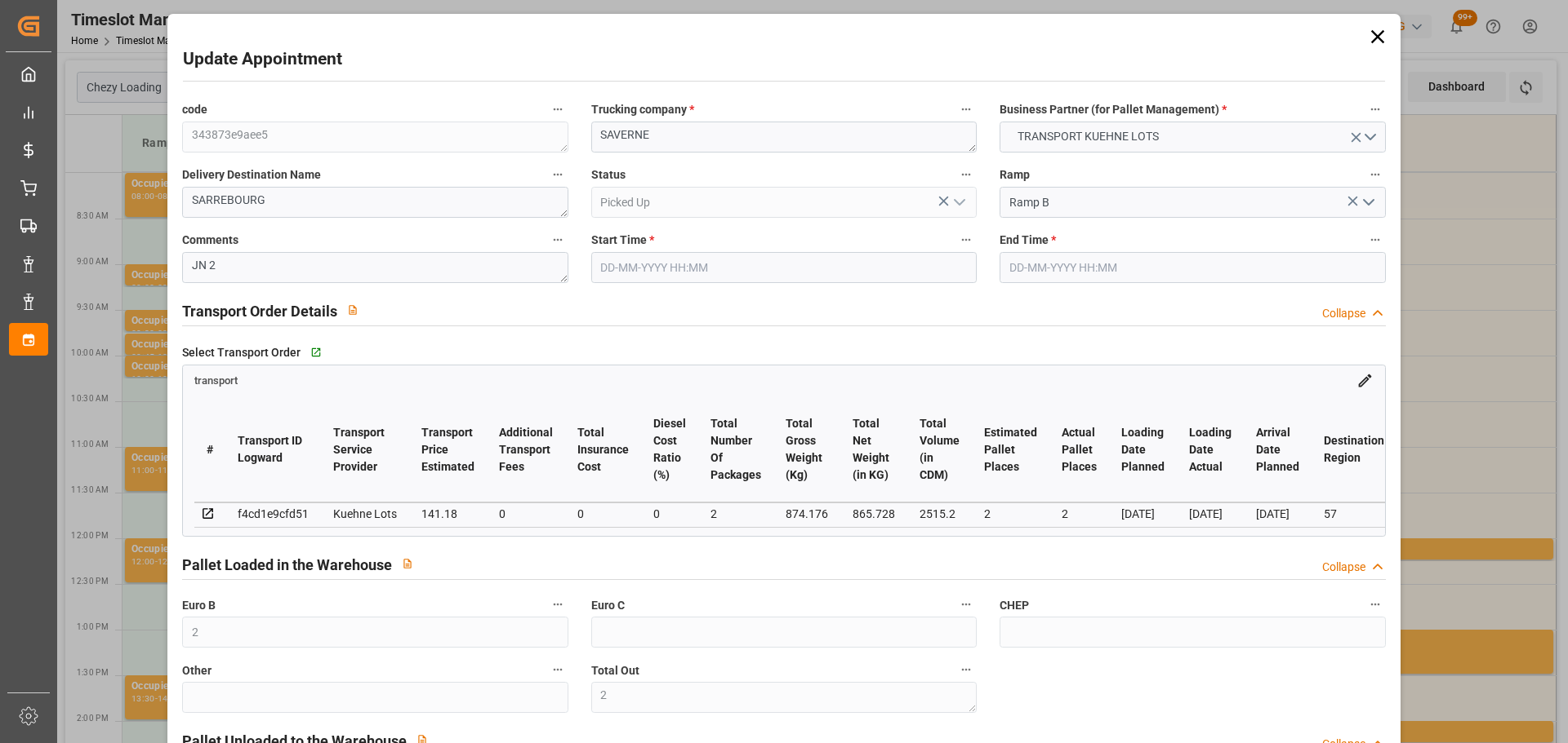
type input "19-08-2025"
type input "18-08-2025"
click at [1370, 34] on icon at bounding box center [1376, 36] width 13 height 13
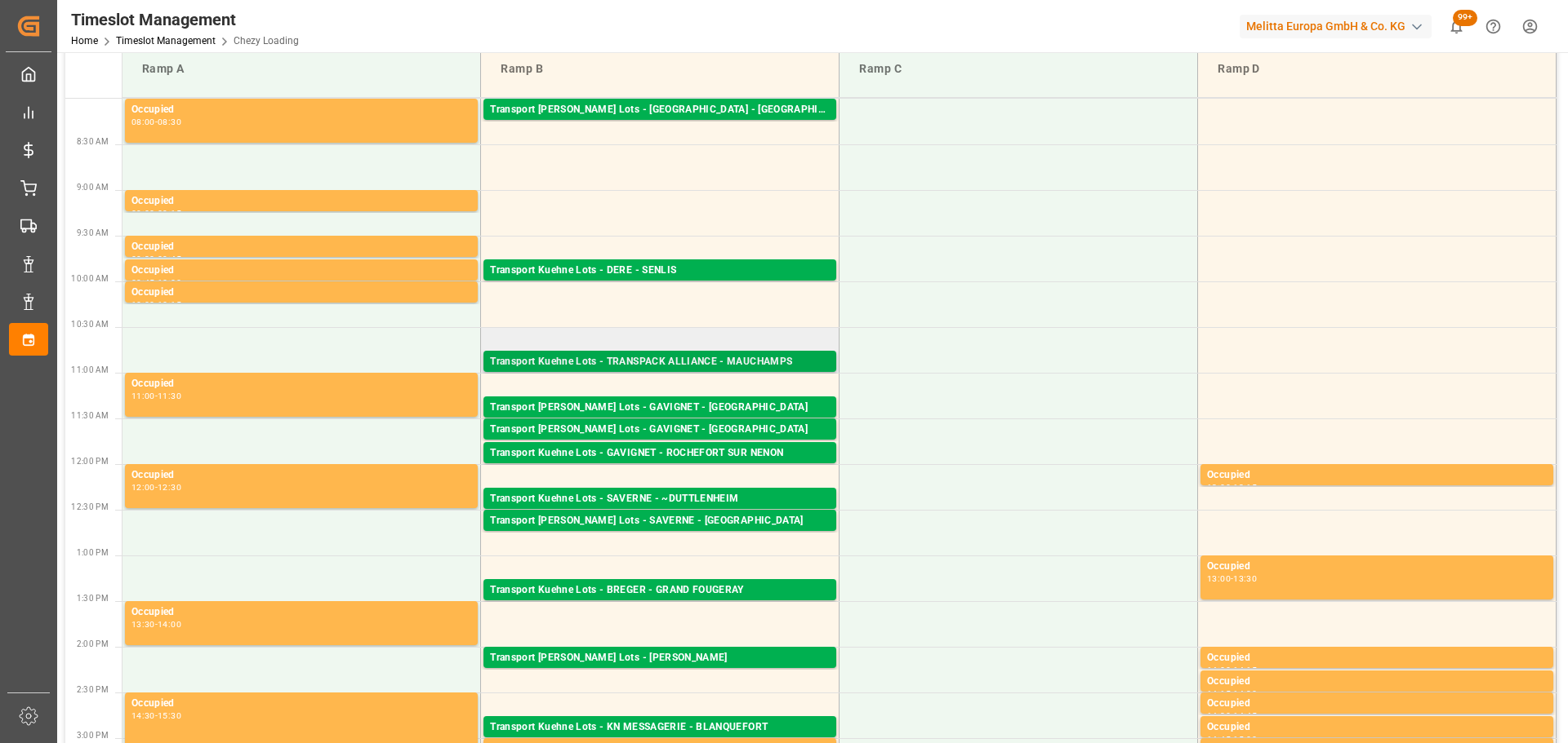
scroll to position [408, 0]
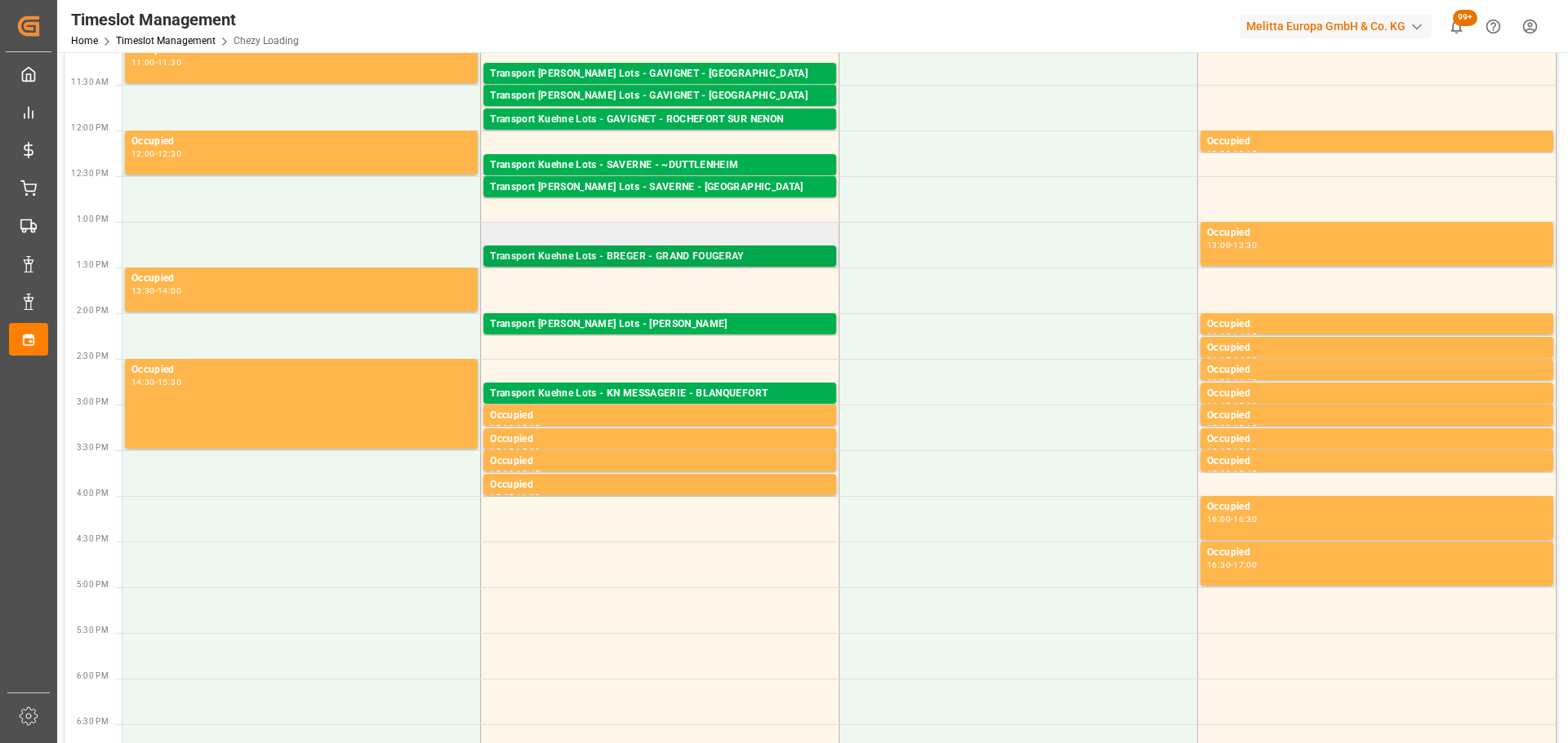
click at [675, 245] on div "Transport Kuehne Lots - BREGER - GRAND FOUGERAY Pallets: 2,TU: 6,City: GRAND FO…" at bounding box center [660, 256] width 353 height 21
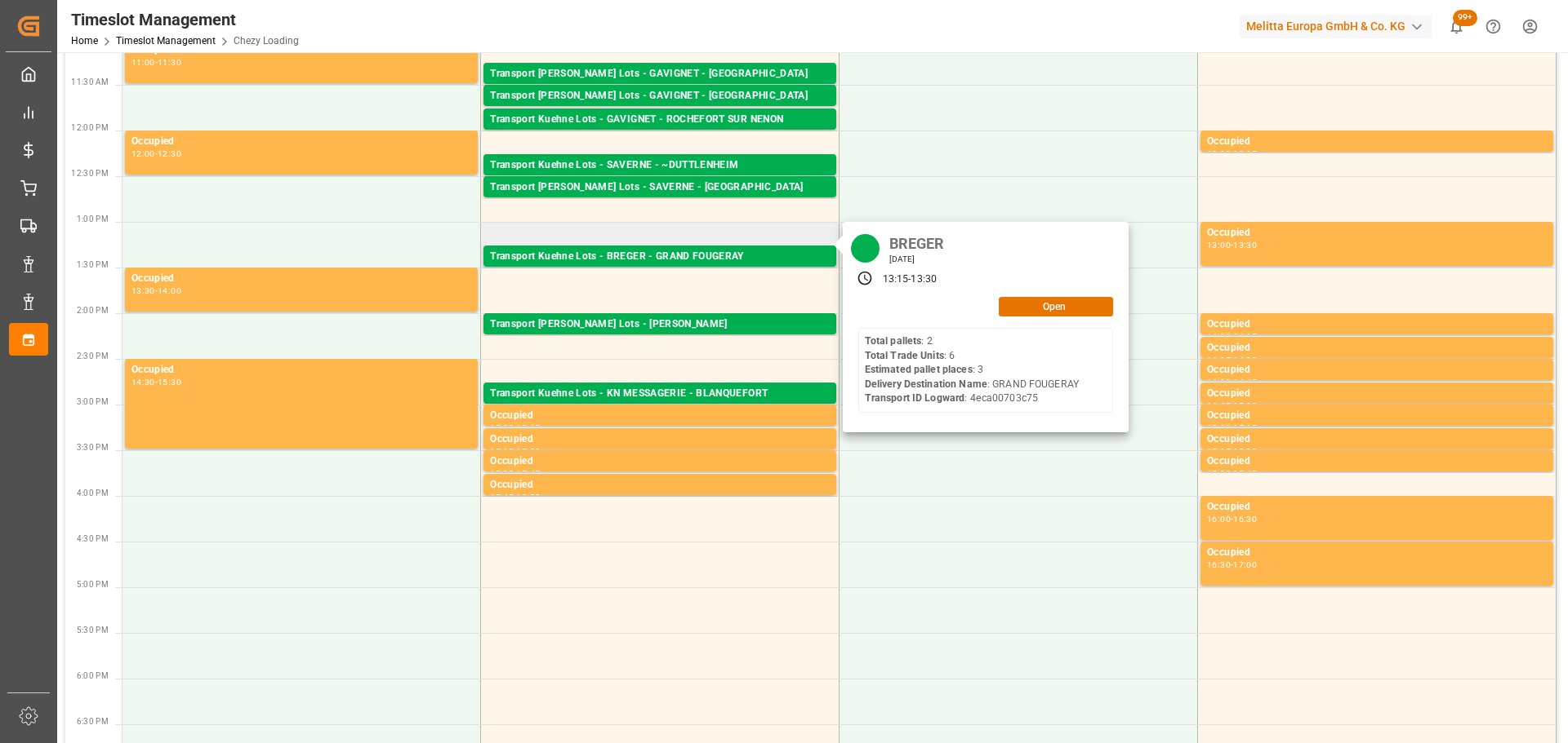
click at [1028, 290] on div "13:15 - 13:30" at bounding box center [985, 279] width 277 height 25
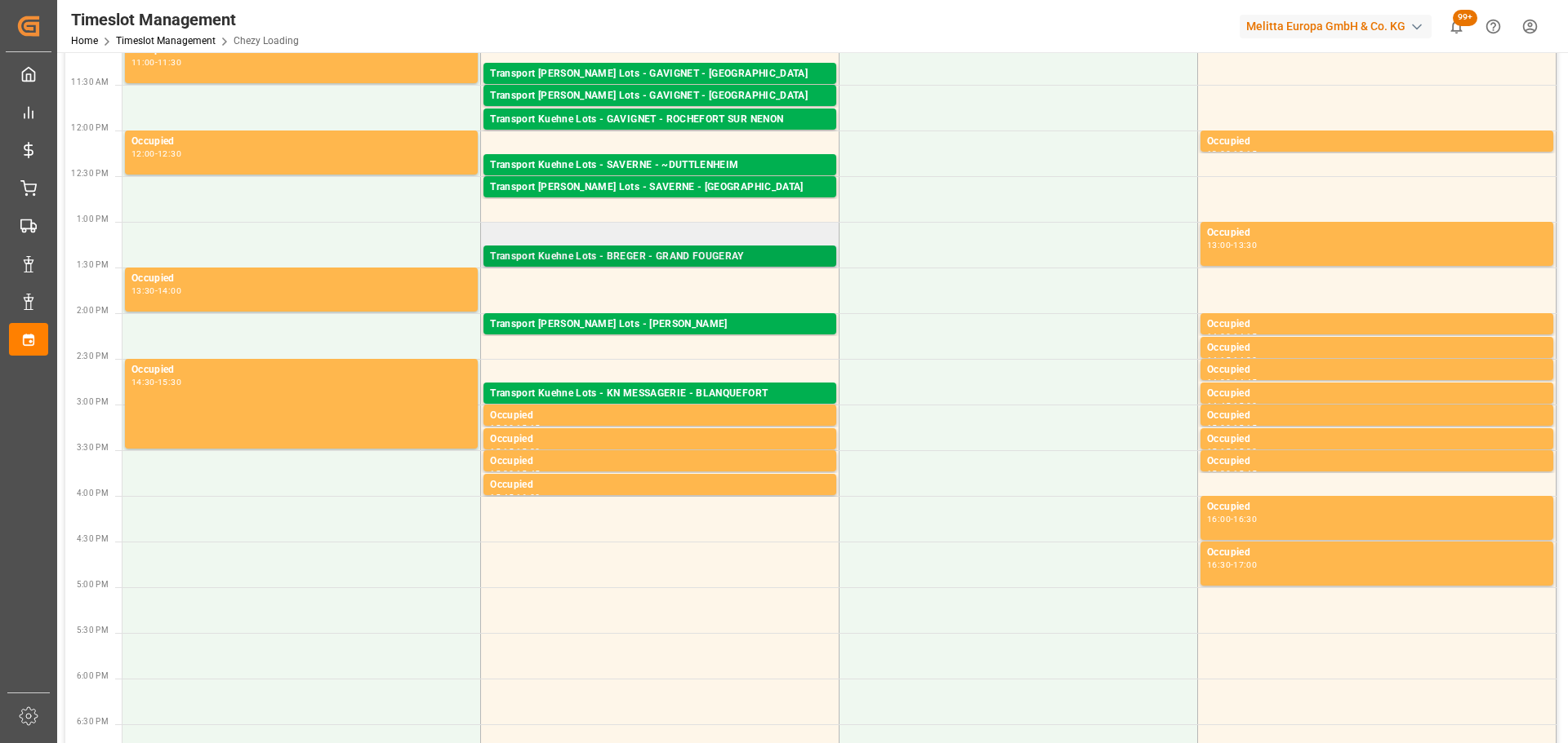
click at [667, 261] on div "Transport Kuehne Lots - BREGER - GRAND FOUGERAY" at bounding box center [660, 257] width 340 height 16
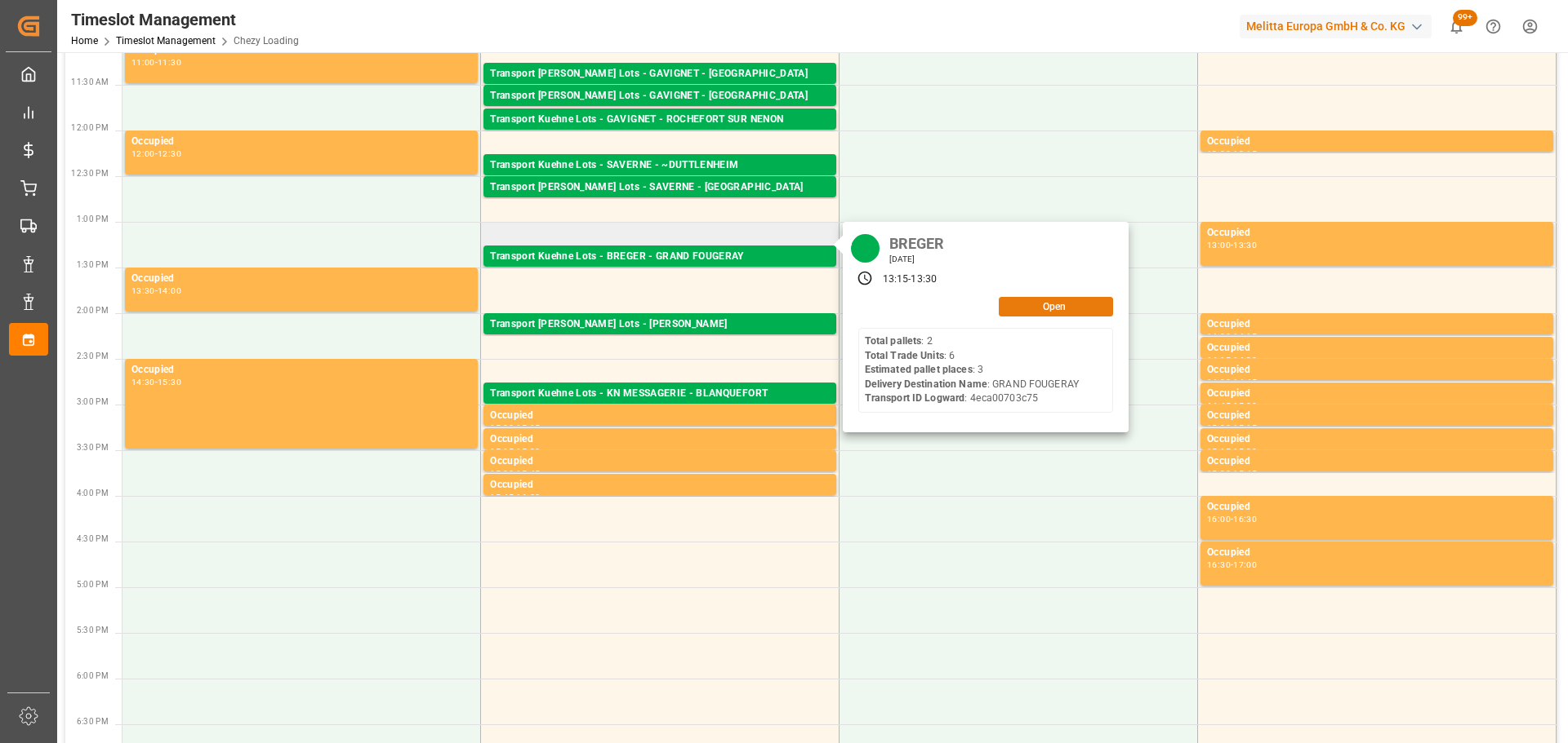
click at [1059, 306] on button "Open" at bounding box center [1055, 307] width 114 height 19
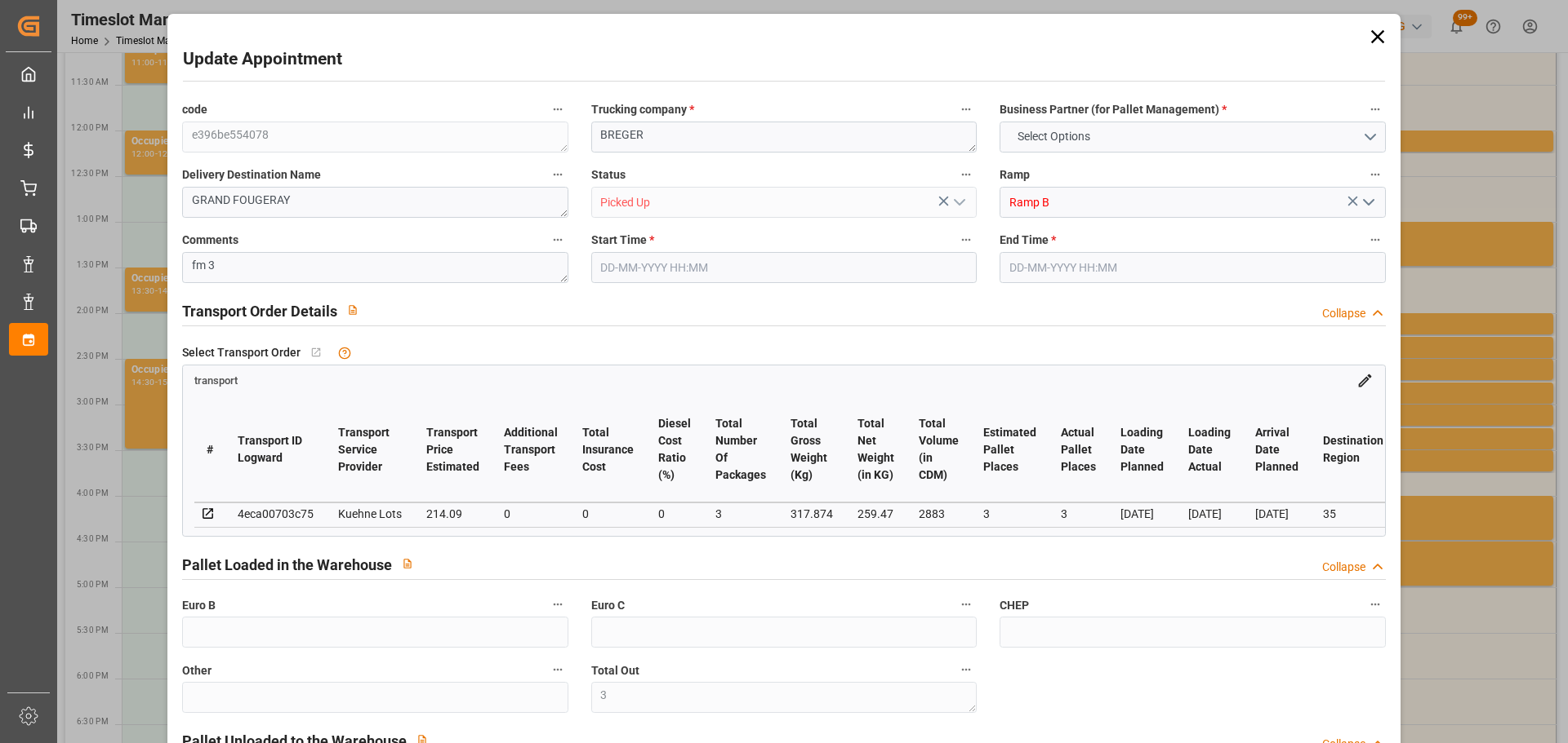
type input "3"
type input "214.09"
type input "0"
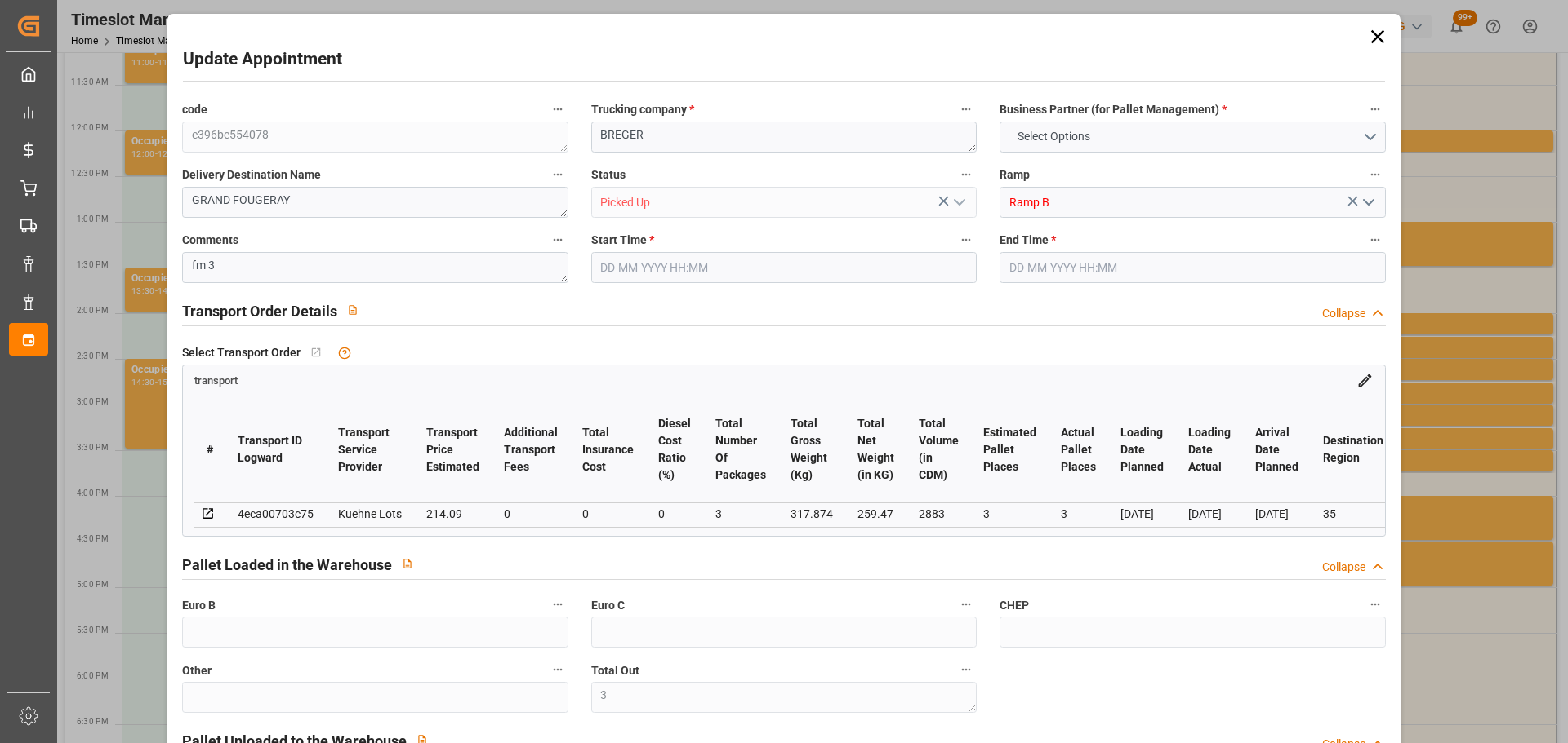
type input "0"
type input "214.09"
type input "0"
type input "3"
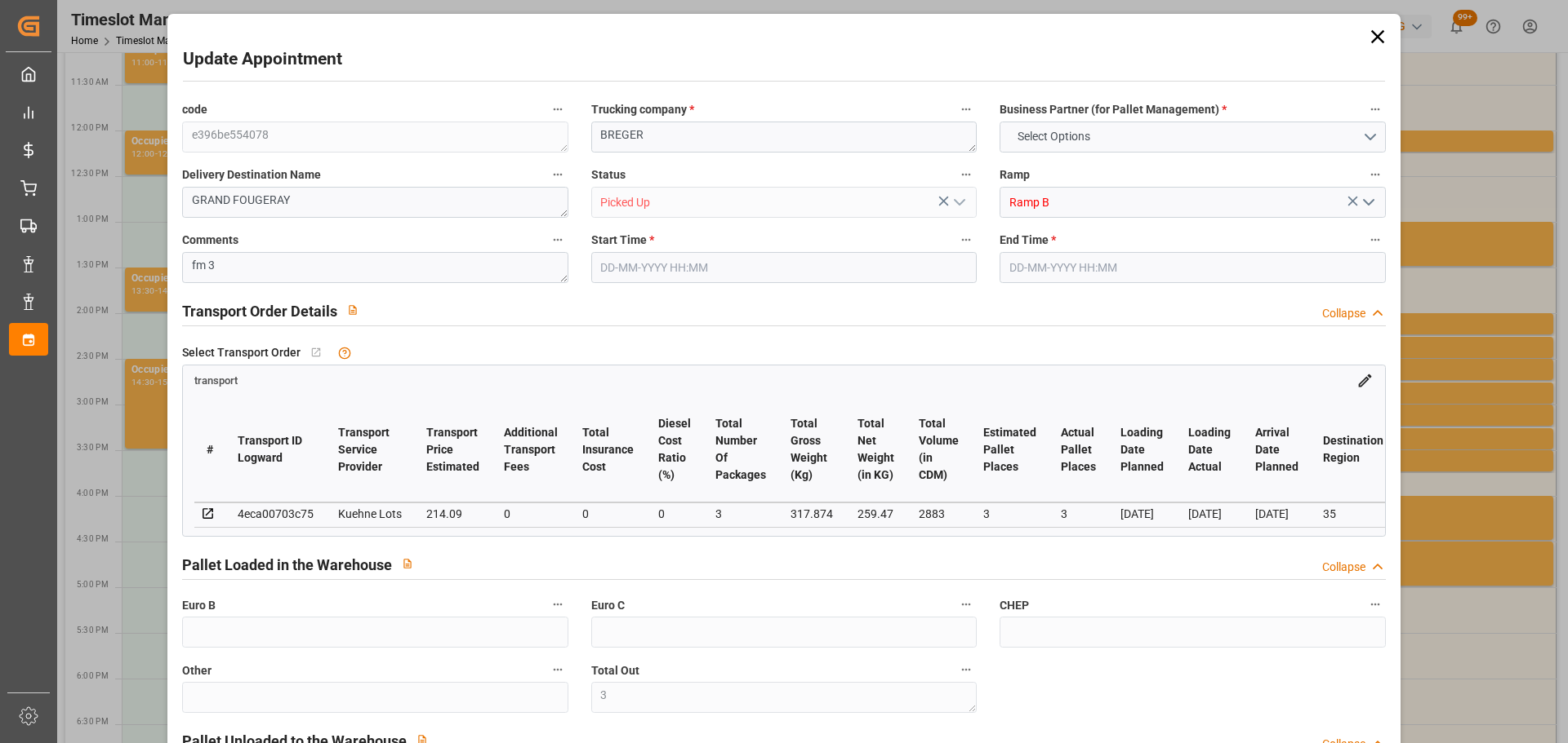
type input "259.47"
type input "413.254"
type input "2883"
type input "35"
type input "2"
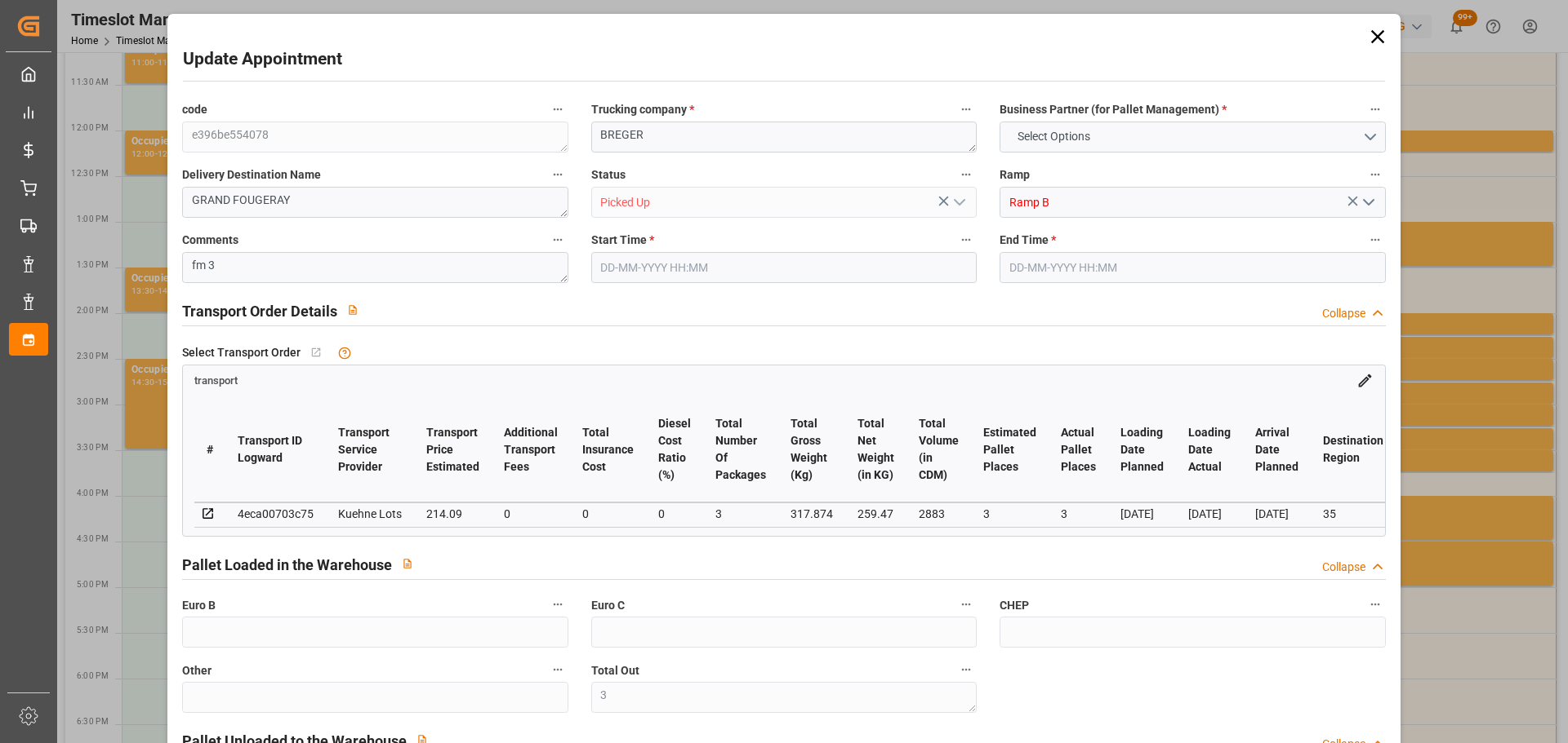
type input "6"
type input "3"
type input "101"
type input "317.874"
type input "0"
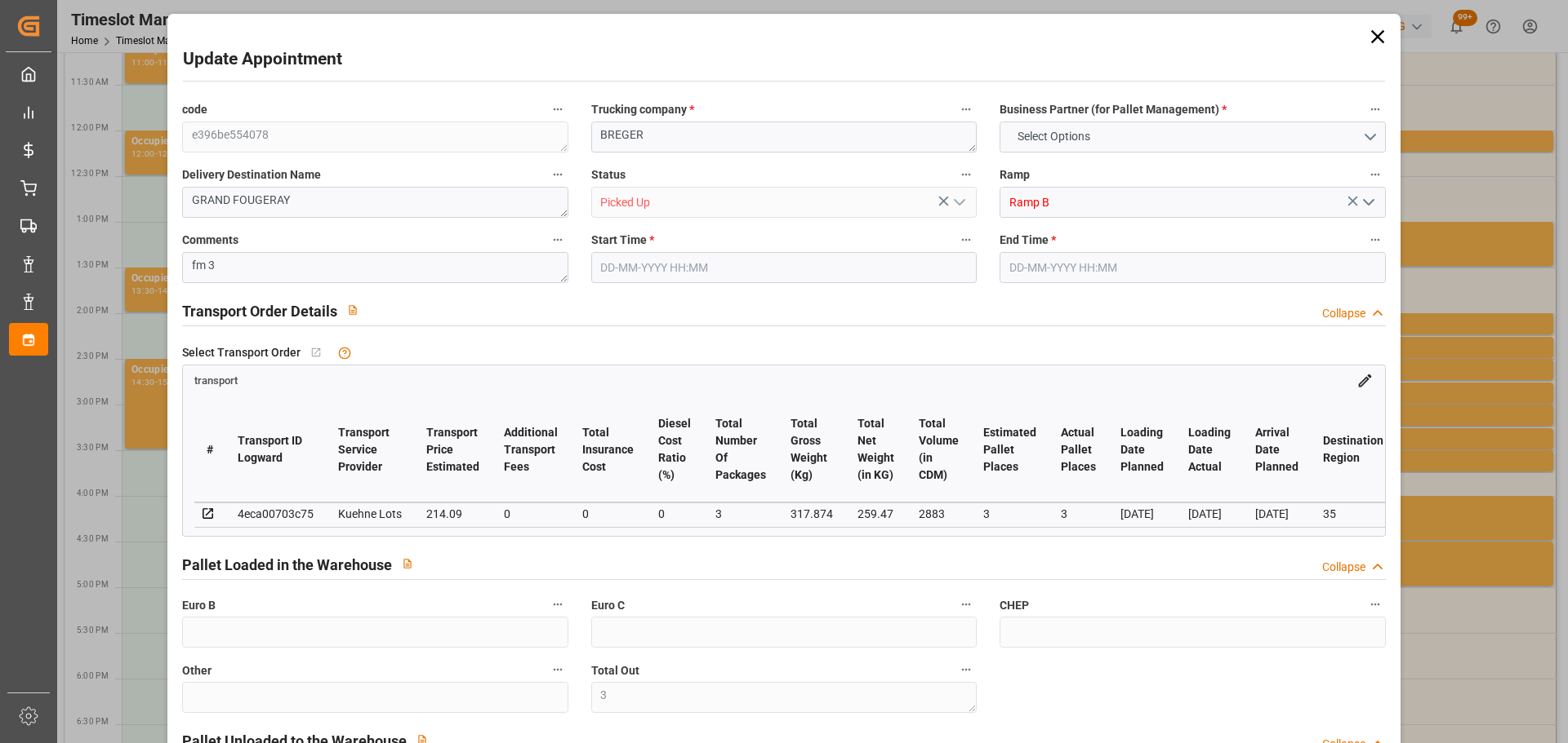
type input "4710.8598"
type input "0"
type input "21"
type input "35"
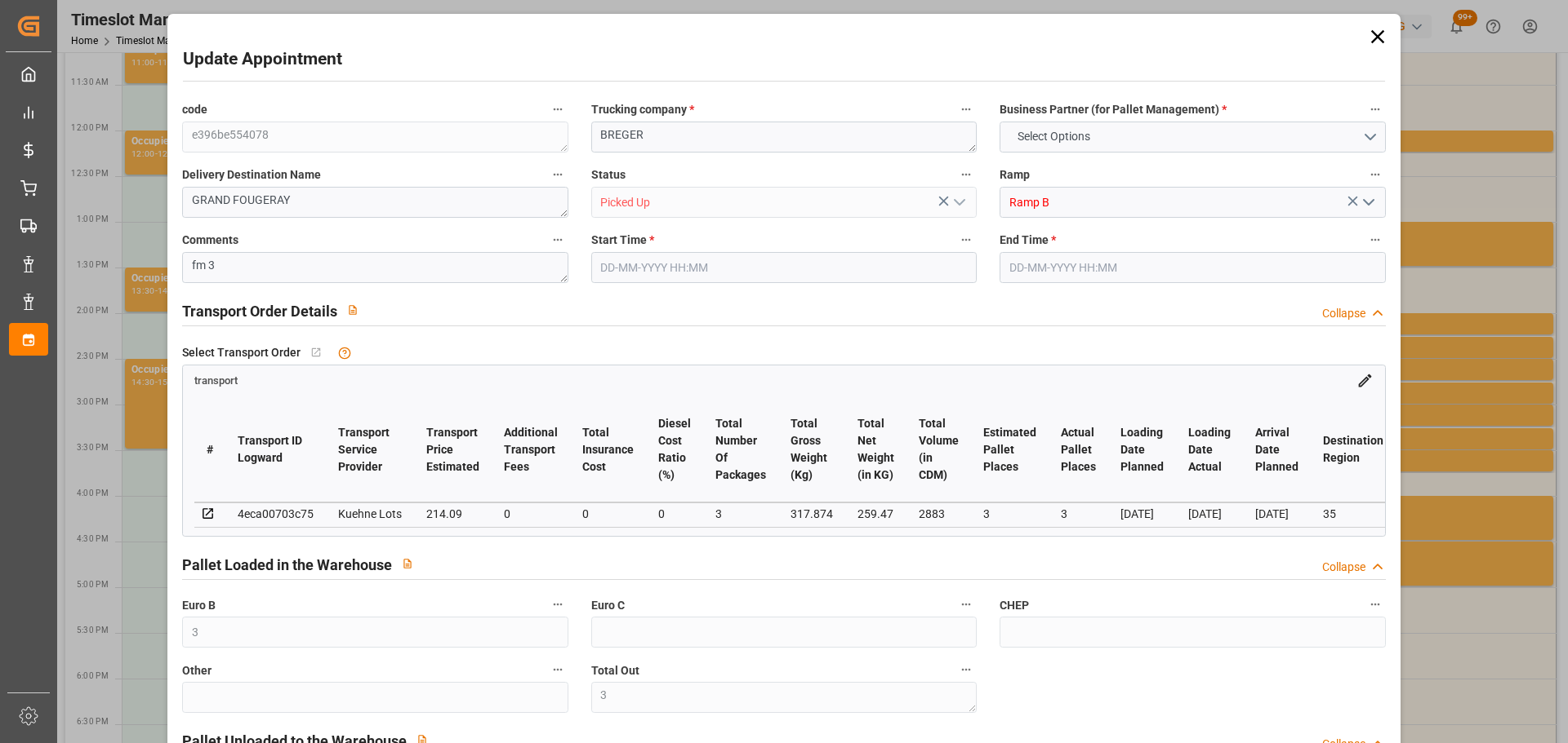
type input "21-08-2025 13:15"
type input "21-08-2025 13:30"
type input "19-08-2025 15:13"
type input "19-08-2025 11:28"
type input "26-08-2025"
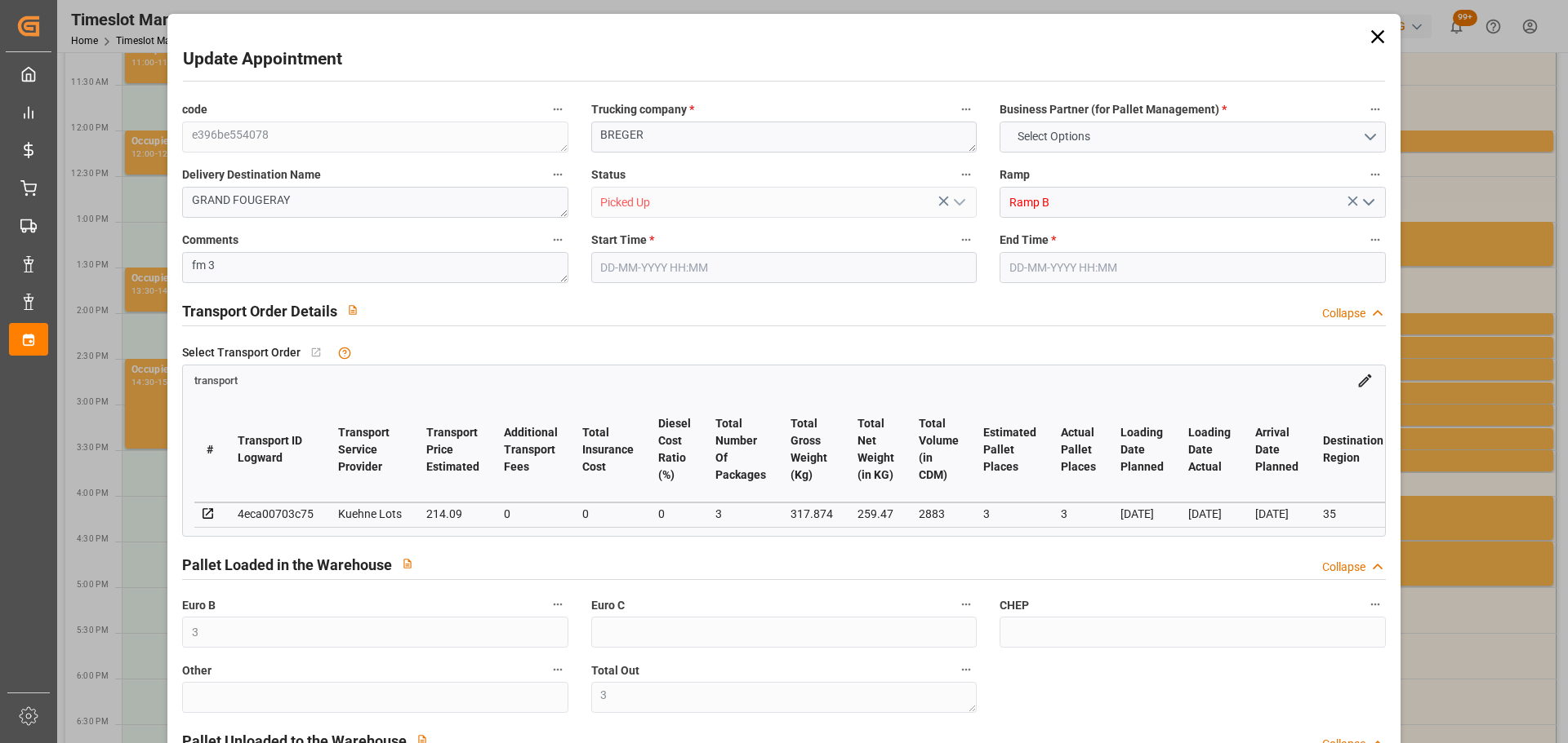
type input "22-08-2025"
type input "[DATE]"
click at [1372, 30] on icon at bounding box center [1377, 37] width 23 height 23
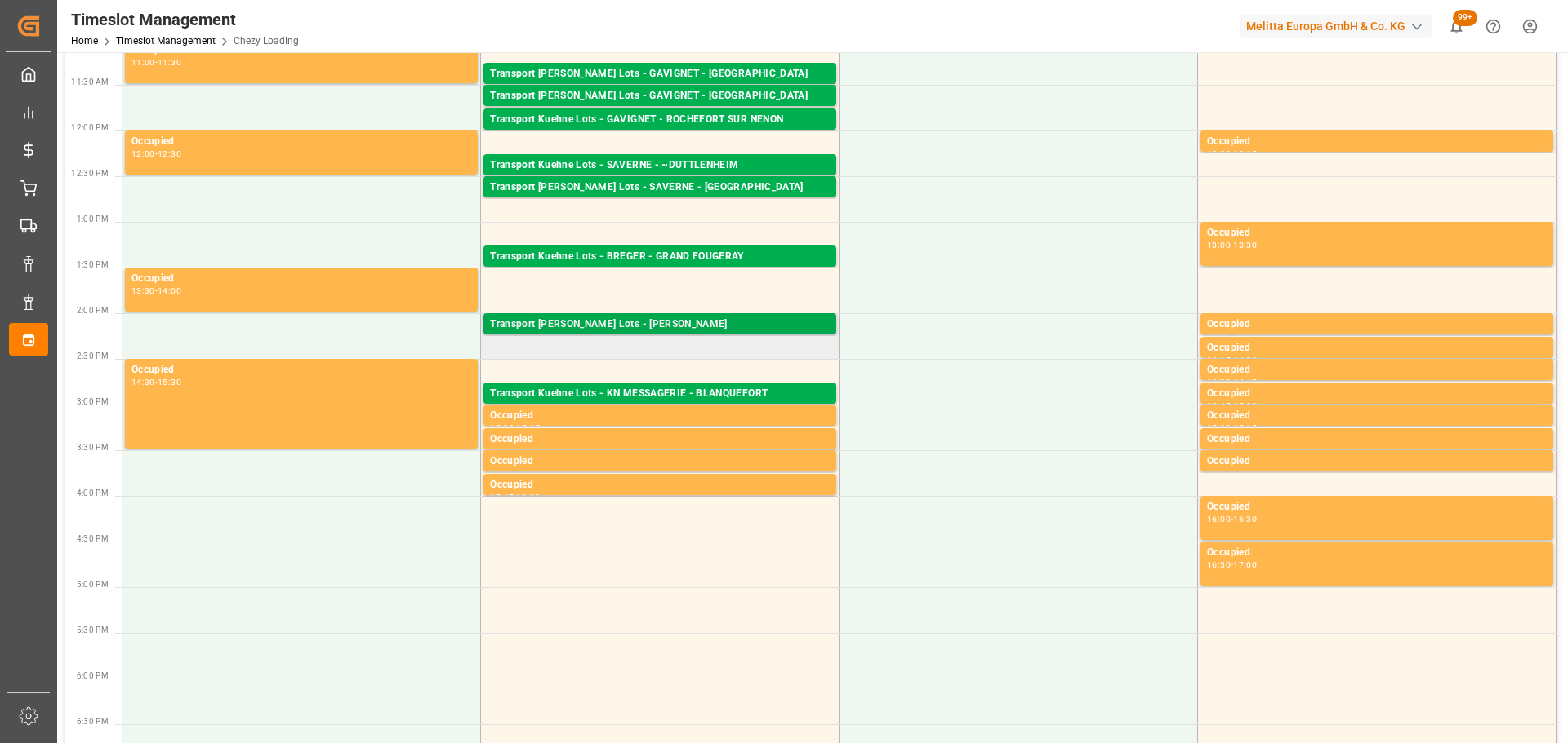
click at [565, 326] on div "Transport [PERSON_NAME] Lots - [PERSON_NAME]" at bounding box center [660, 325] width 340 height 16
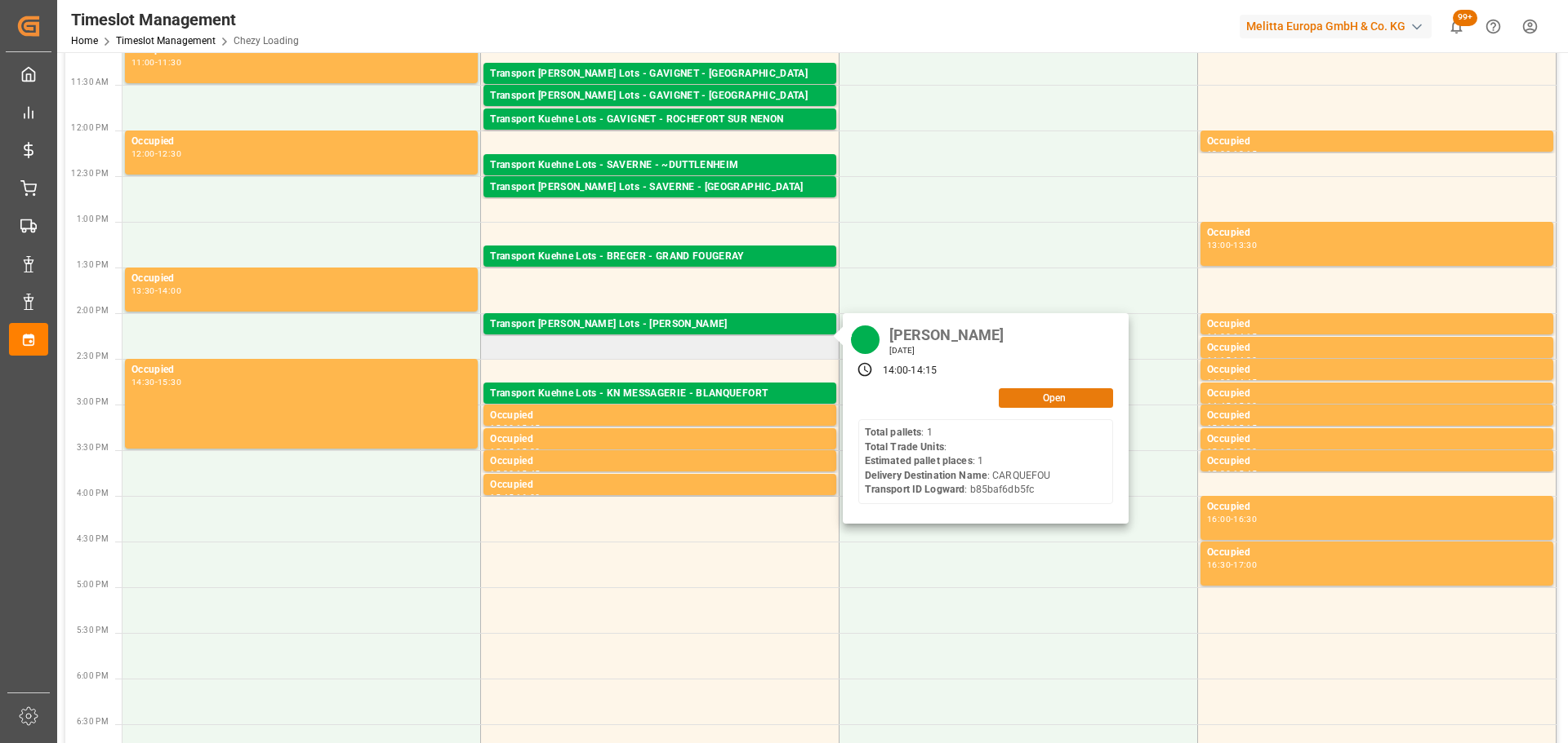
click at [1016, 394] on button "Open" at bounding box center [1055, 398] width 114 height 19
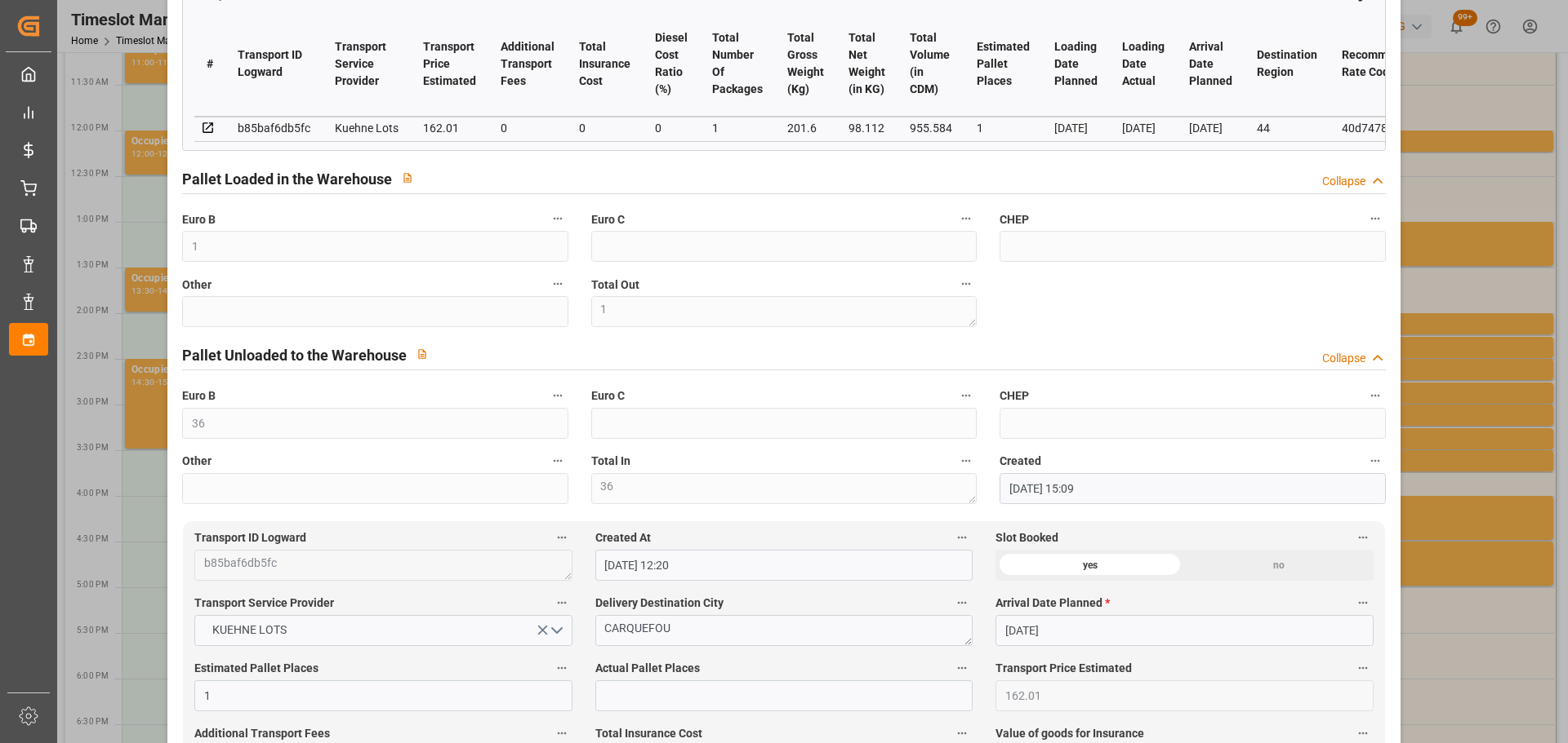
scroll to position [0, 0]
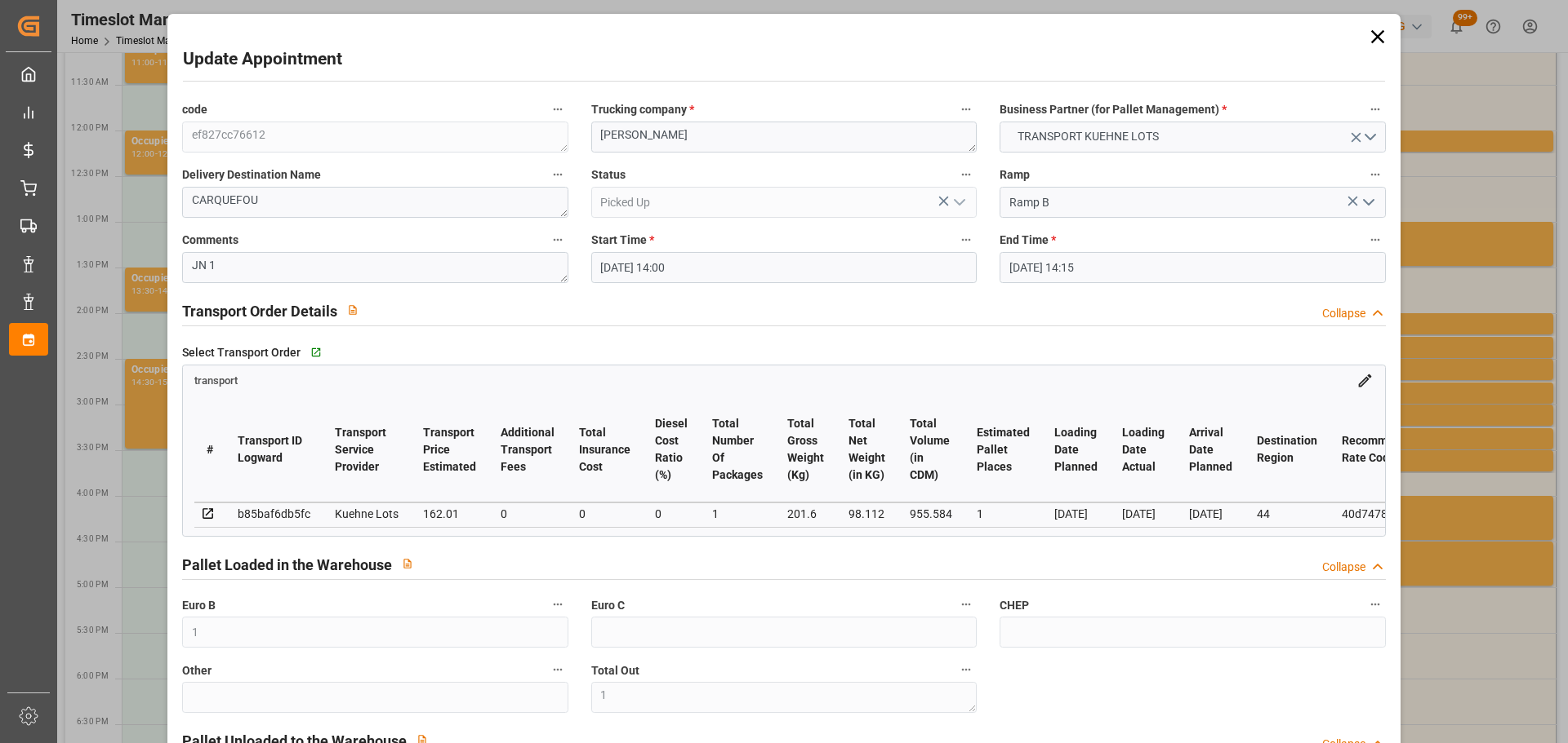
click at [1373, 33] on icon at bounding box center [1377, 37] width 23 height 23
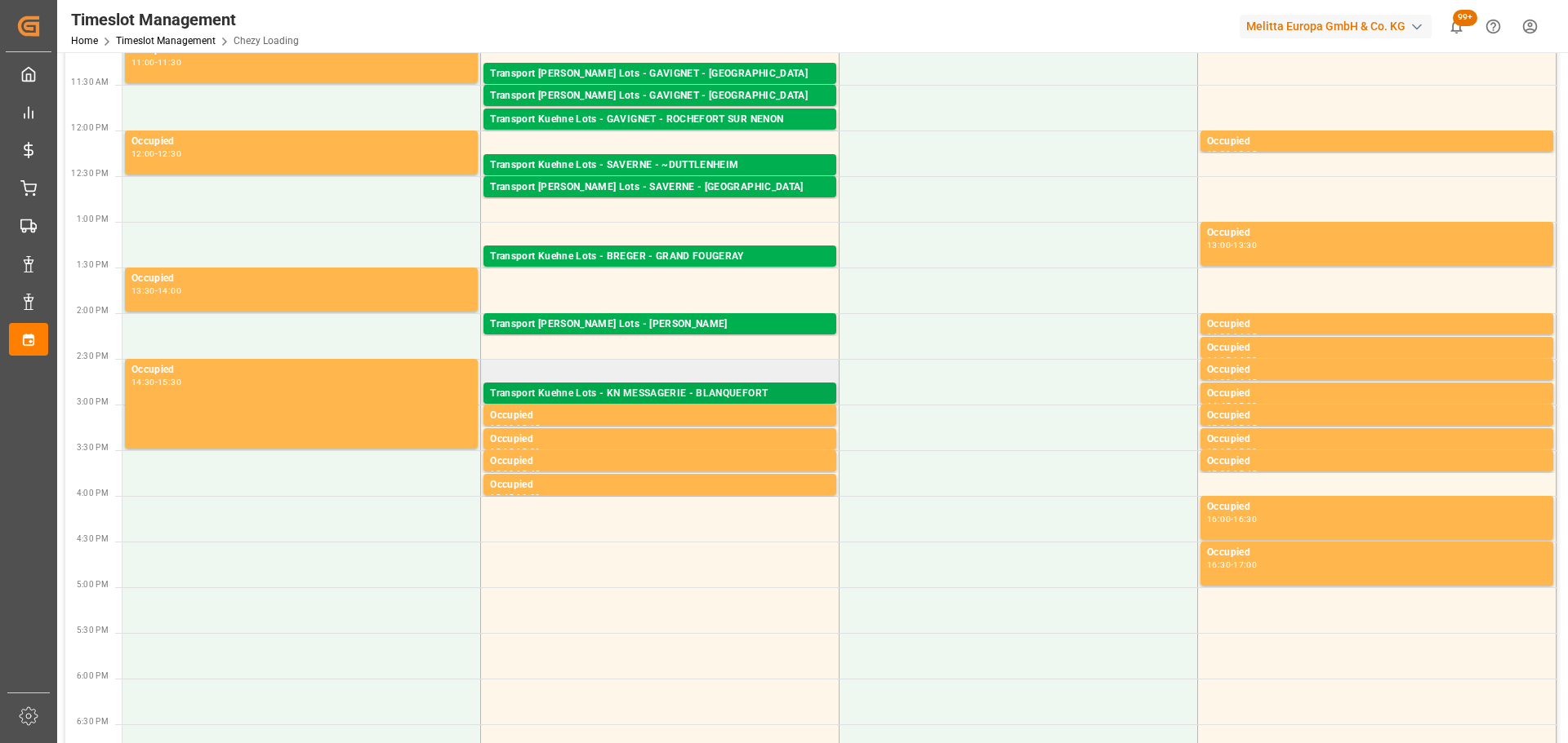
click at [676, 388] on div "Transport Kuehne Lots - KN MESSAGERIE - BLANQUEFORT" at bounding box center [660, 394] width 340 height 16
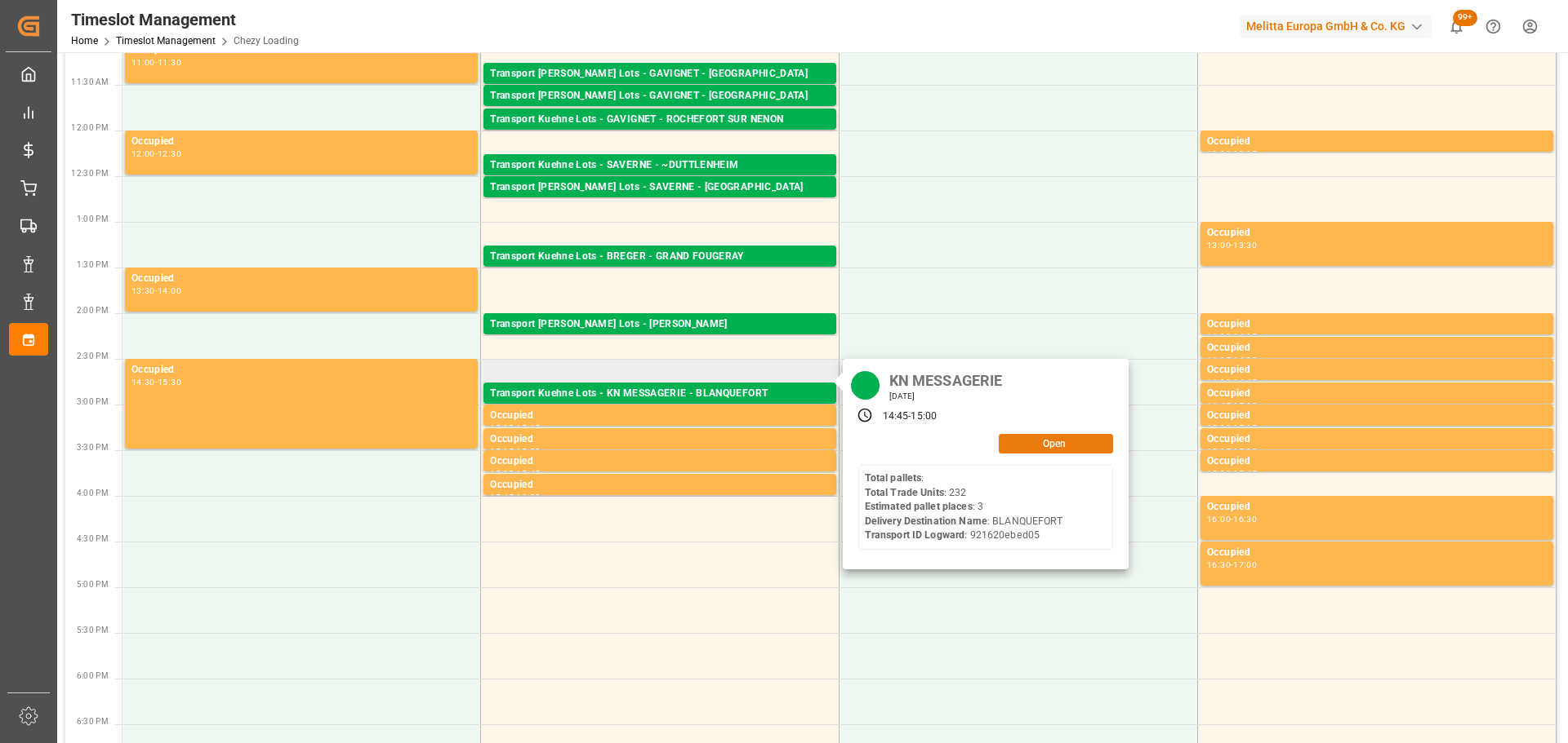
click at [1039, 441] on button "Open" at bounding box center [1055, 444] width 114 height 19
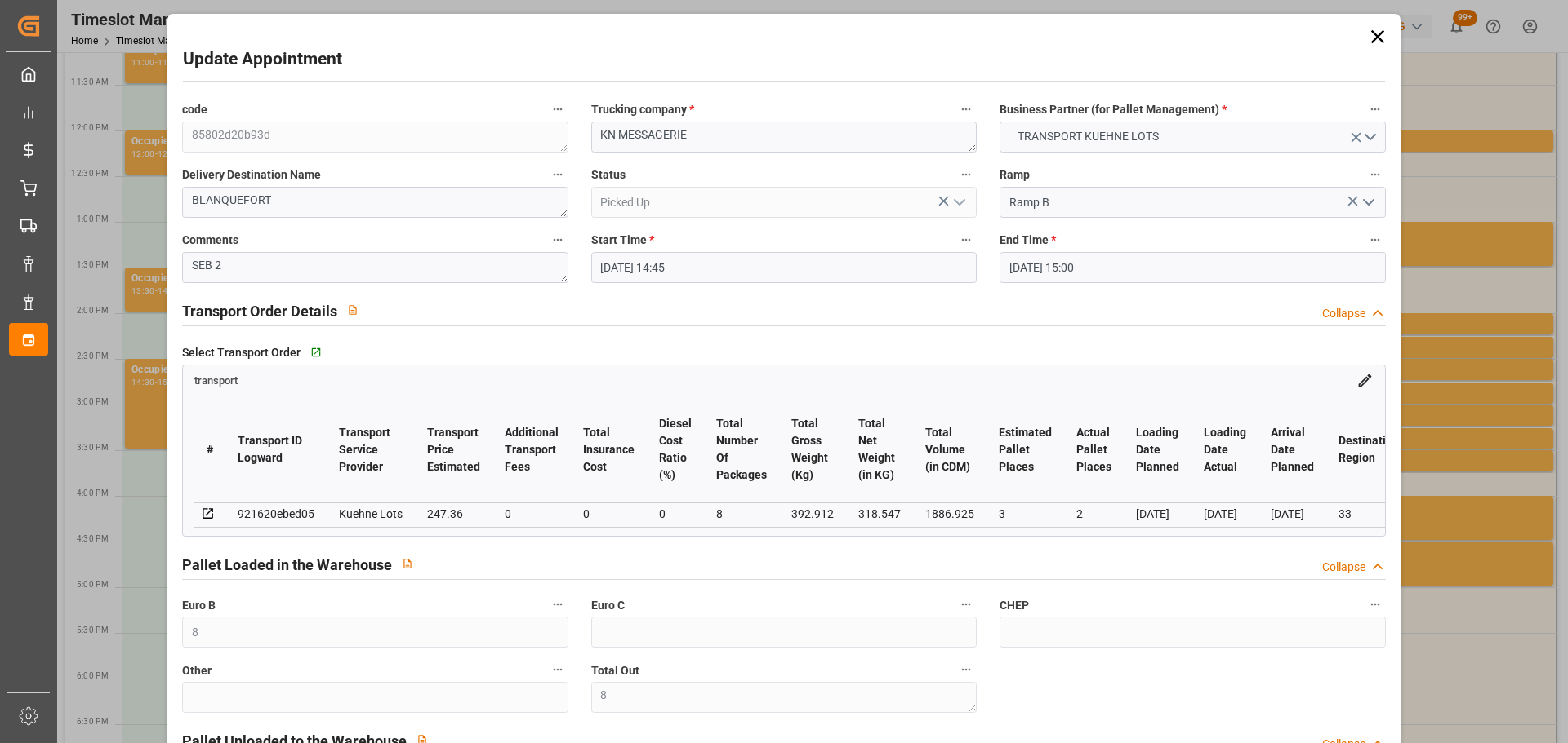
click at [1366, 31] on icon at bounding box center [1377, 37] width 23 height 23
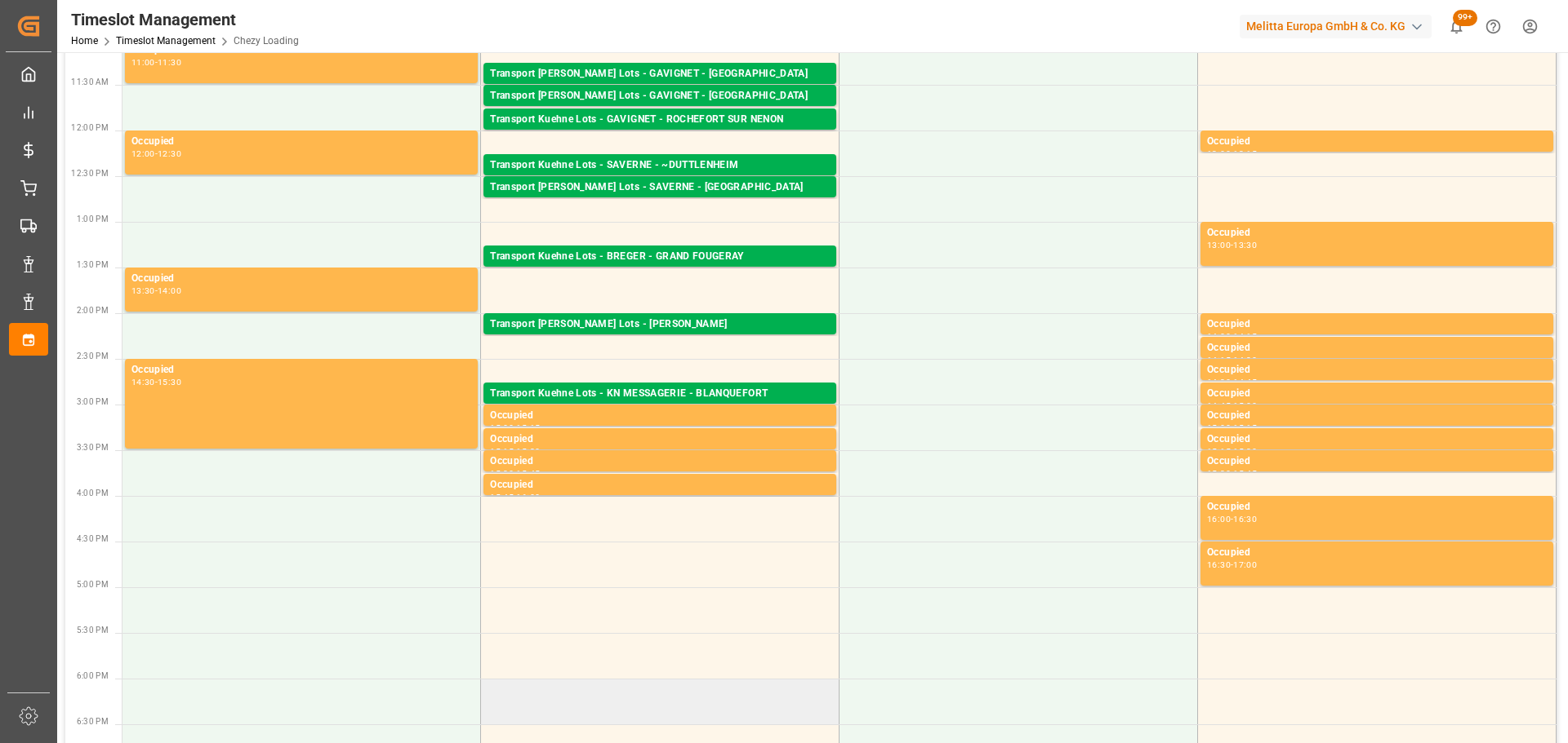
click at [506, 694] on td at bounding box center [660, 702] width 358 height 46
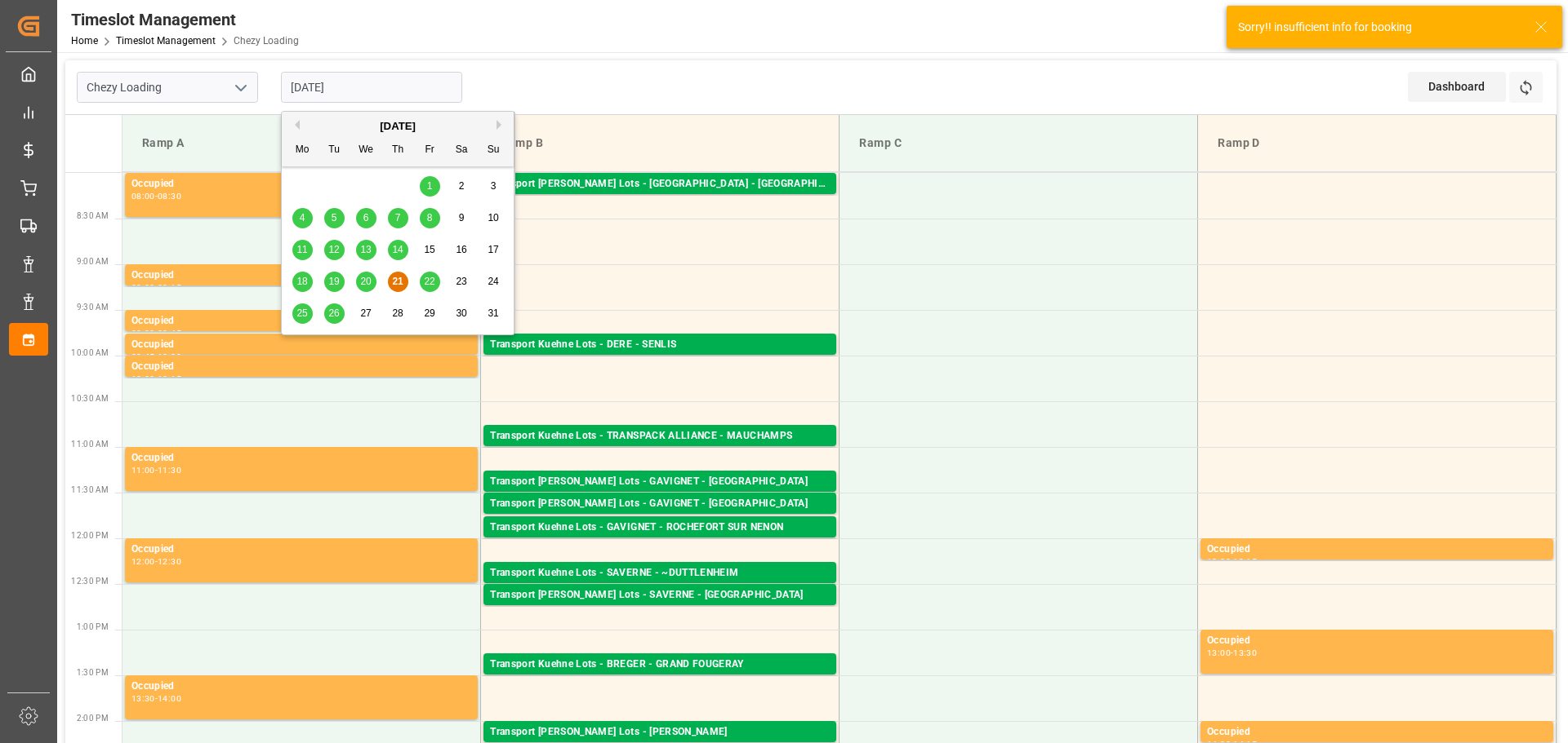
click at [383, 81] on input "[DATE]" at bounding box center [371, 86] width 181 height 31
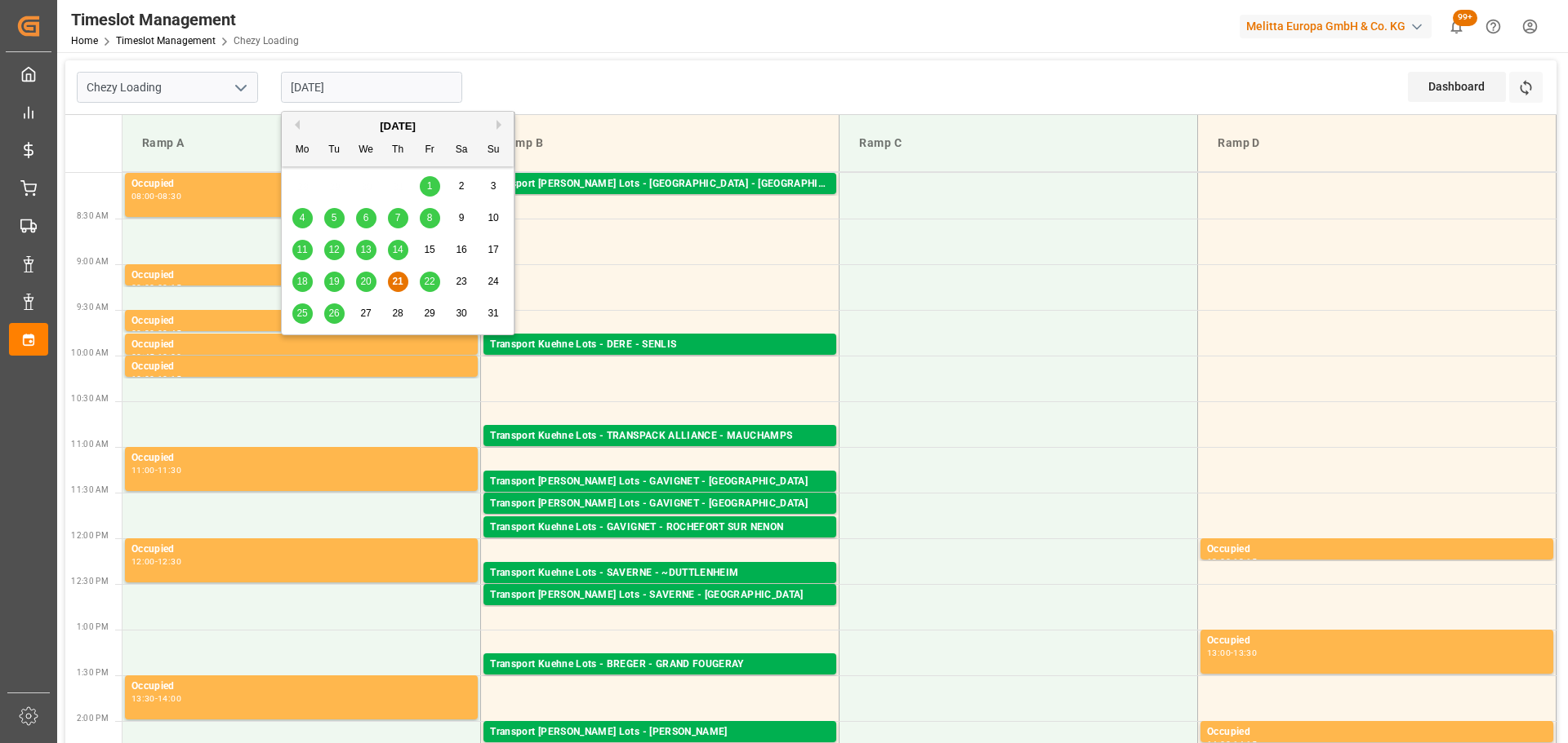
click at [427, 276] on span "22" at bounding box center [429, 281] width 11 height 11
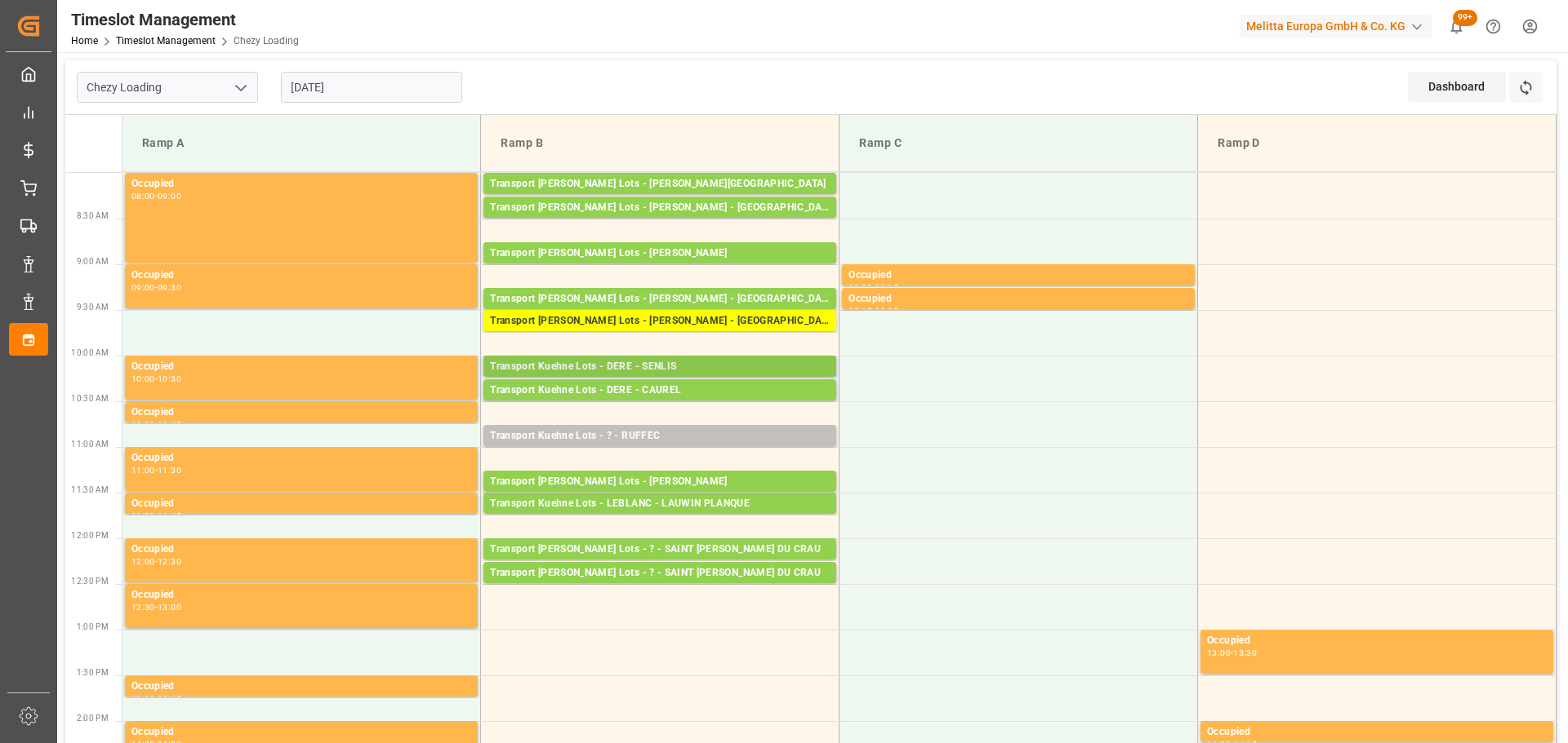
click at [654, 363] on div "Transport Kuehne Lots - DERE - SENLIS" at bounding box center [660, 367] width 340 height 16
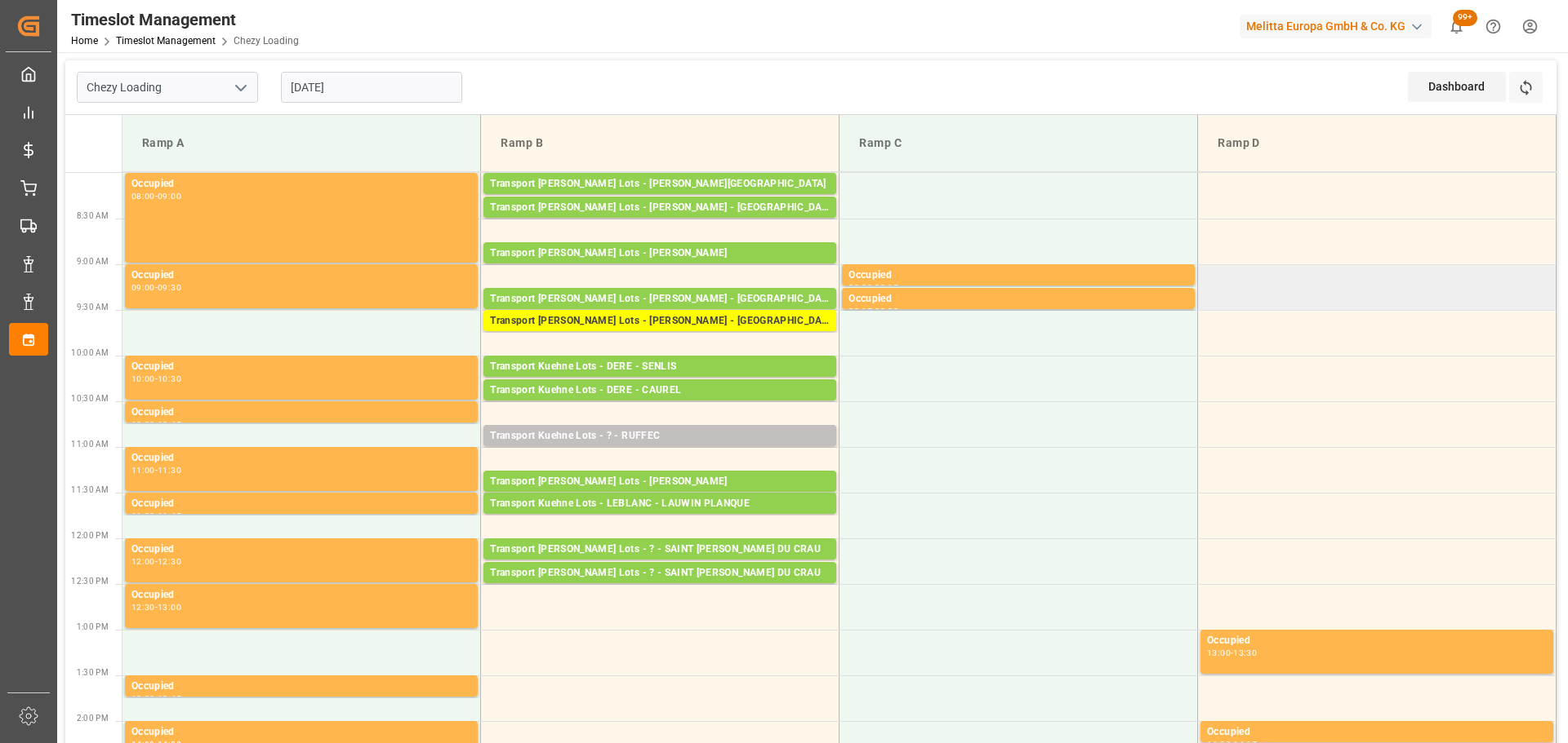
drag, startPoint x: 1323, startPoint y: 409, endPoint x: 1286, endPoint y: 276, distance: 138.1
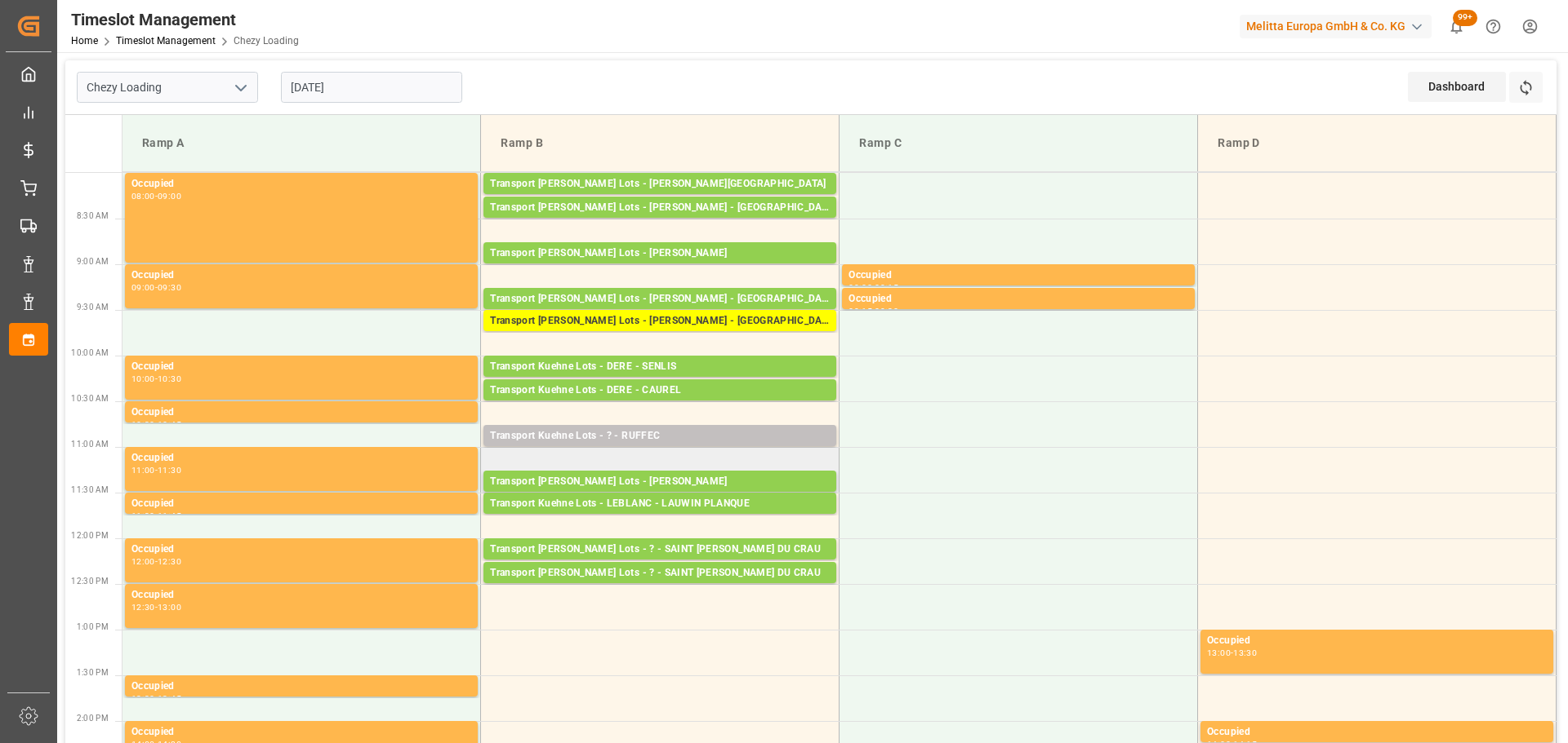
click at [738, 449] on td "Transport Kuehne Lots - LEBLANC - HENIN BEAUMONT Pallets: 4,TU: 128,City: HENIN…" at bounding box center [660, 470] width 358 height 46
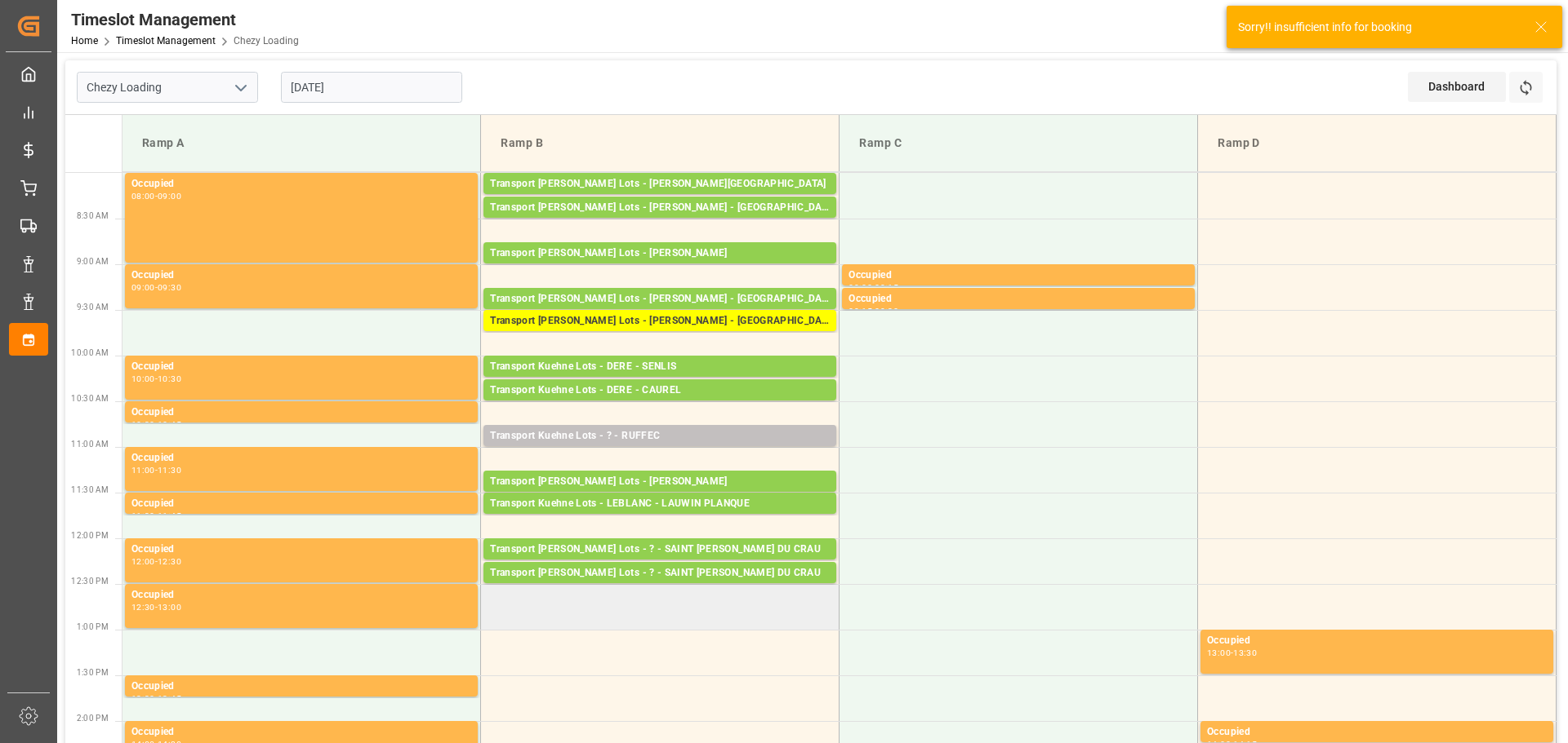
drag, startPoint x: 698, startPoint y: 677, endPoint x: 828, endPoint y: 614, distance: 144.5
click at [699, 676] on td at bounding box center [660, 699] width 358 height 46
